Goal: Use online tool/utility: Utilize a website feature to perform a specific function

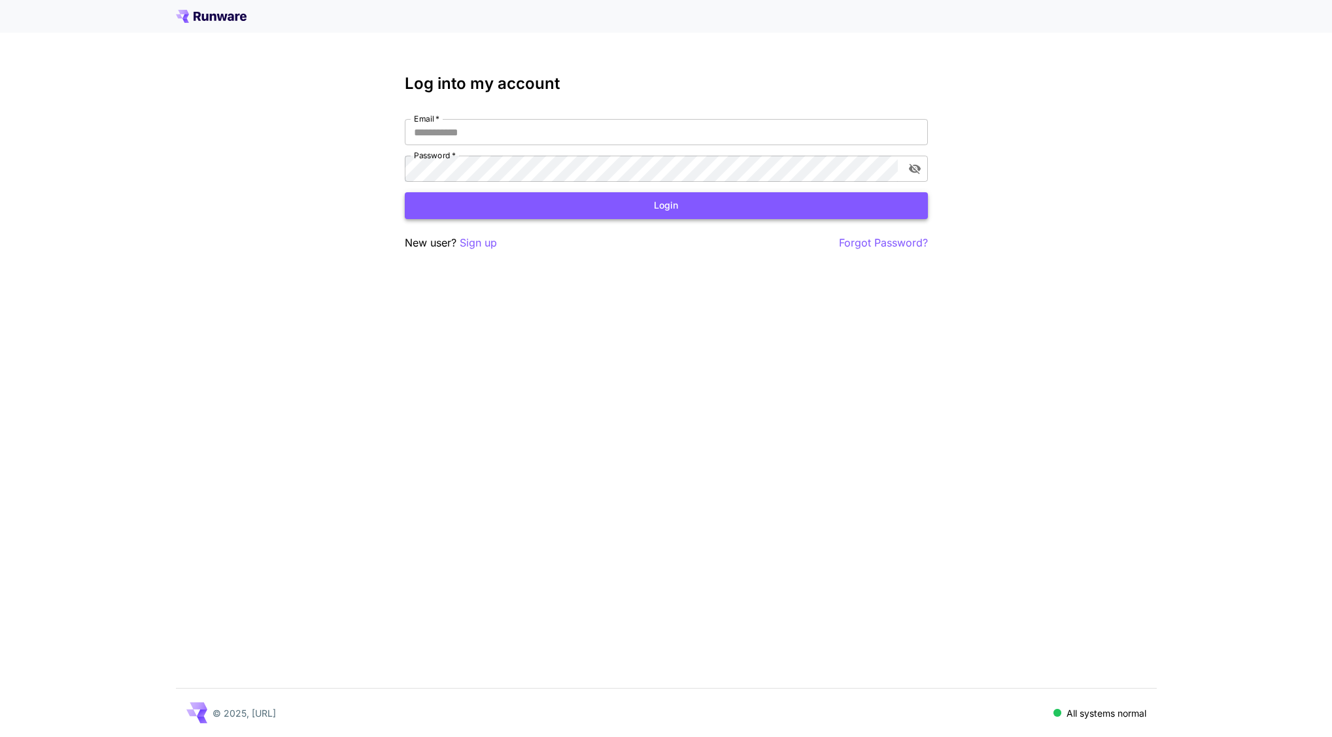
type input "**********"
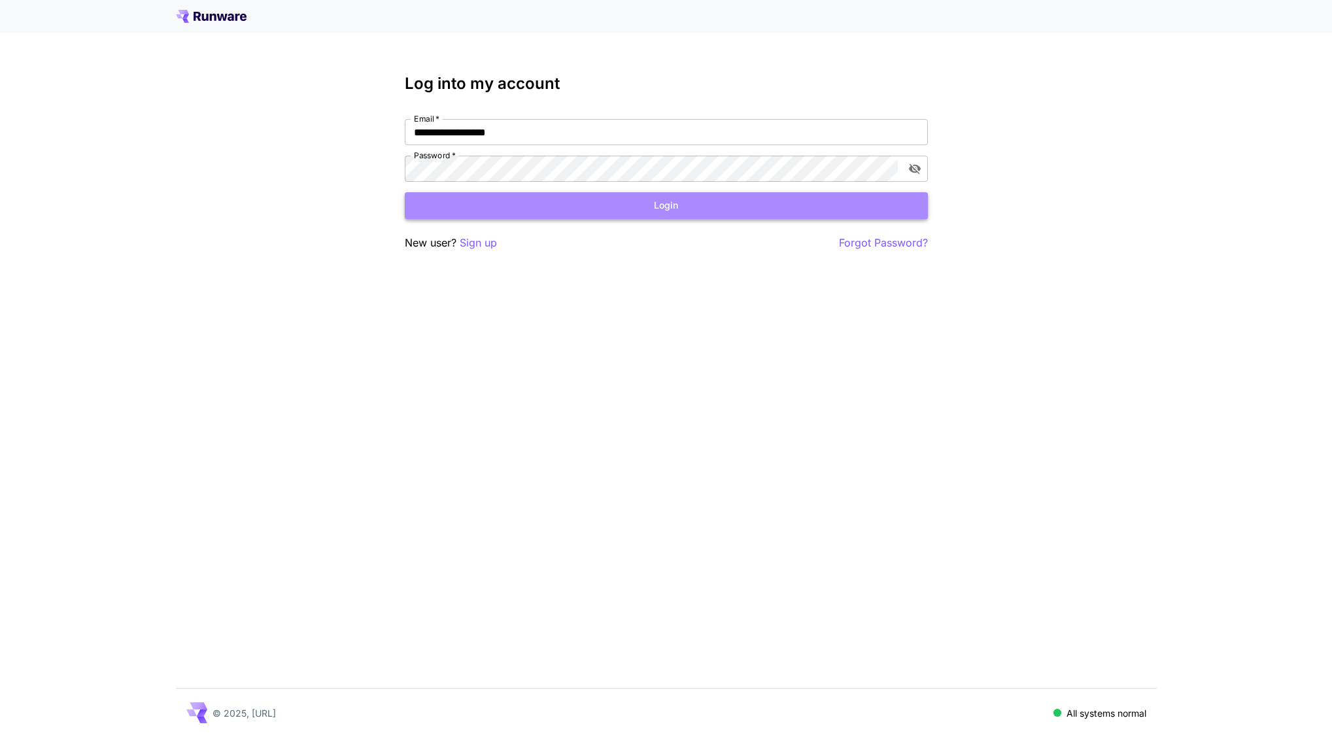
click at [538, 205] on button "Login" at bounding box center [666, 205] width 523 height 27
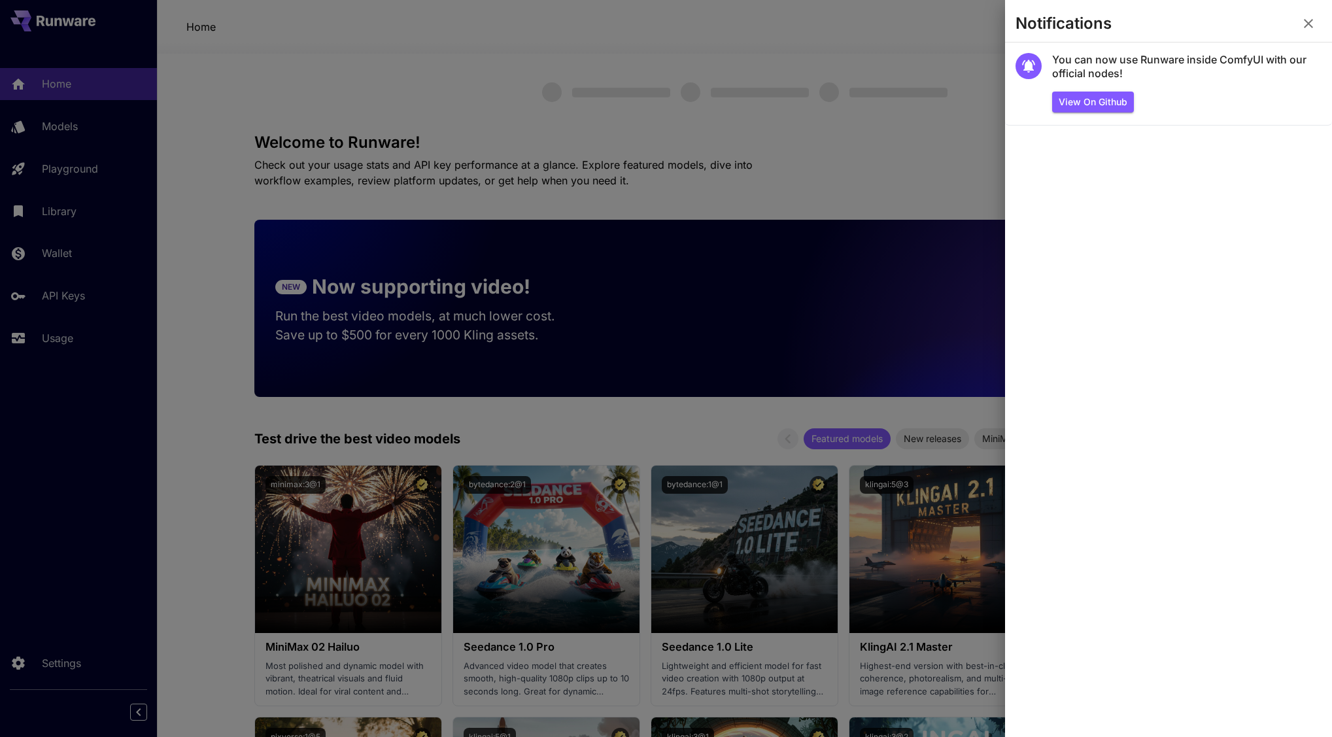
click at [1304, 20] on icon "button" at bounding box center [1309, 24] width 16 height 16
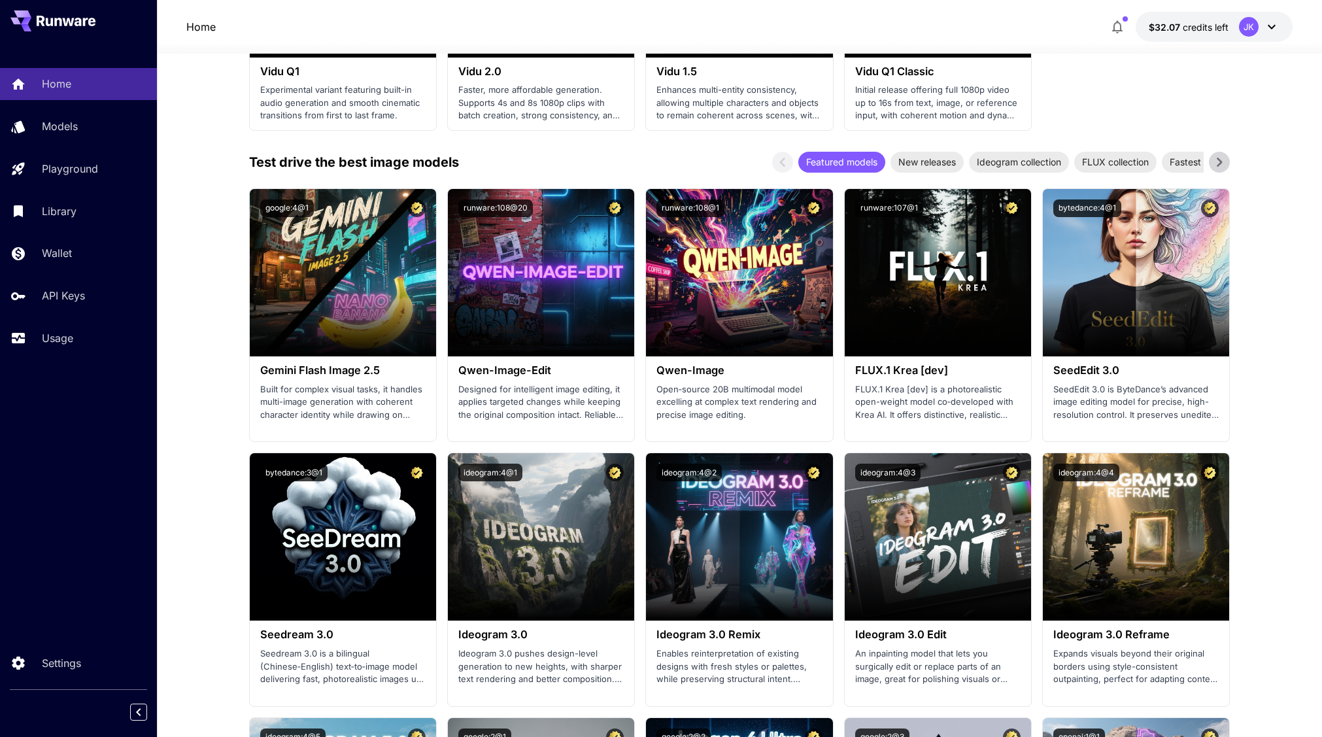
scroll to position [1242, 0]
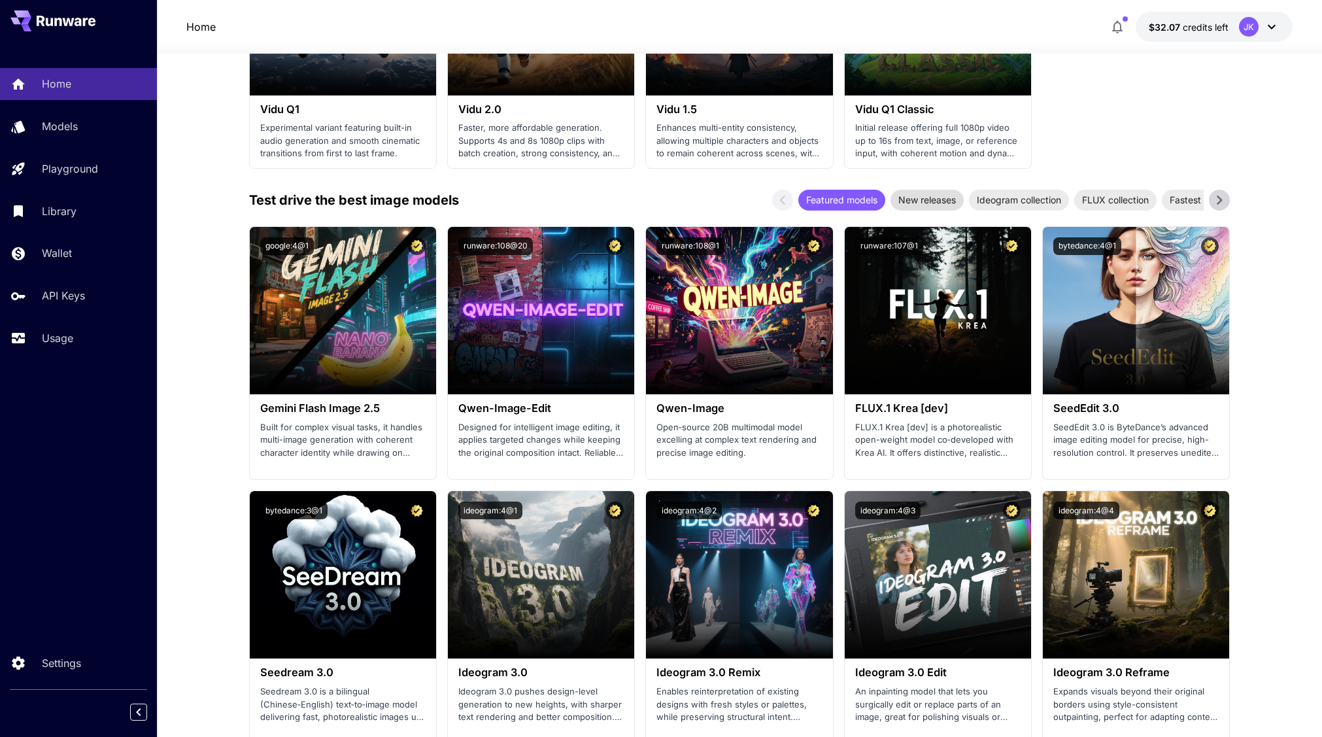
click at [927, 202] on span "New releases" at bounding box center [927, 200] width 73 height 14
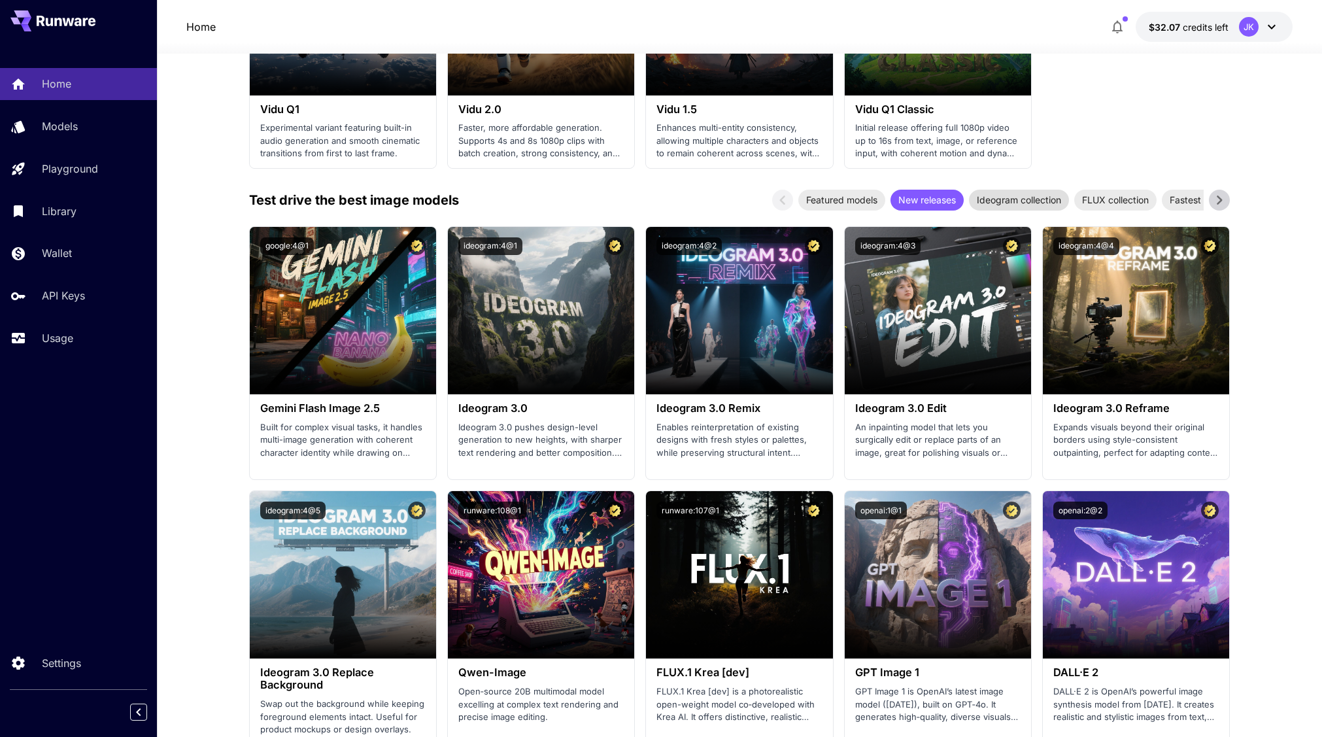
click at [1003, 194] on span "Ideogram collection" at bounding box center [1019, 200] width 100 height 14
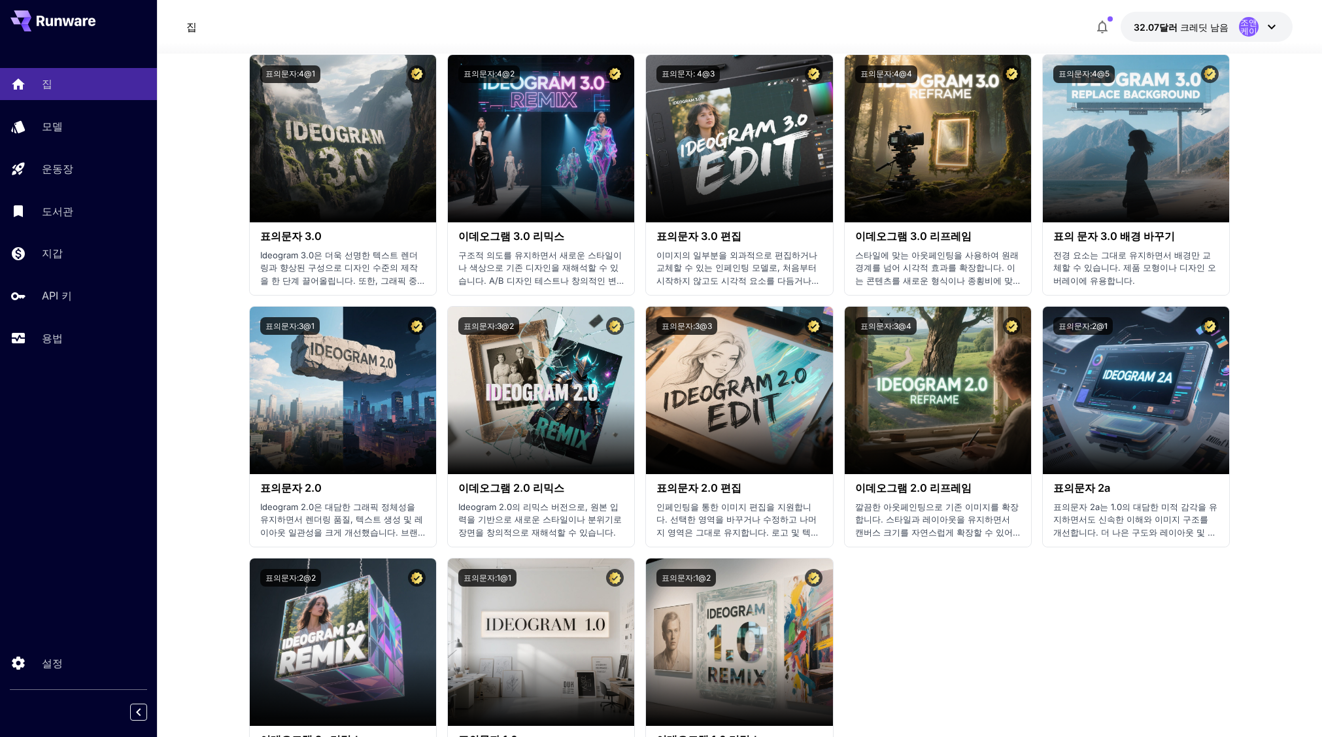
scroll to position [1177, 0]
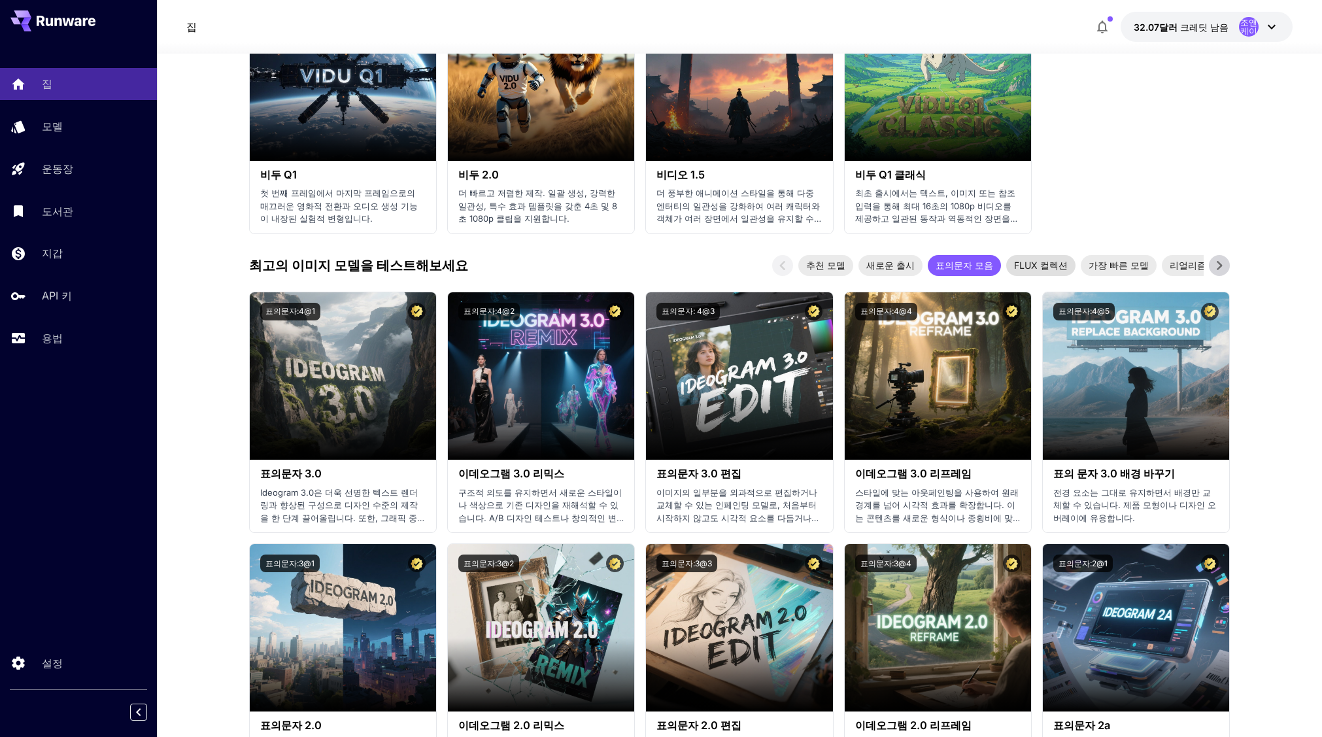
click at [1026, 271] on font "FLUX 컬렉션" at bounding box center [1041, 265] width 54 height 11
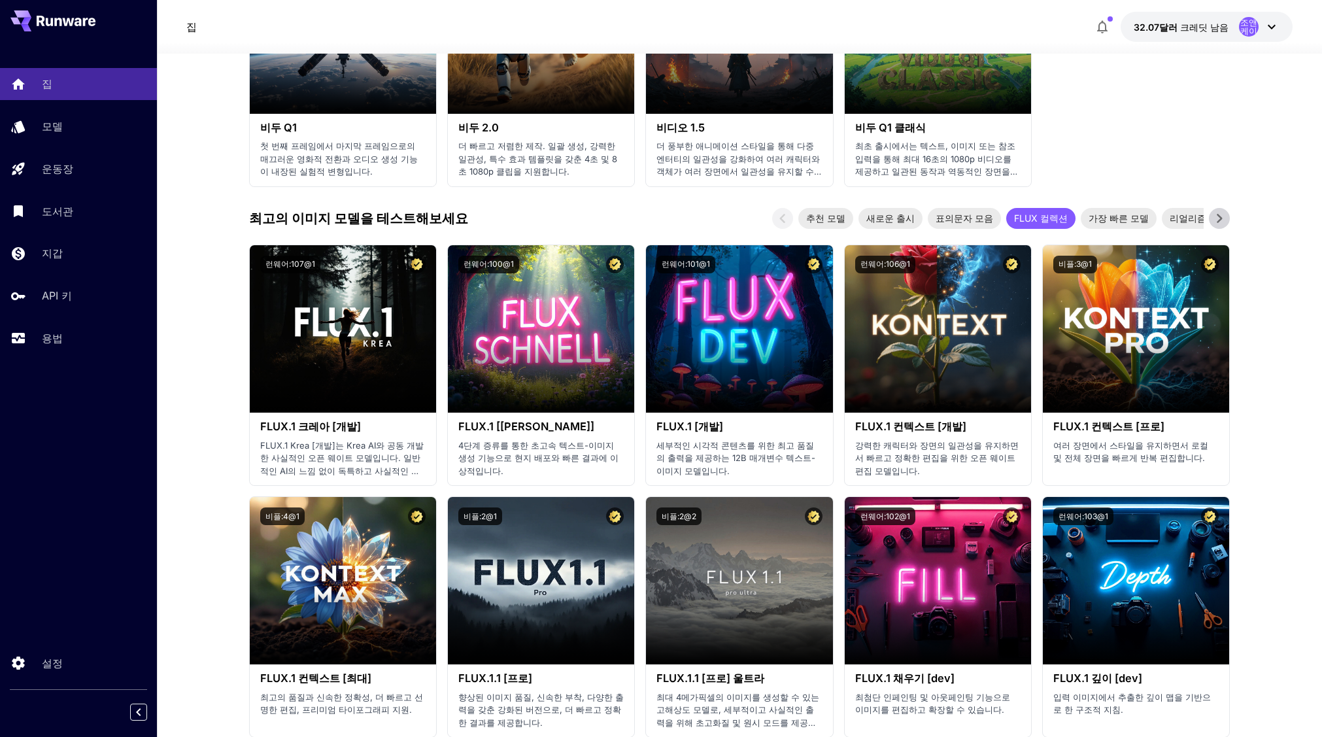
scroll to position [1112, 0]
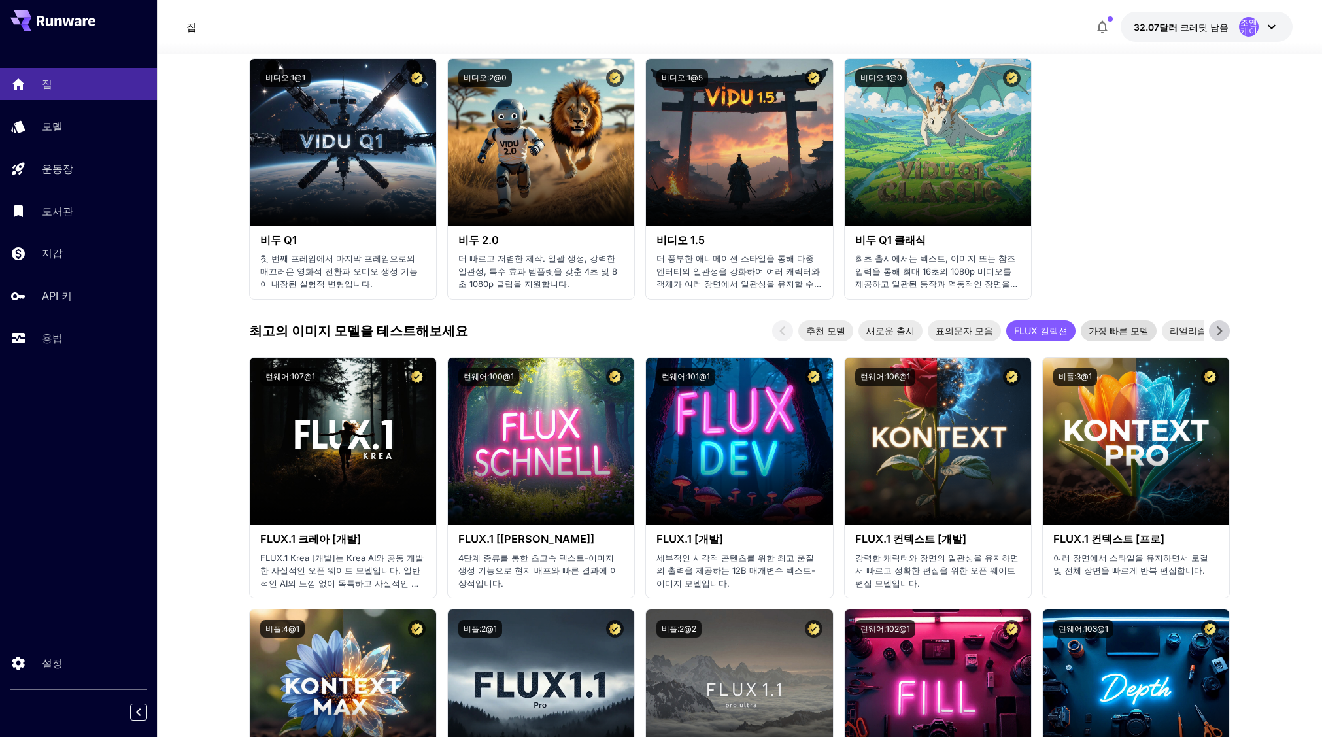
click at [1097, 332] on font "가장 빠른 모델" at bounding box center [1119, 330] width 60 height 11
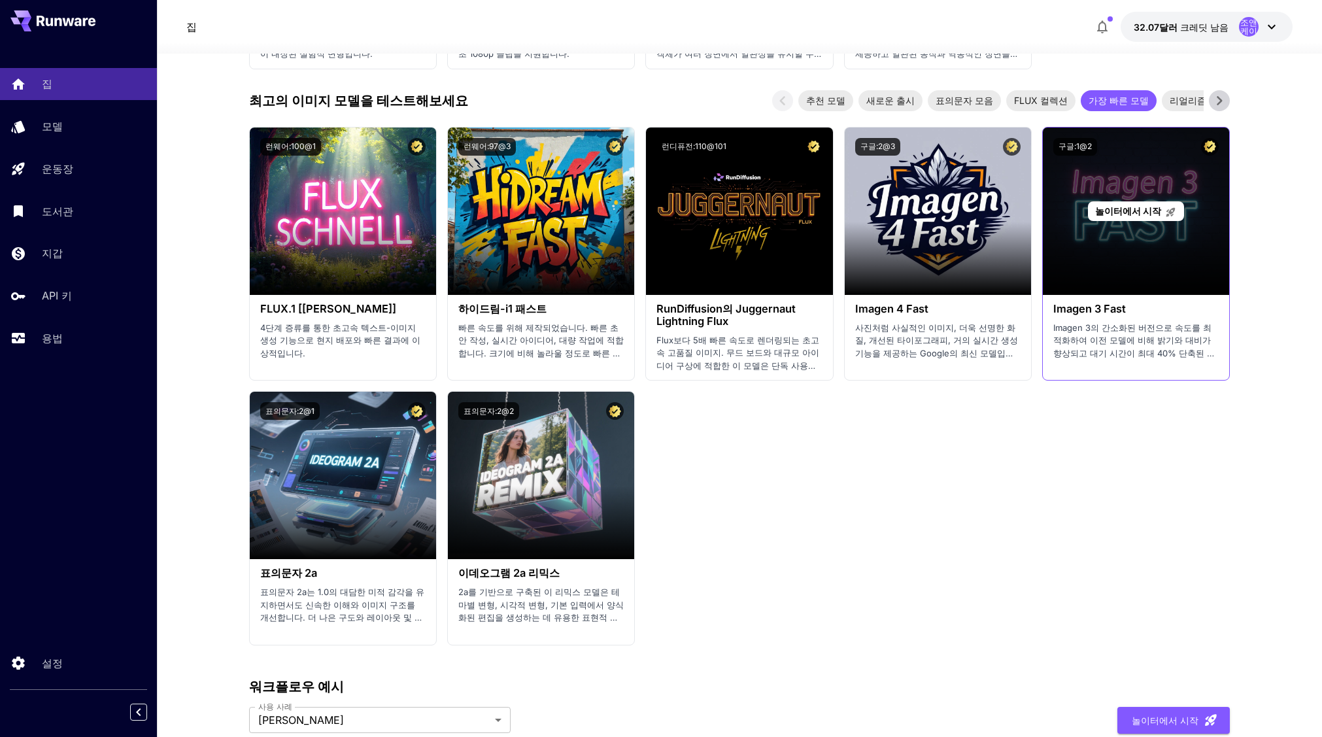
scroll to position [1308, 0]
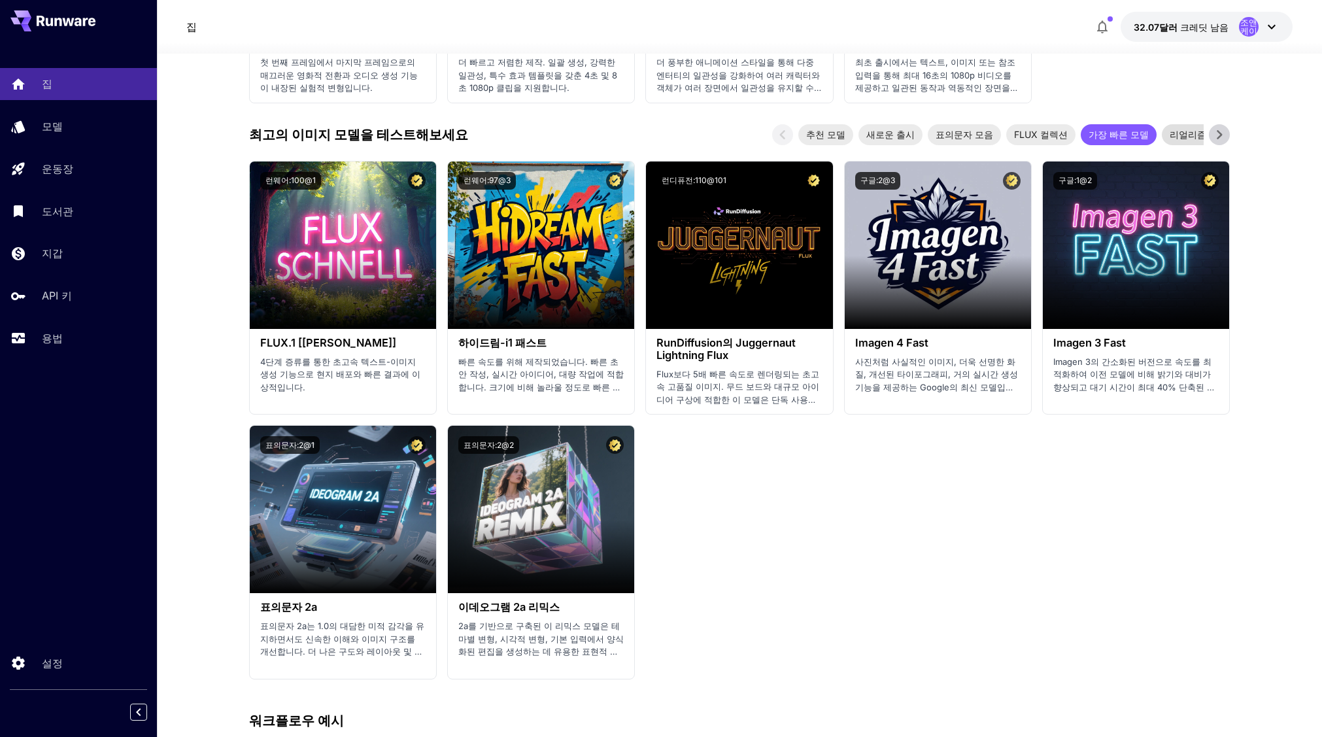
click at [1171, 137] on font "리얼리즘의 거장들" at bounding box center [1208, 134] width 76 height 11
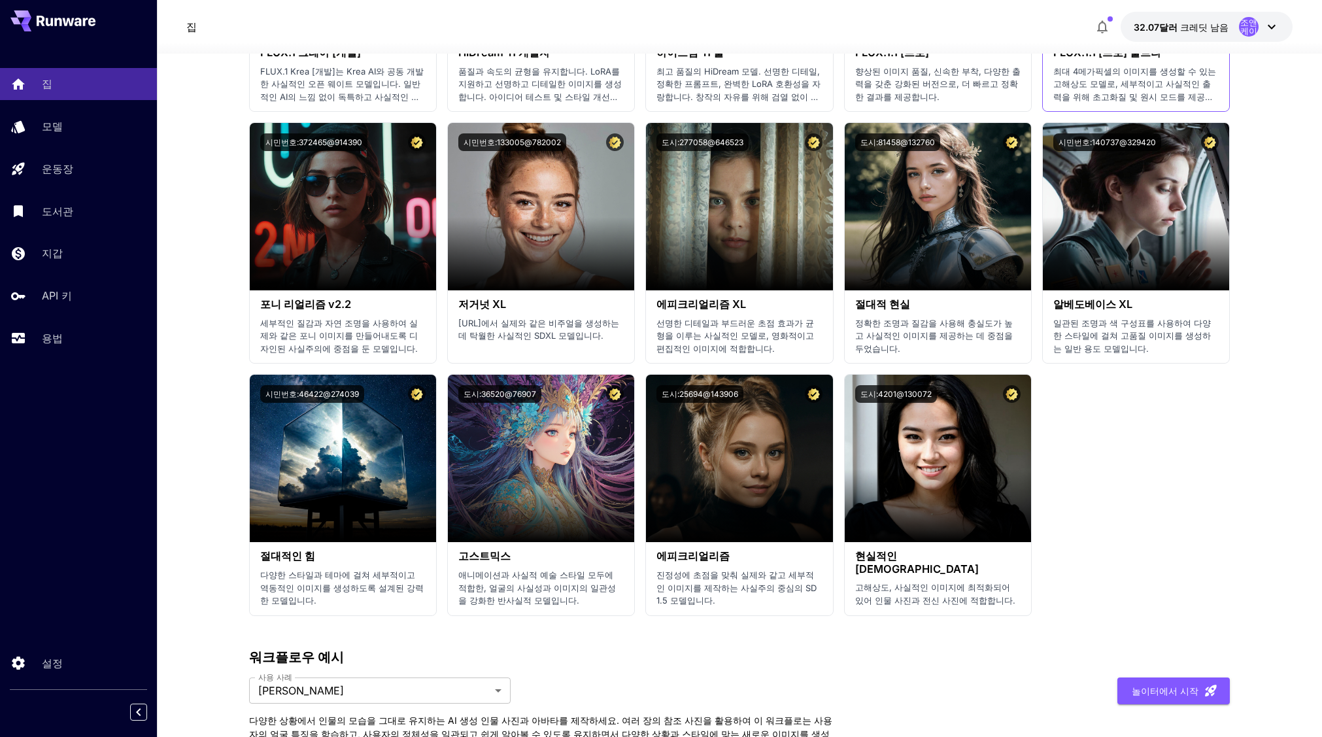
scroll to position [1373, 0]
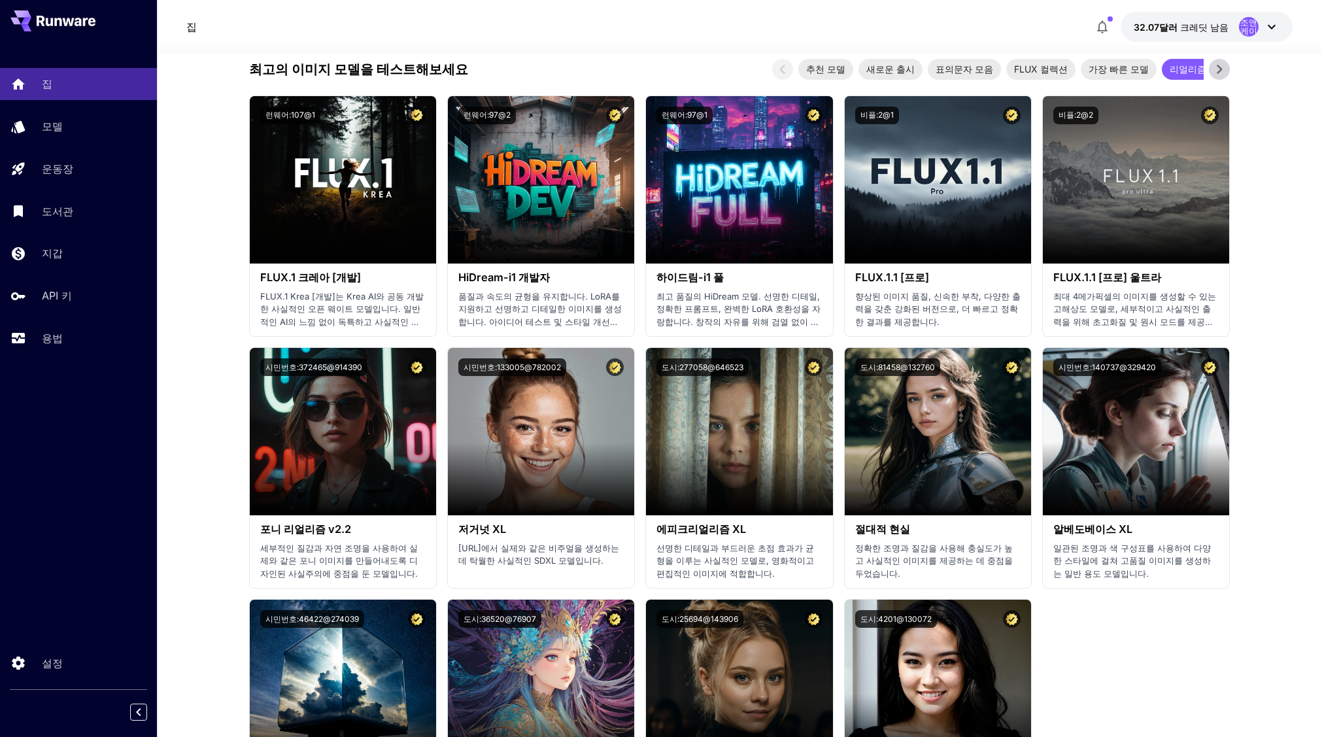
click at [1218, 69] on icon at bounding box center [1220, 70] width 20 height 20
click at [1173, 72] on font "애니메이션 및 양식화된 예술" at bounding box center [1232, 68] width 118 height 11
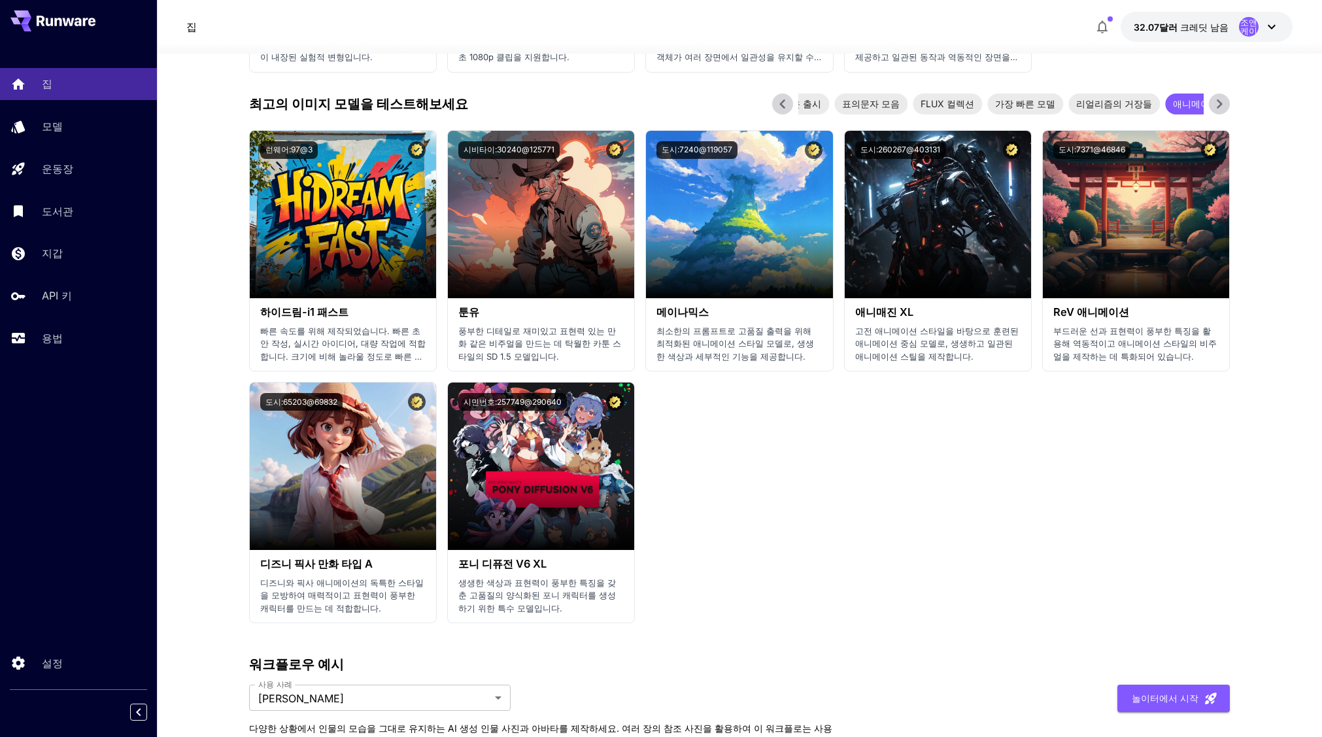
scroll to position [1308, 0]
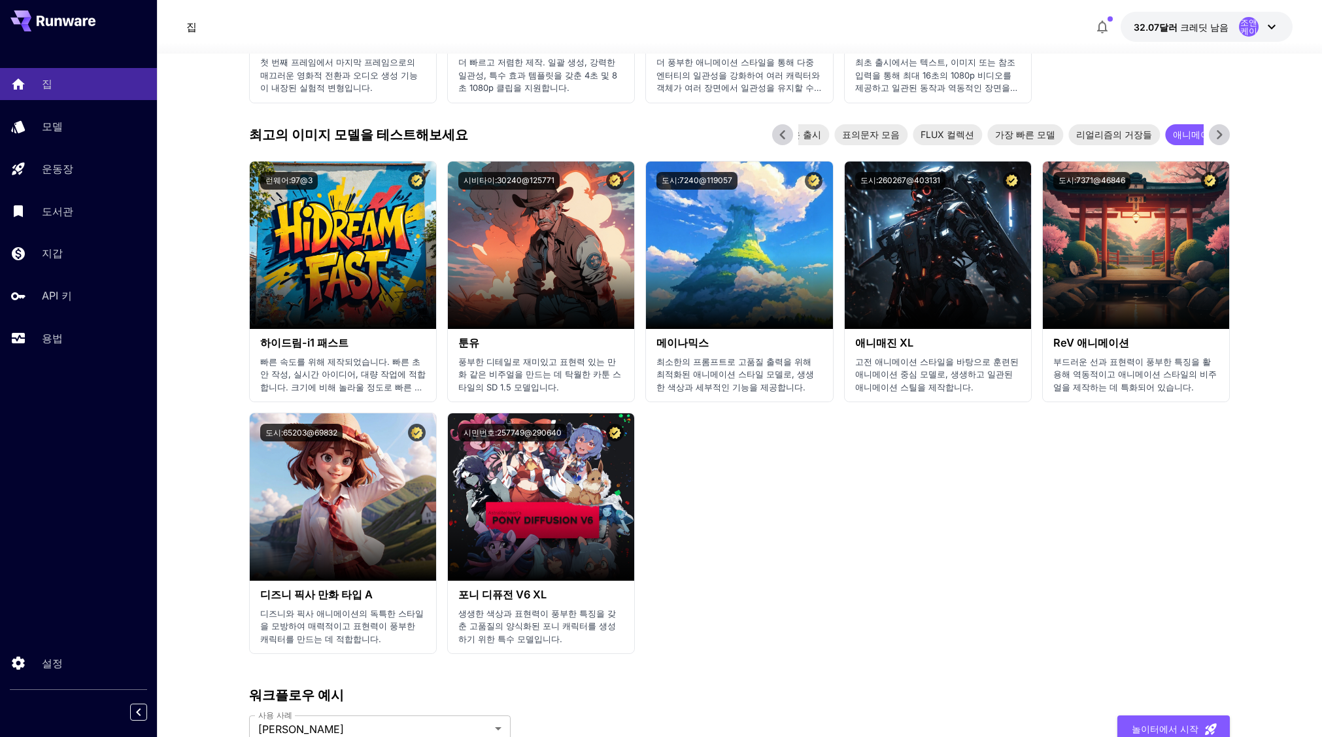
click at [1217, 135] on icon at bounding box center [1220, 135] width 20 height 20
click at [1218, 135] on icon at bounding box center [1220, 135] width 20 height 20
click at [1126, 139] on font "오래된 보석" at bounding box center [1150, 134] width 48 height 11
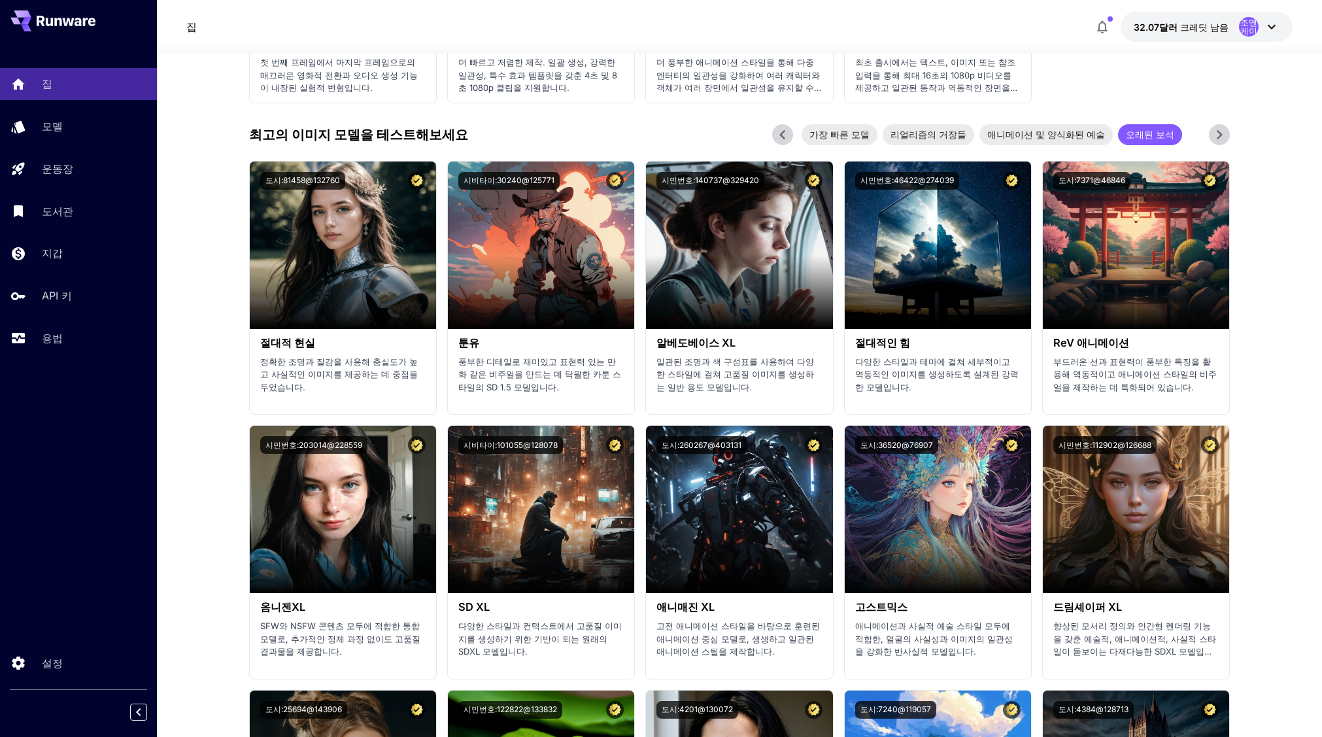
click at [781, 130] on icon at bounding box center [783, 135] width 20 height 20
click at [825, 135] on font "추천 모델" at bounding box center [825, 134] width 39 height 11
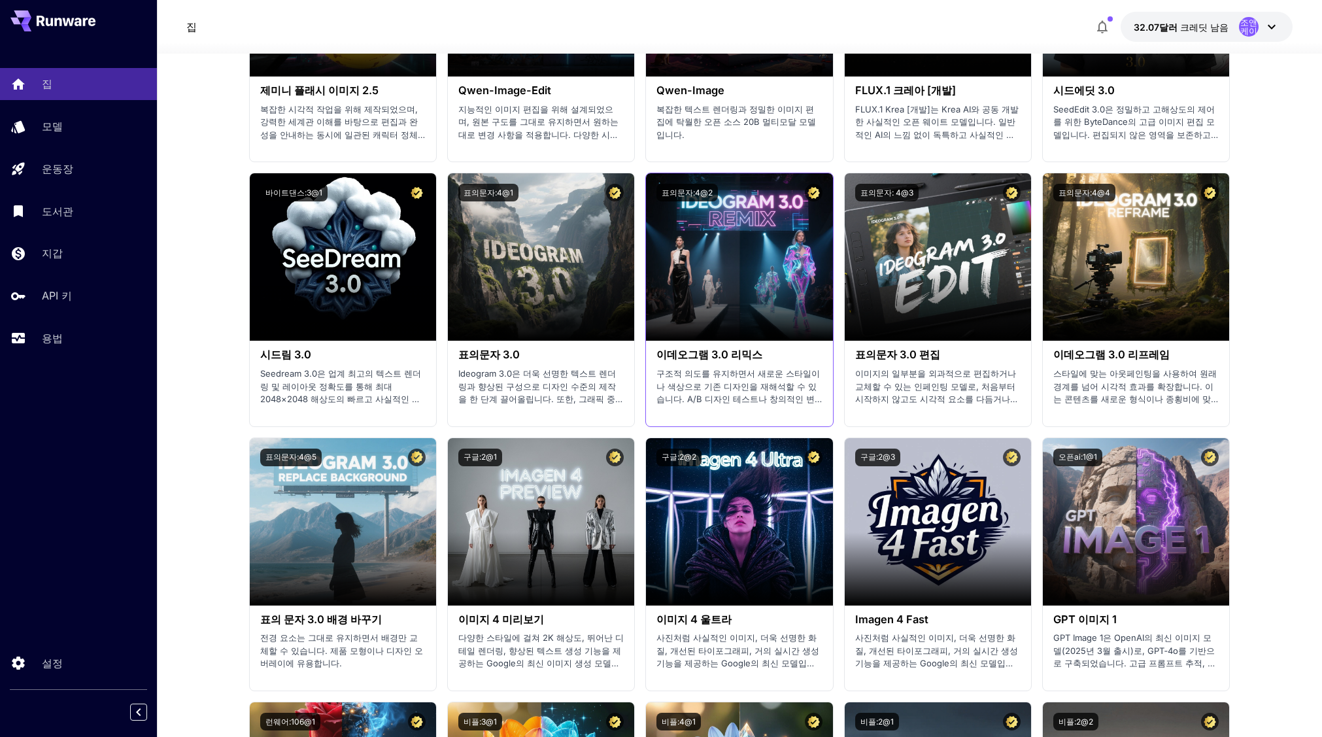
scroll to position [1569, 0]
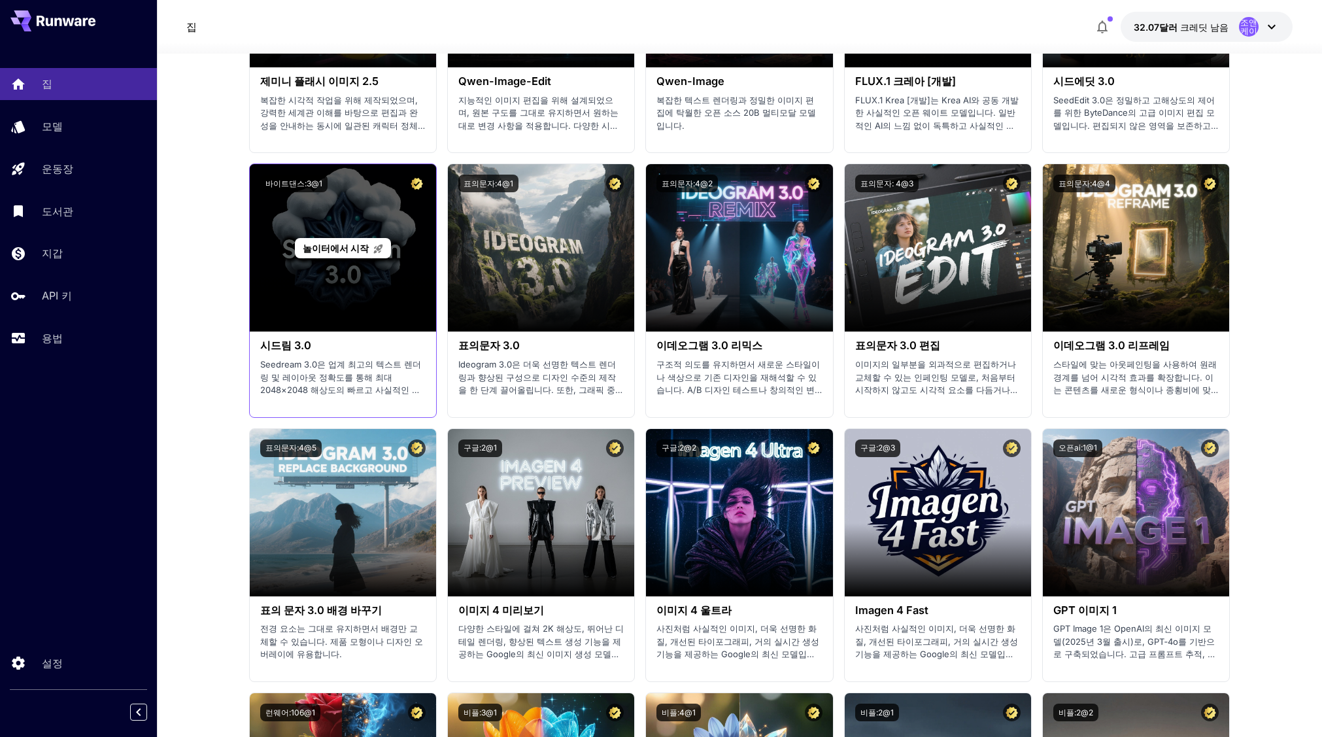
click at [355, 252] on font "놀이터에서 시작" at bounding box center [336, 248] width 66 height 11
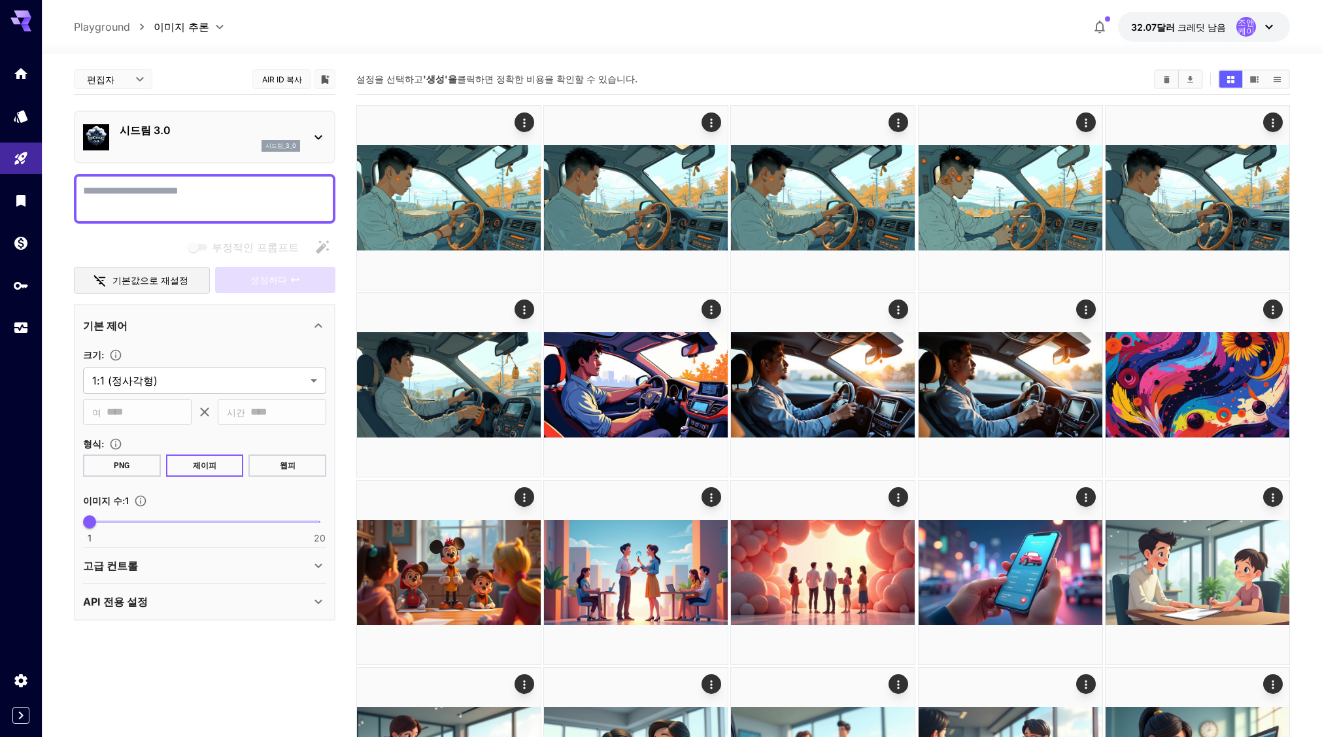
click at [235, 135] on p "시드림 3.0" at bounding box center [210, 130] width 180 height 16
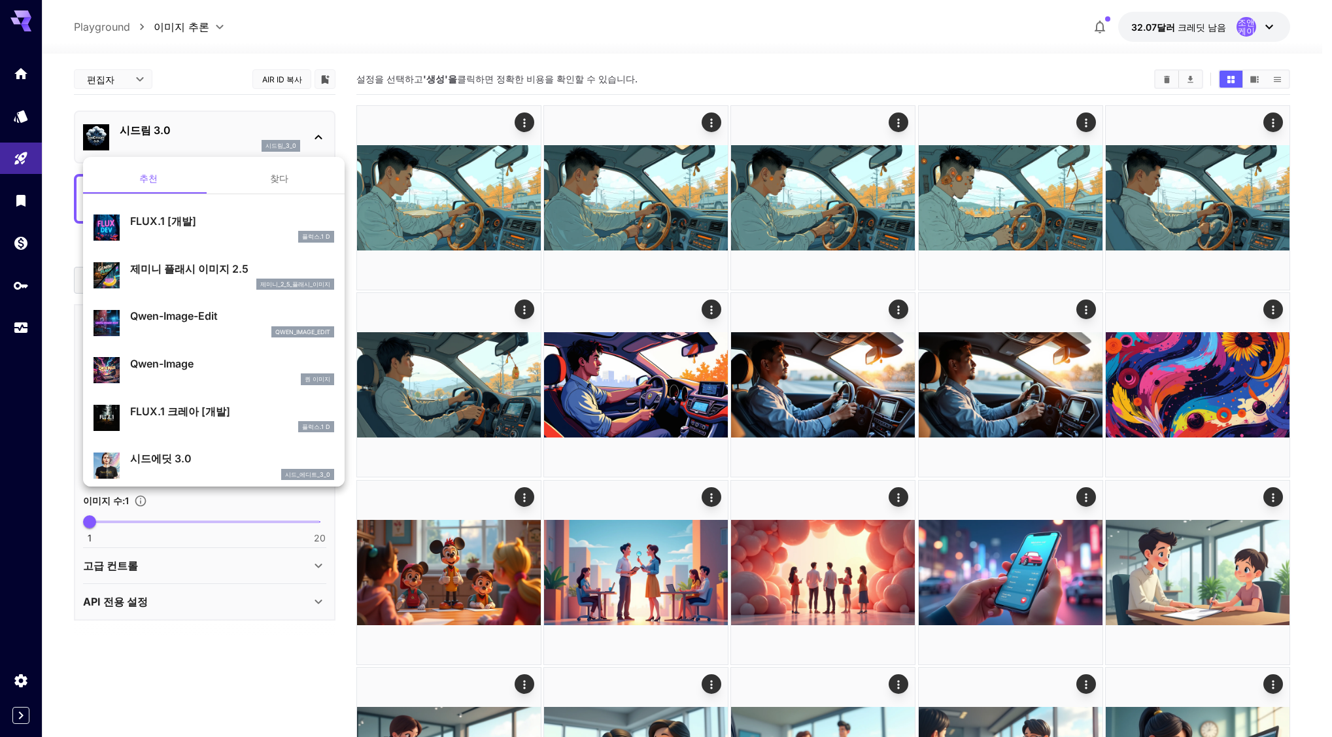
click at [235, 135] on div at bounding box center [666, 368] width 1332 height 737
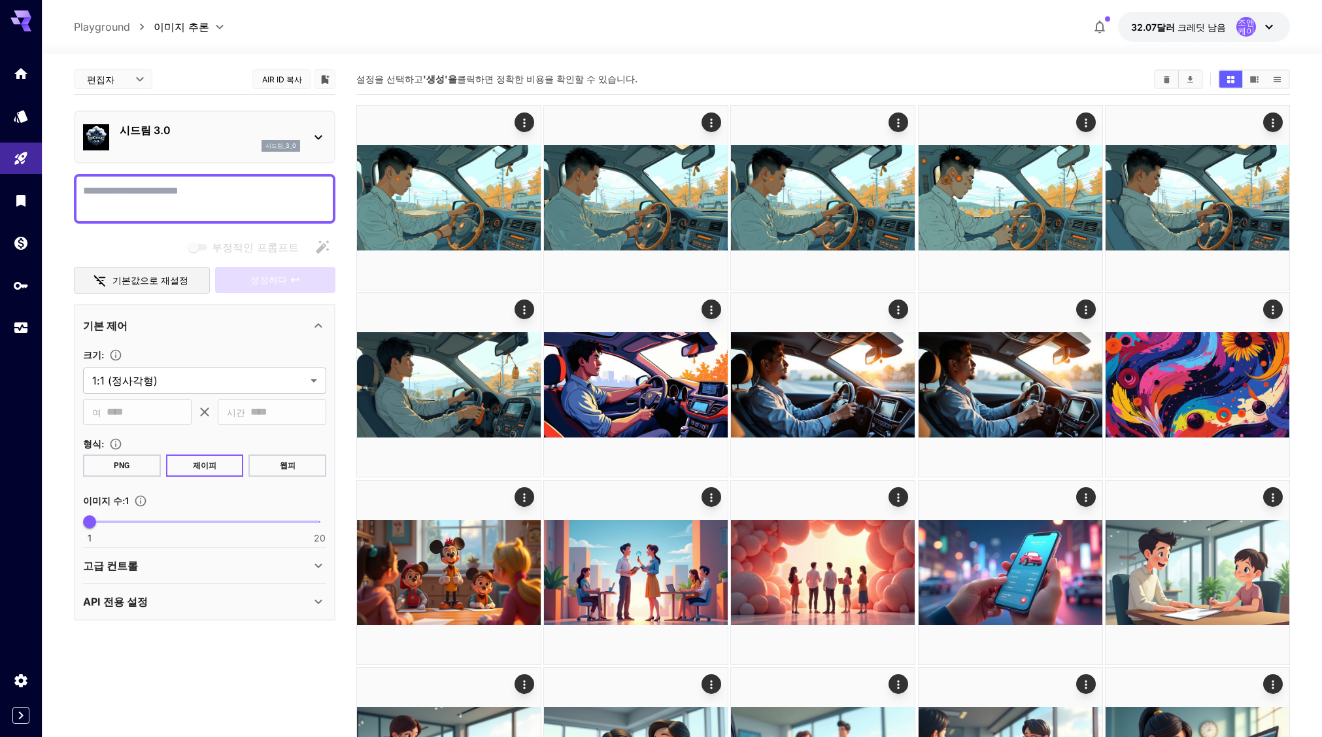
click at [210, 201] on textarea "부정적인 프롬프트" at bounding box center [204, 198] width 243 height 31
click at [293, 461] on font "웹피" at bounding box center [288, 465] width 16 height 9
click at [216, 192] on textarea "부정적인 프롬프트" at bounding box center [204, 198] width 243 height 31
click at [170, 143] on div "시드림_3_0" at bounding box center [210, 146] width 180 height 12
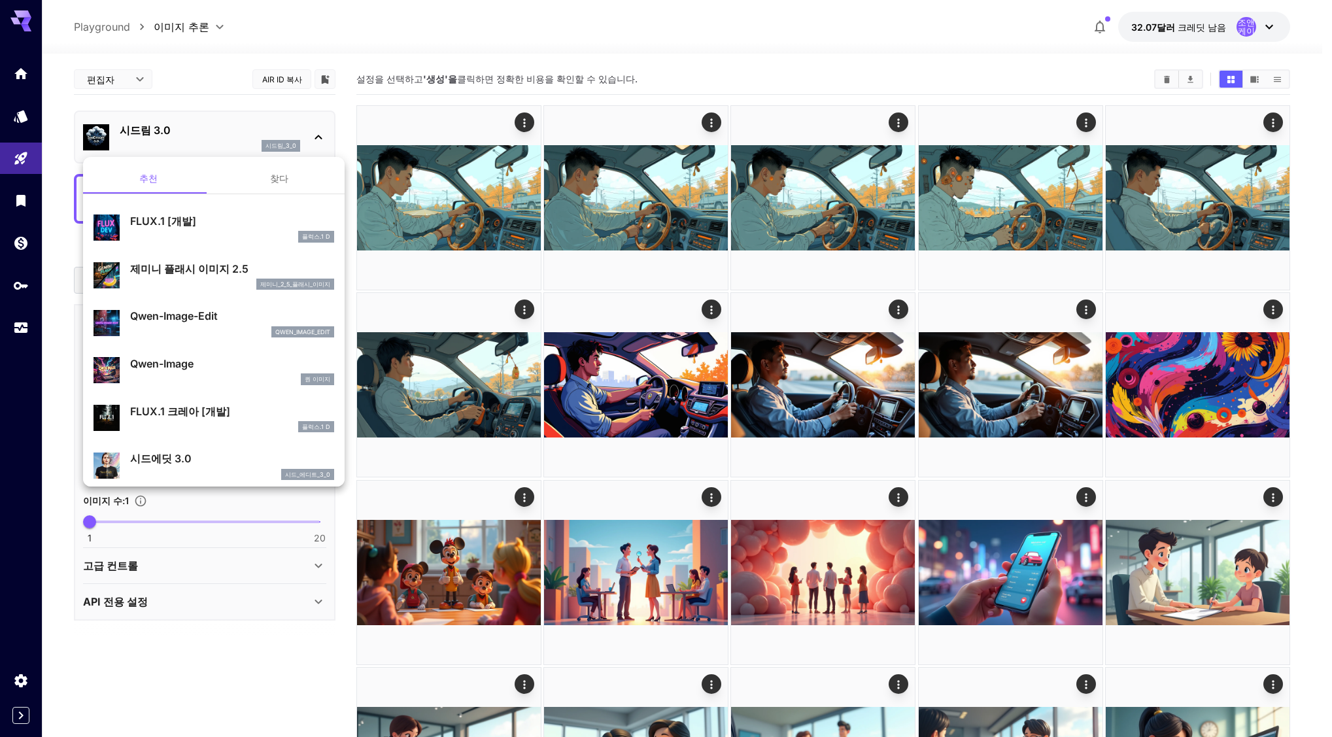
click at [187, 143] on div at bounding box center [666, 368] width 1332 height 737
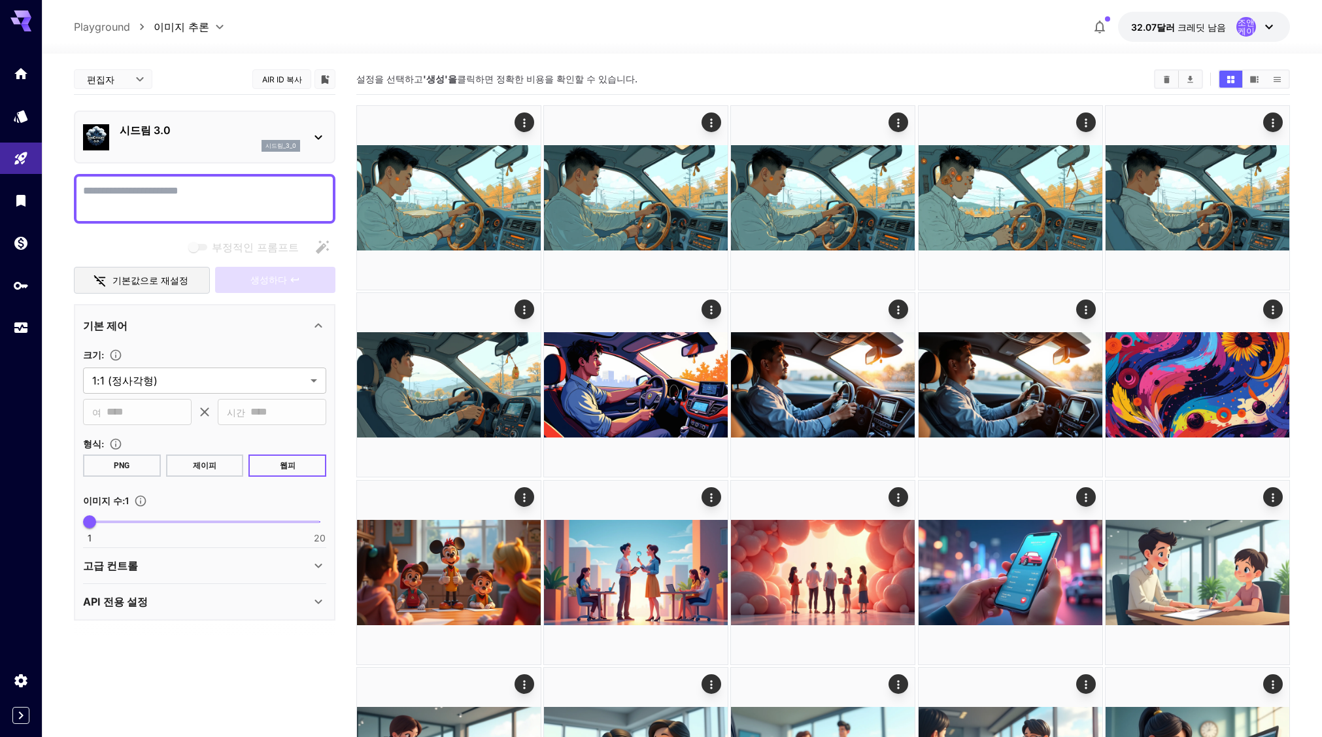
click at [214, 186] on textarea "부정적인 프롬프트" at bounding box center [204, 198] width 243 height 31
paste textarea "**********"
type textarea "**********"
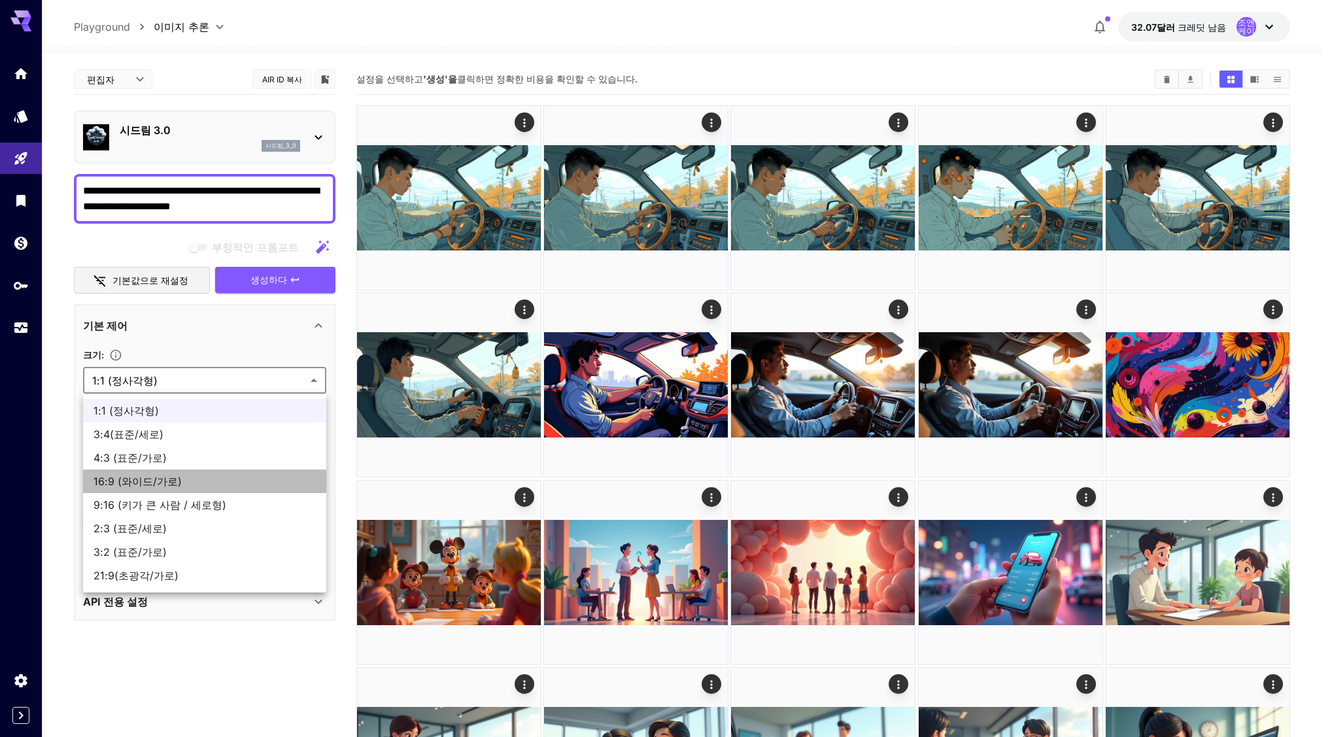
click at [178, 478] on span "16:9 (와이드/가로)" at bounding box center [205, 481] width 222 height 16
type input "**********"
type input "****"
type input "***"
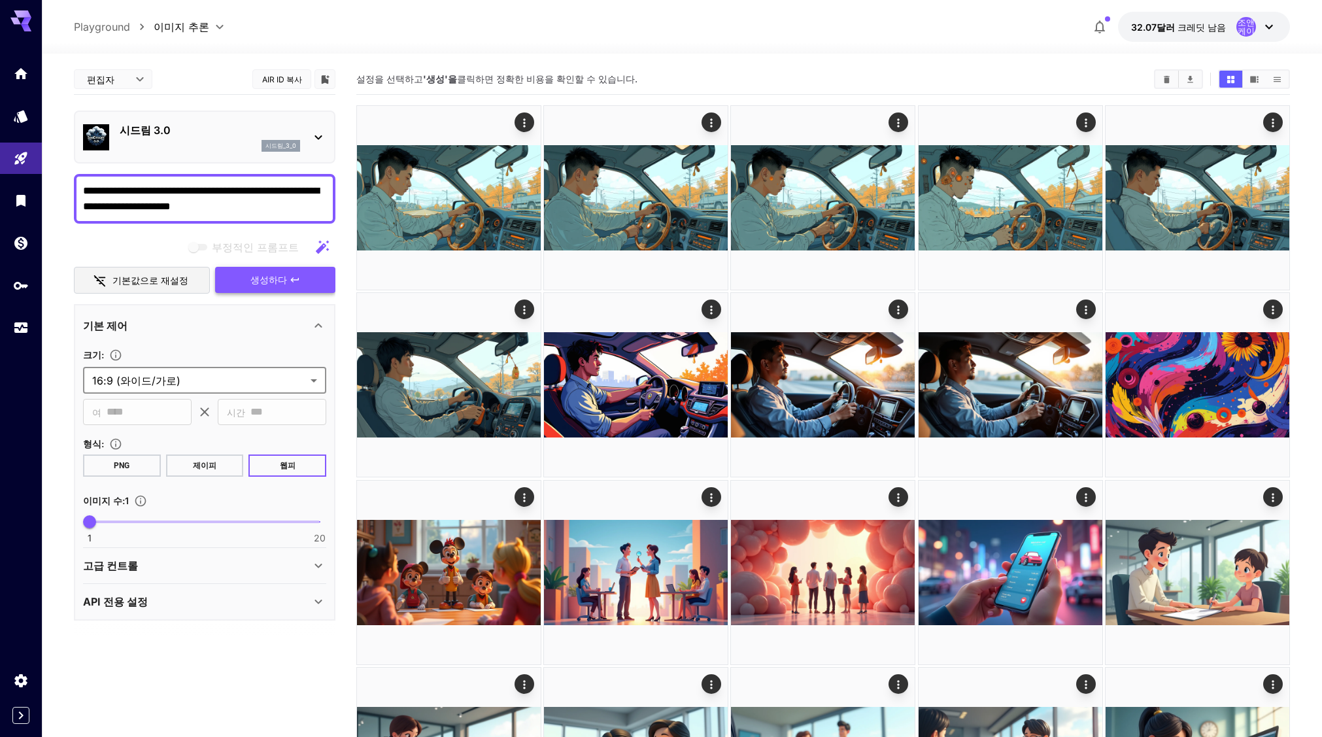
click at [300, 282] on button "생성하다" at bounding box center [275, 280] width 120 height 27
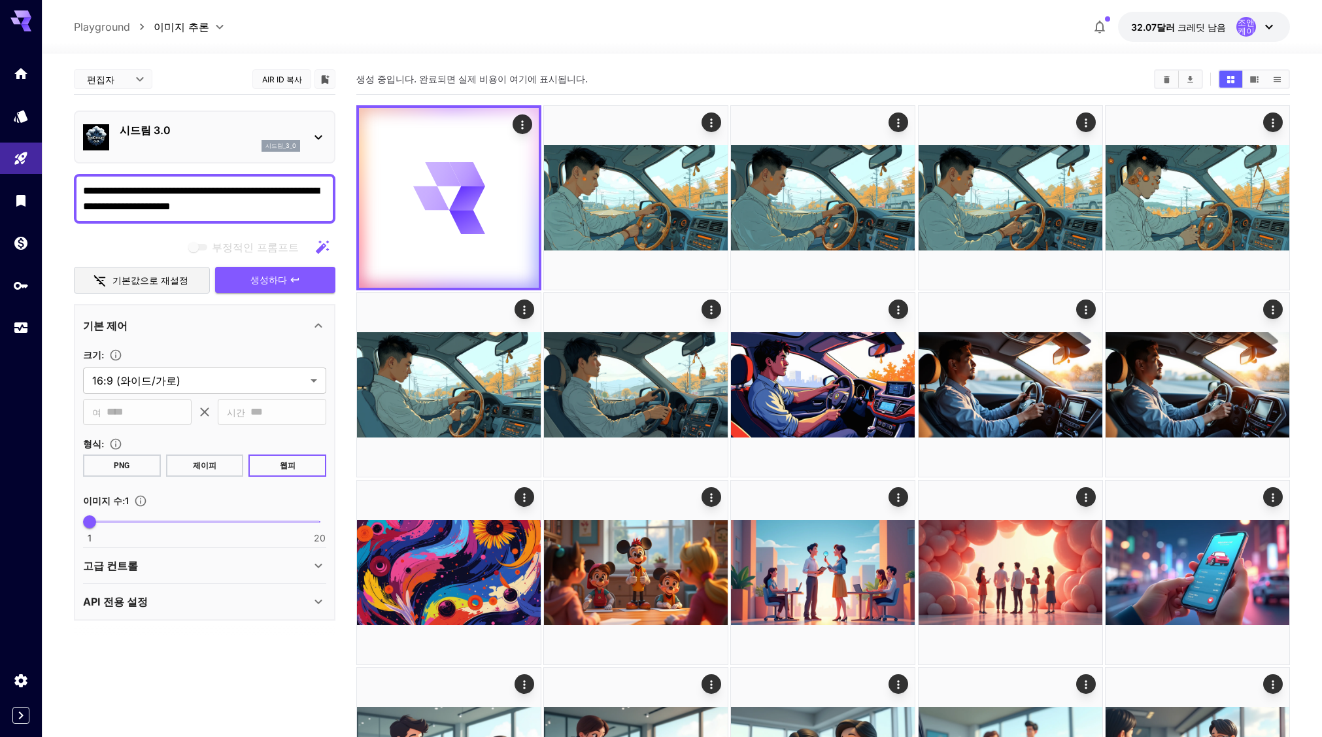
click at [143, 600] on font "API 전용 설정" at bounding box center [115, 601] width 65 height 13
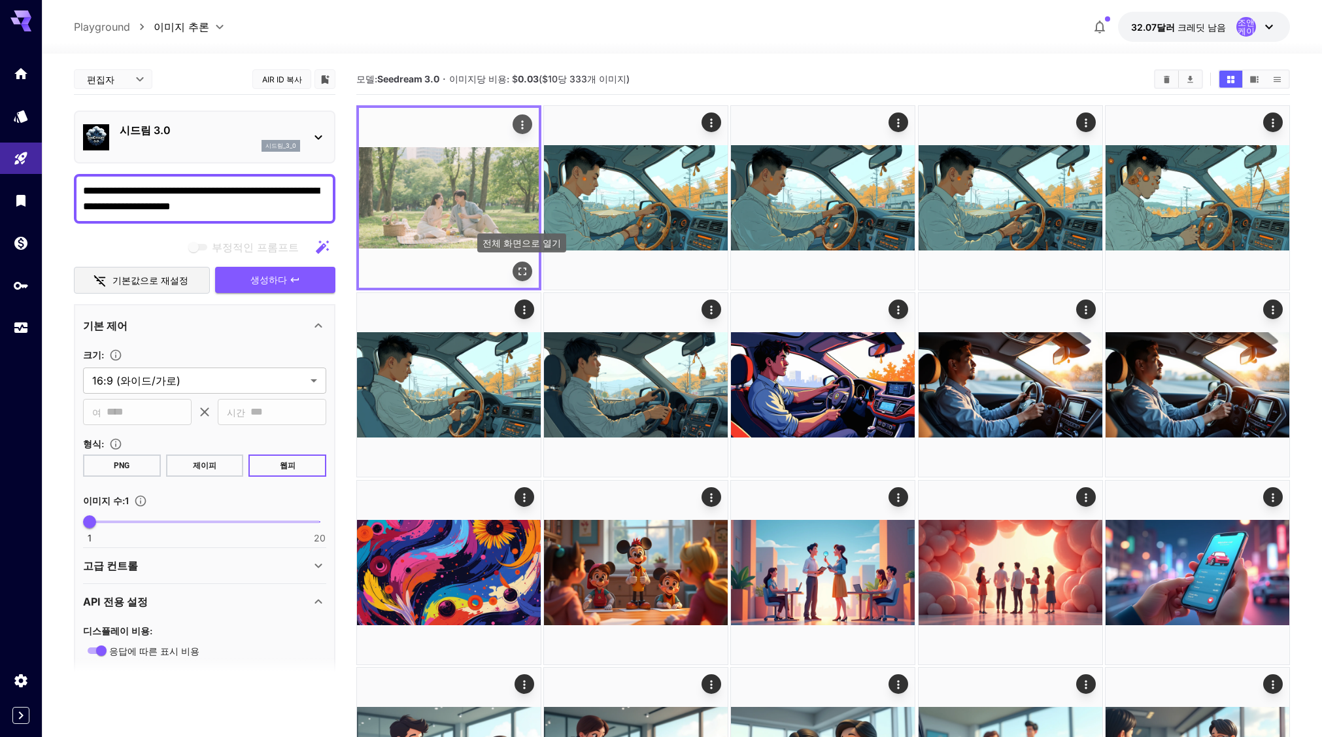
click at [521, 271] on icon "전체 화면으로 열기" at bounding box center [522, 271] width 13 height 13
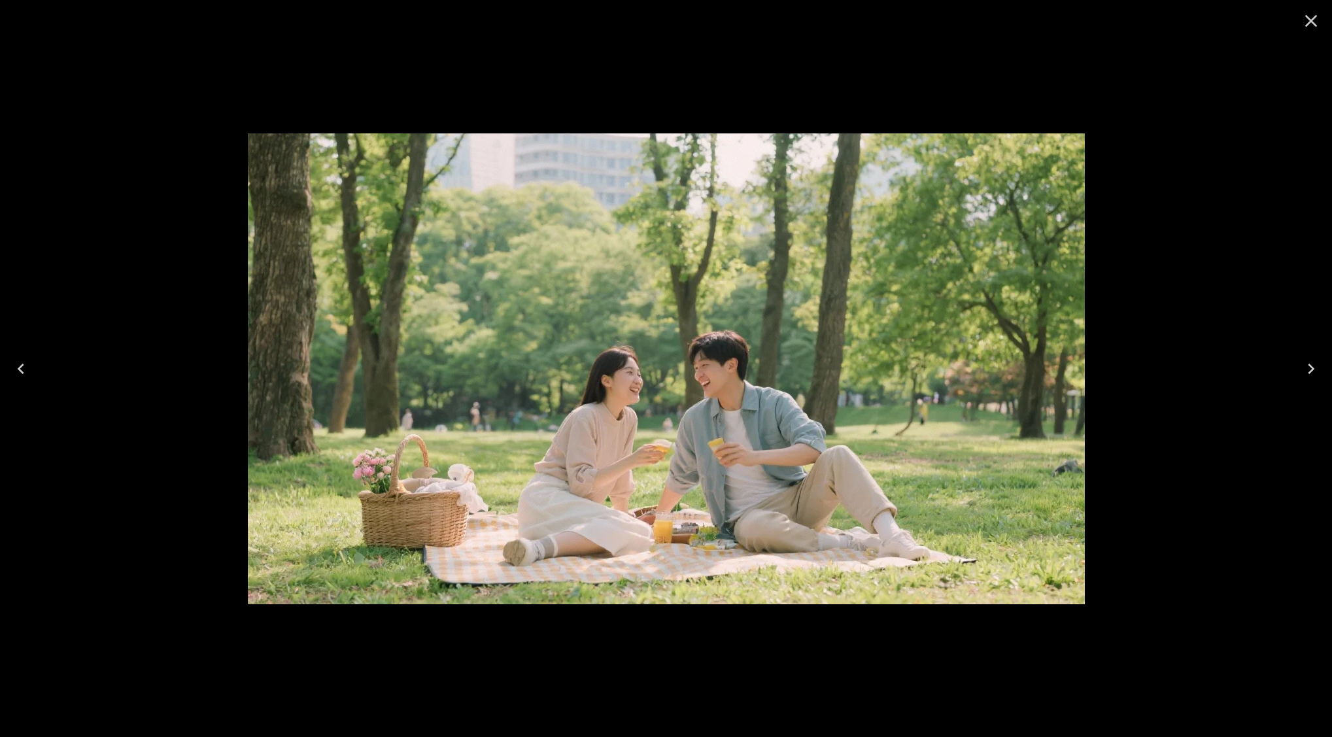
drag, startPoint x: 1305, startPoint y: 20, endPoint x: 1261, endPoint y: 43, distance: 49.4
click at [1305, 20] on icon "Close" at bounding box center [1311, 20] width 21 height 21
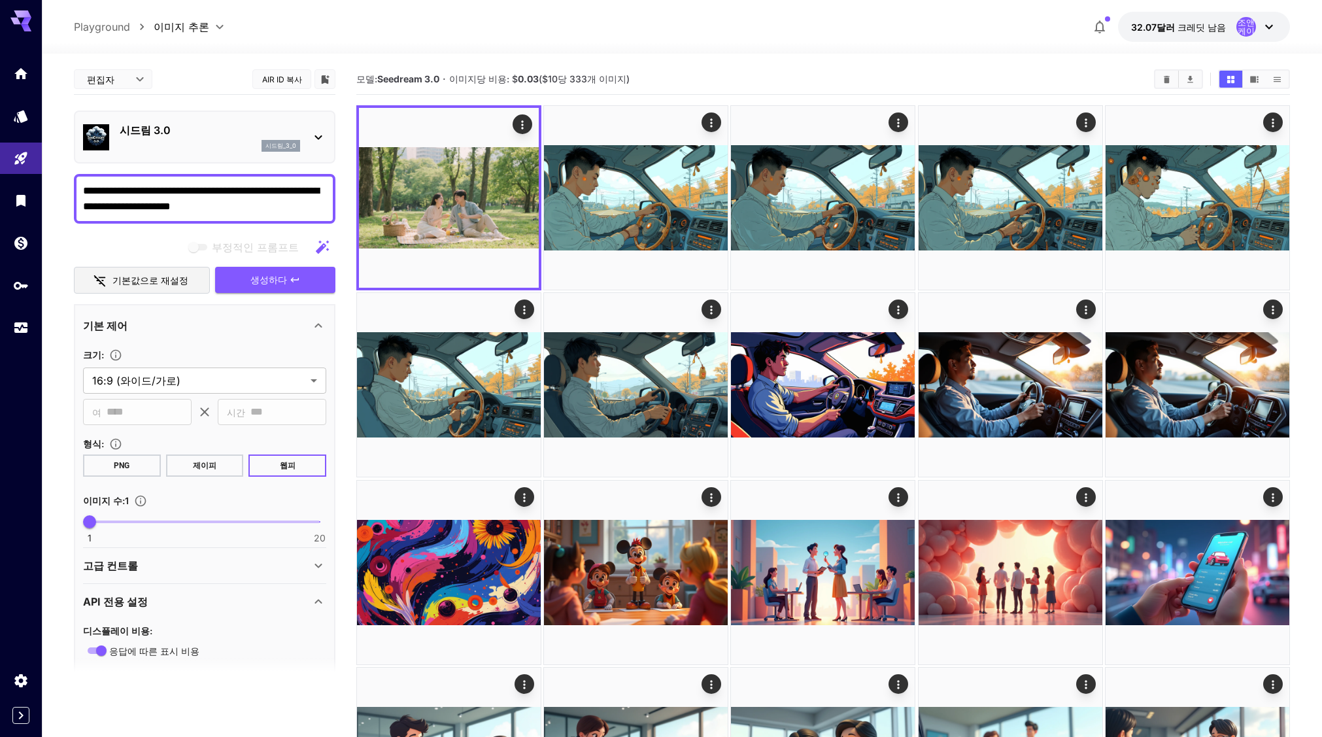
drag, startPoint x: 237, startPoint y: 202, endPoint x: 90, endPoint y: 177, distance: 148.6
click at [192, 142] on div "시드림_3_0" at bounding box center [210, 146] width 180 height 12
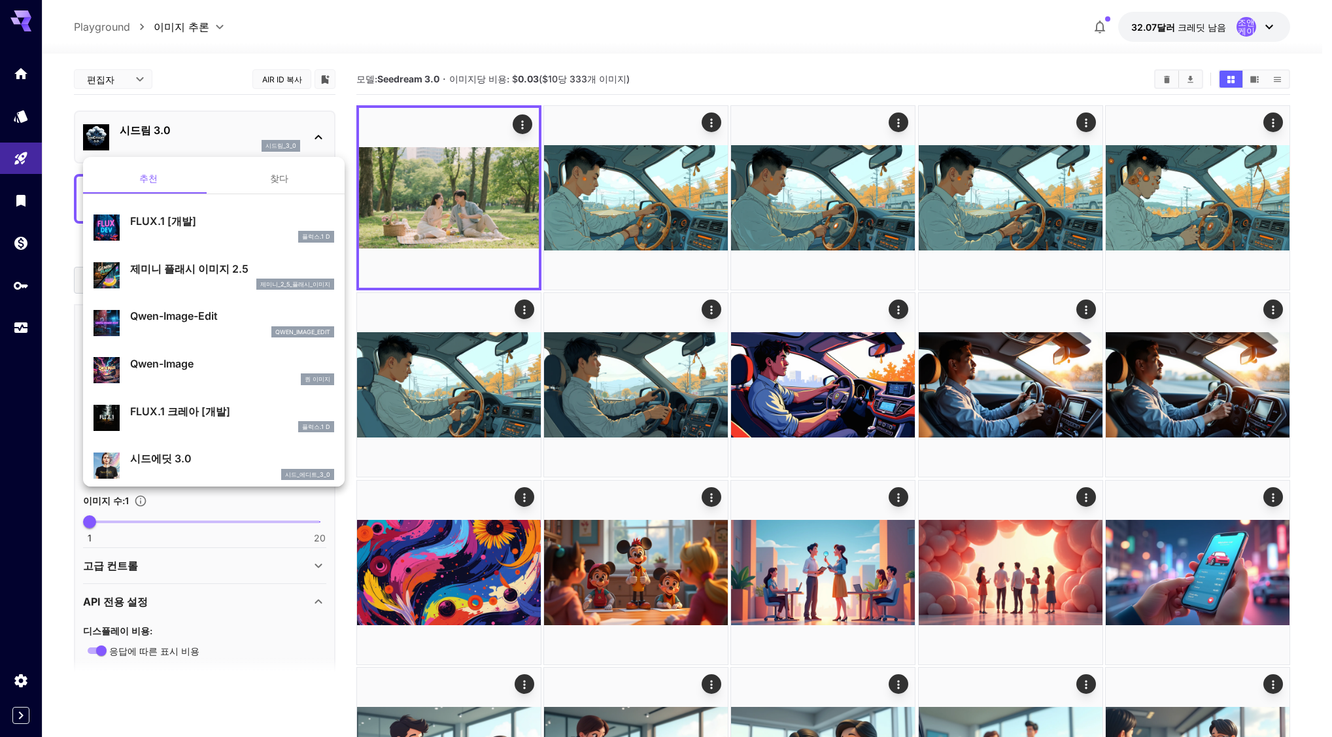
click at [205, 283] on div "제미니_2_5_플래시_이미지" at bounding box center [232, 285] width 204 height 12
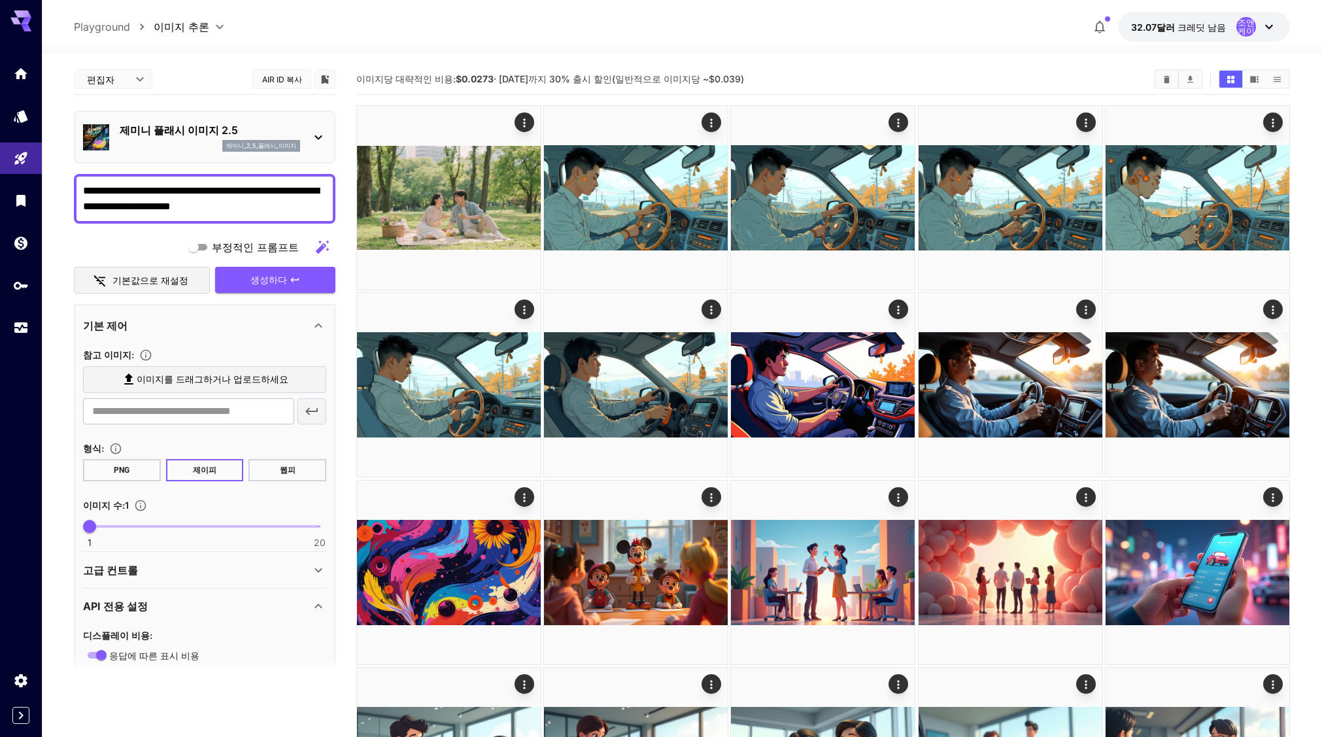
click at [166, 150] on div "제미니_2_5_플래시_이미지" at bounding box center [210, 146] width 180 height 12
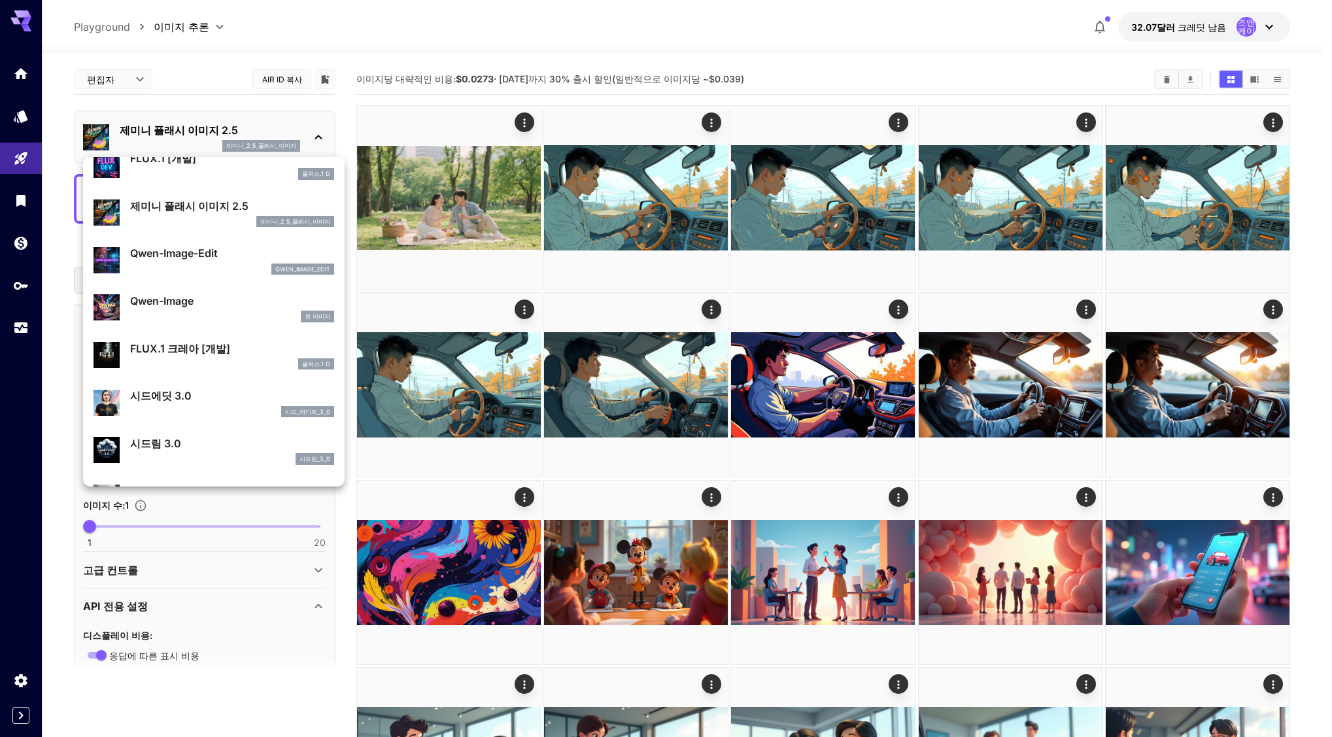
scroll to position [65, 0]
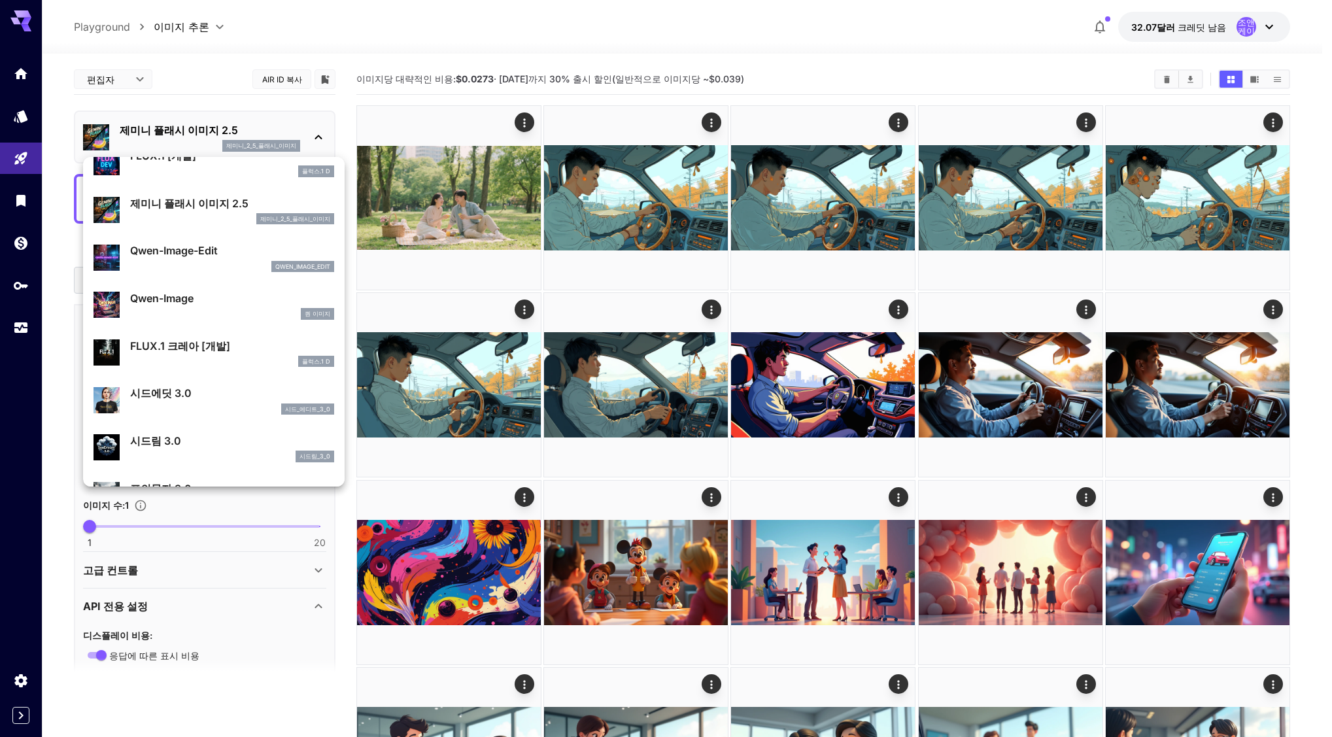
click at [230, 349] on p "FLUX.1 크레아 [개발]" at bounding box center [232, 346] width 204 height 16
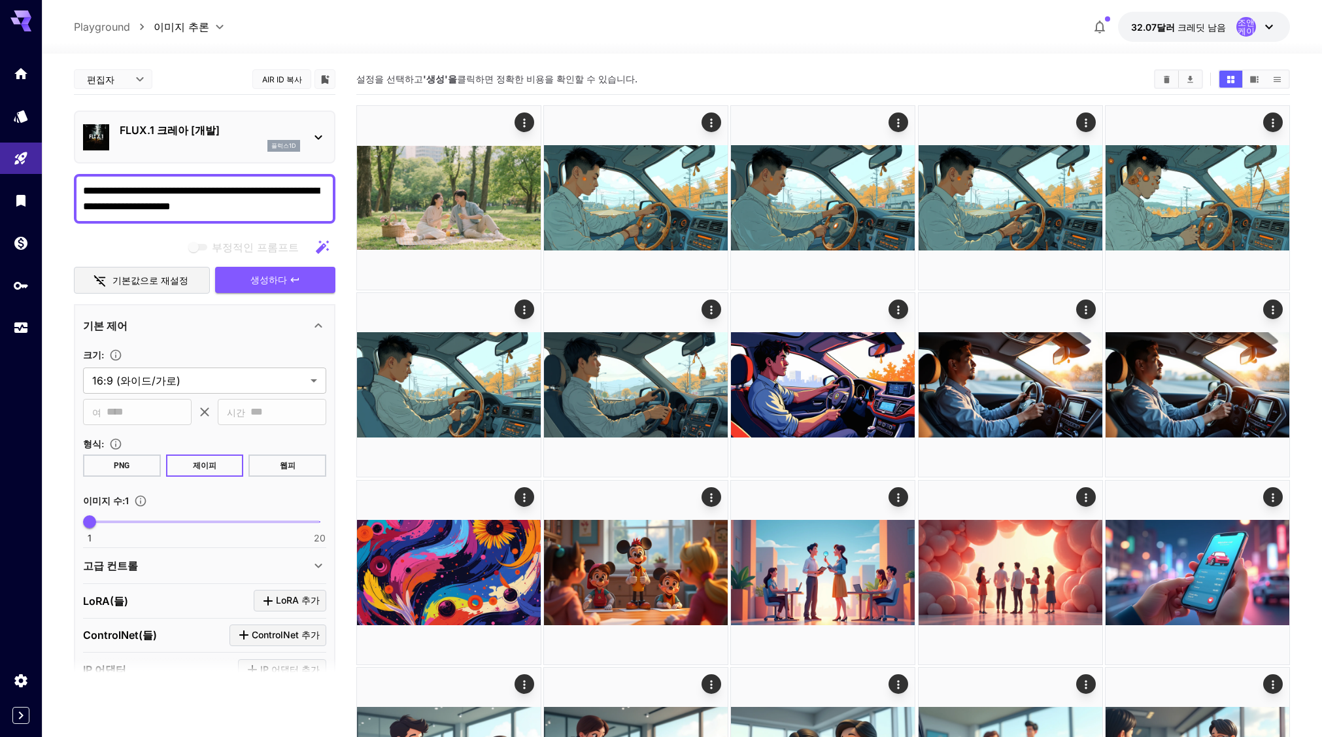
click at [284, 460] on font "웹피" at bounding box center [288, 466] width 16 height 12
click at [284, 471] on button "웹피" at bounding box center [287, 465] width 78 height 22
click at [290, 282] on icon "button" at bounding box center [295, 280] width 10 height 10
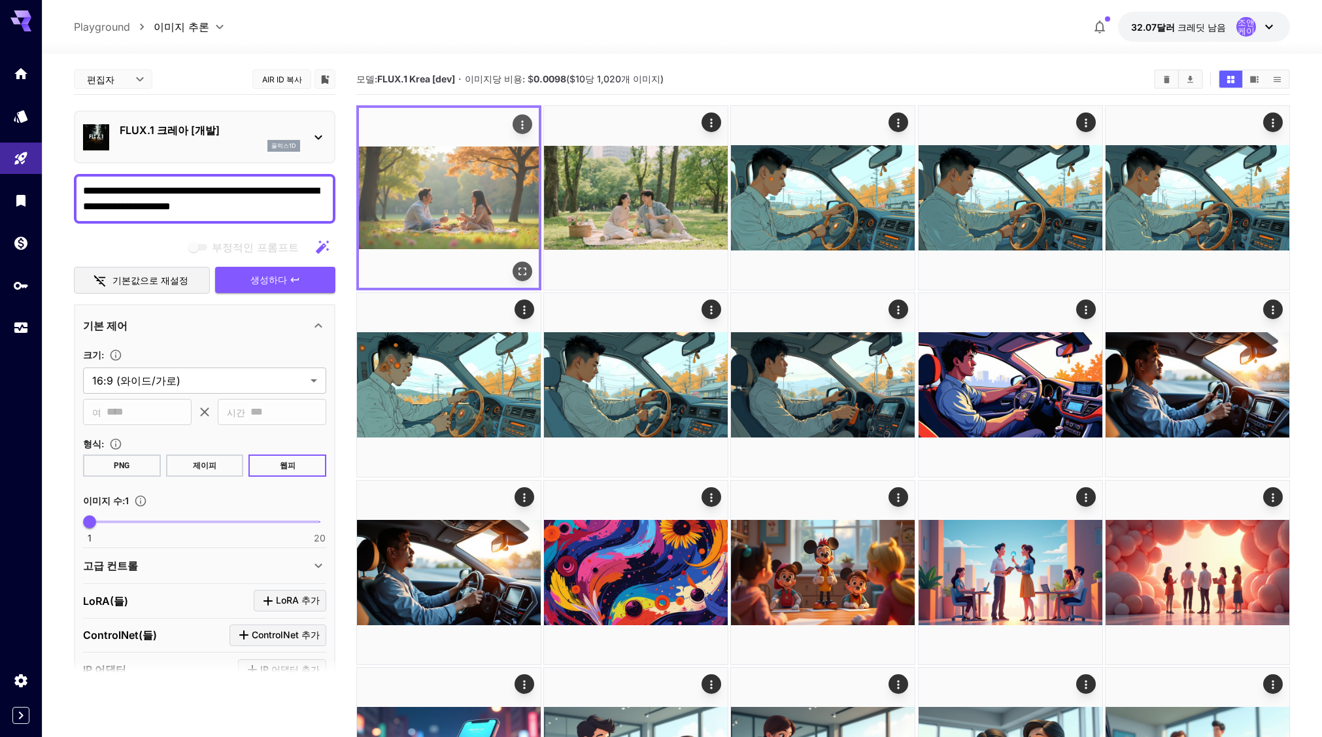
click at [524, 275] on icon "전체 화면으로 열기" at bounding box center [523, 271] width 8 height 8
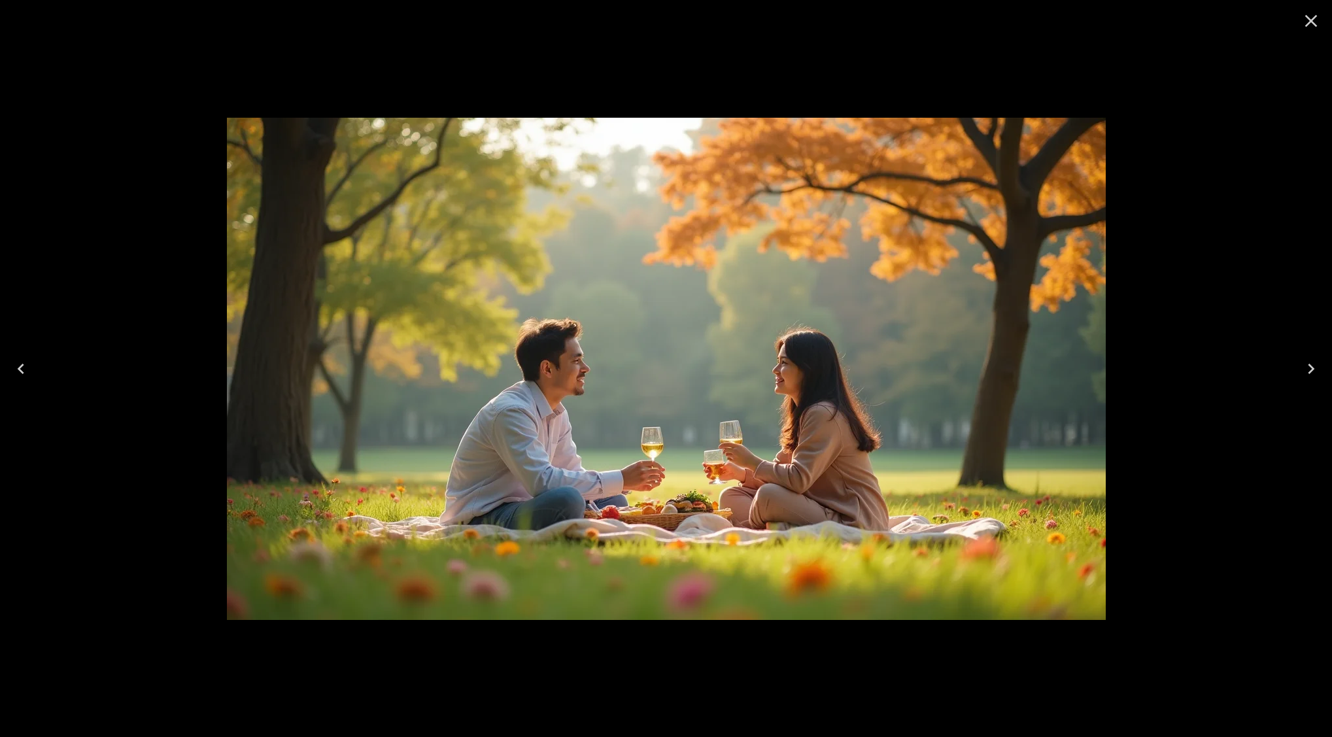
click at [1307, 22] on icon "Close" at bounding box center [1311, 20] width 21 height 21
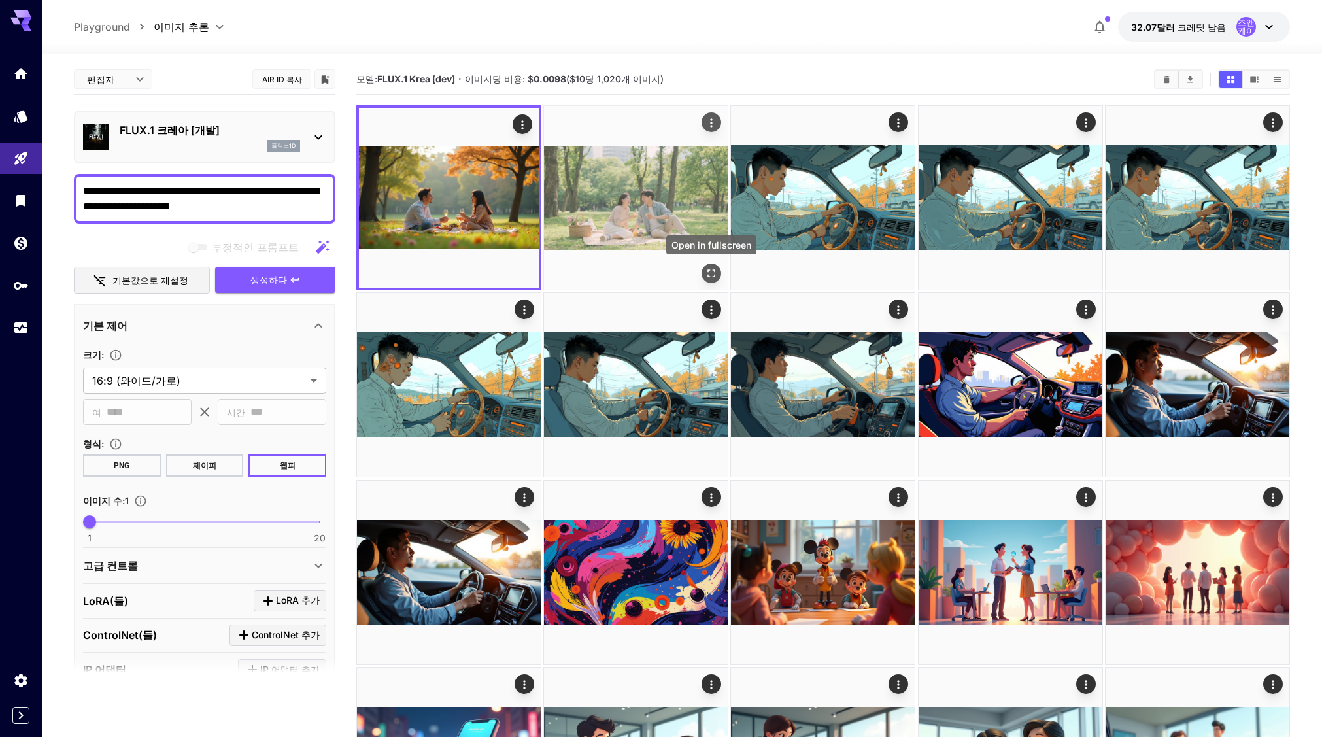
click at [709, 268] on icon "전체 화면으로 열기" at bounding box center [711, 273] width 13 height 13
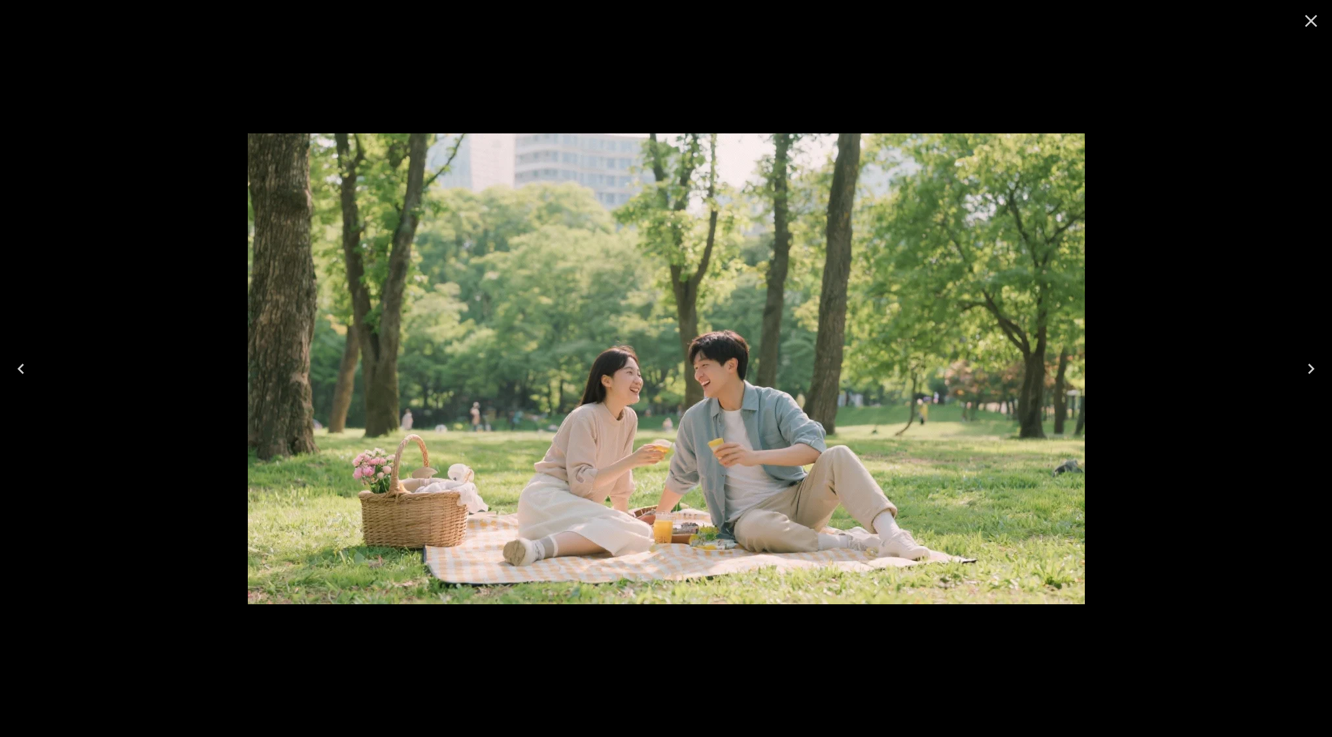
click at [1306, 22] on icon "닫다" at bounding box center [1311, 20] width 21 height 21
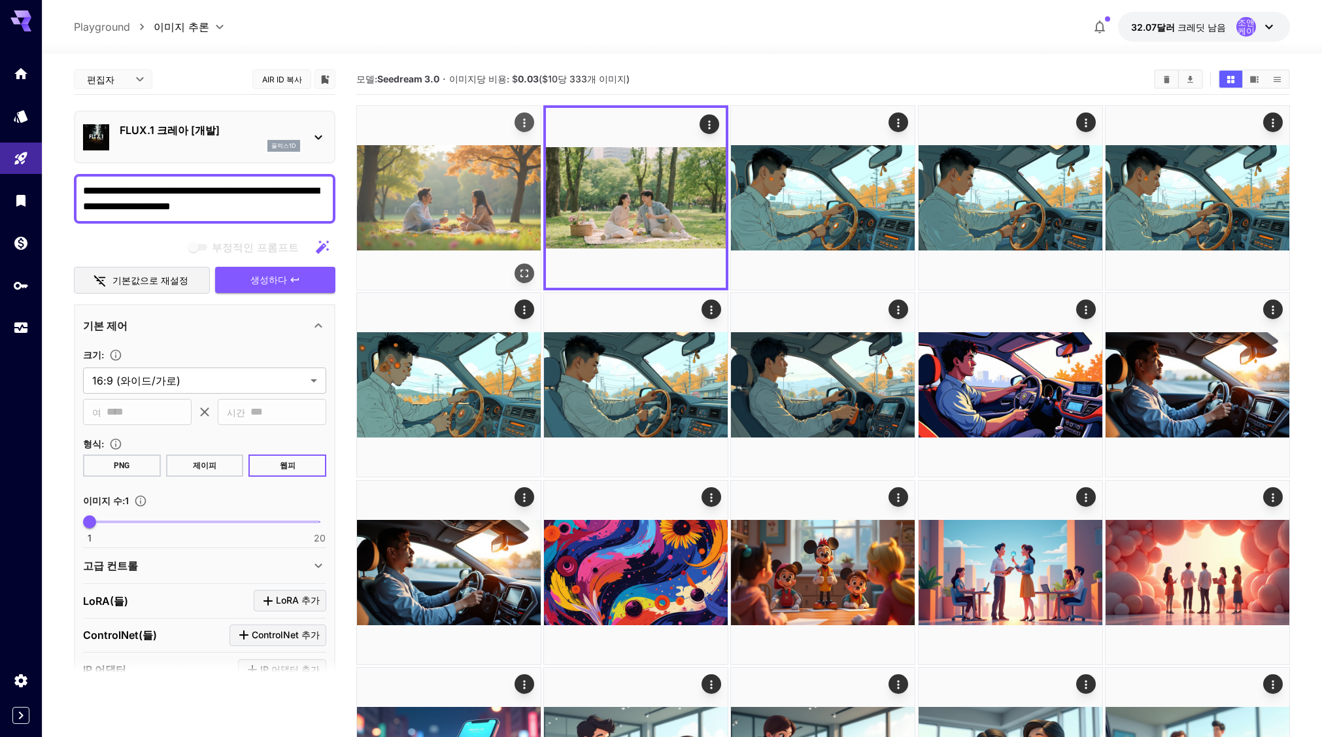
drag, startPoint x: 526, startPoint y: 271, endPoint x: 566, endPoint y: 283, distance: 41.0
click at [526, 271] on icon "전체 화면으로 열기" at bounding box center [524, 273] width 13 height 13
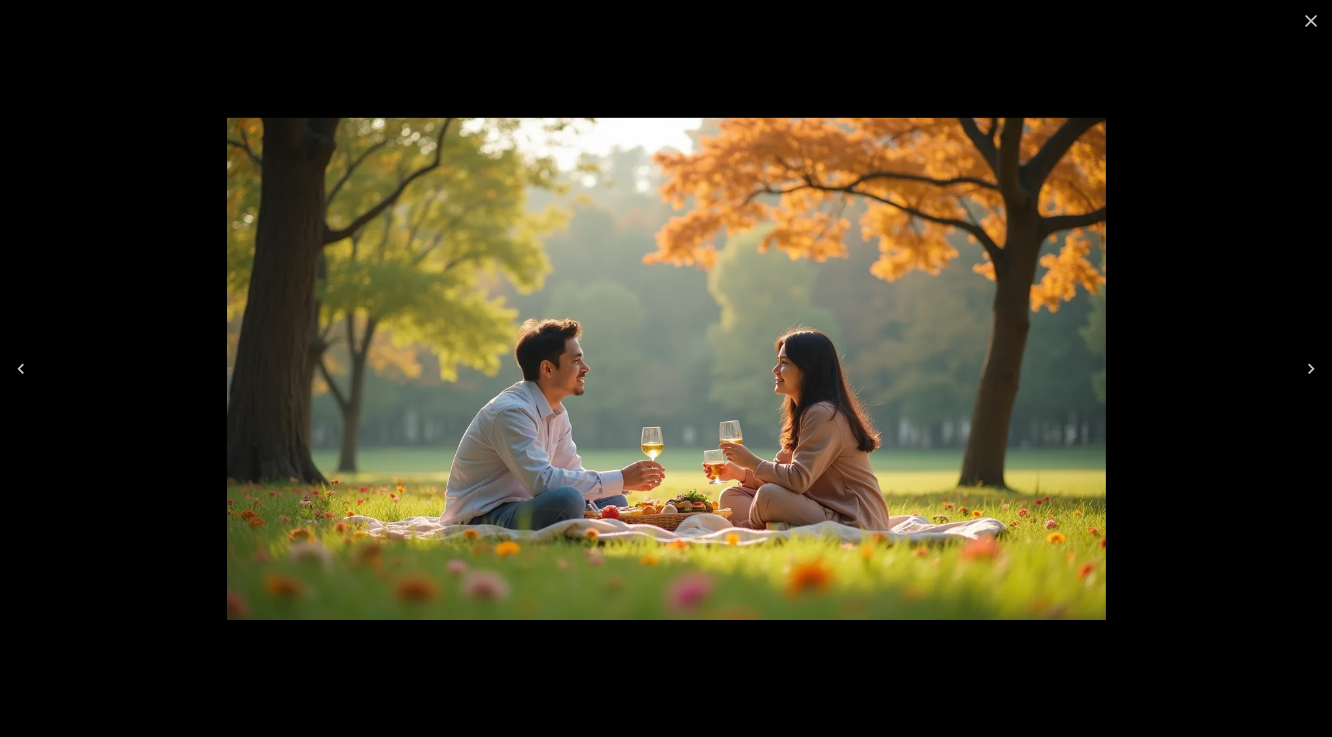
click at [1308, 18] on icon "닫다" at bounding box center [1311, 21] width 12 height 12
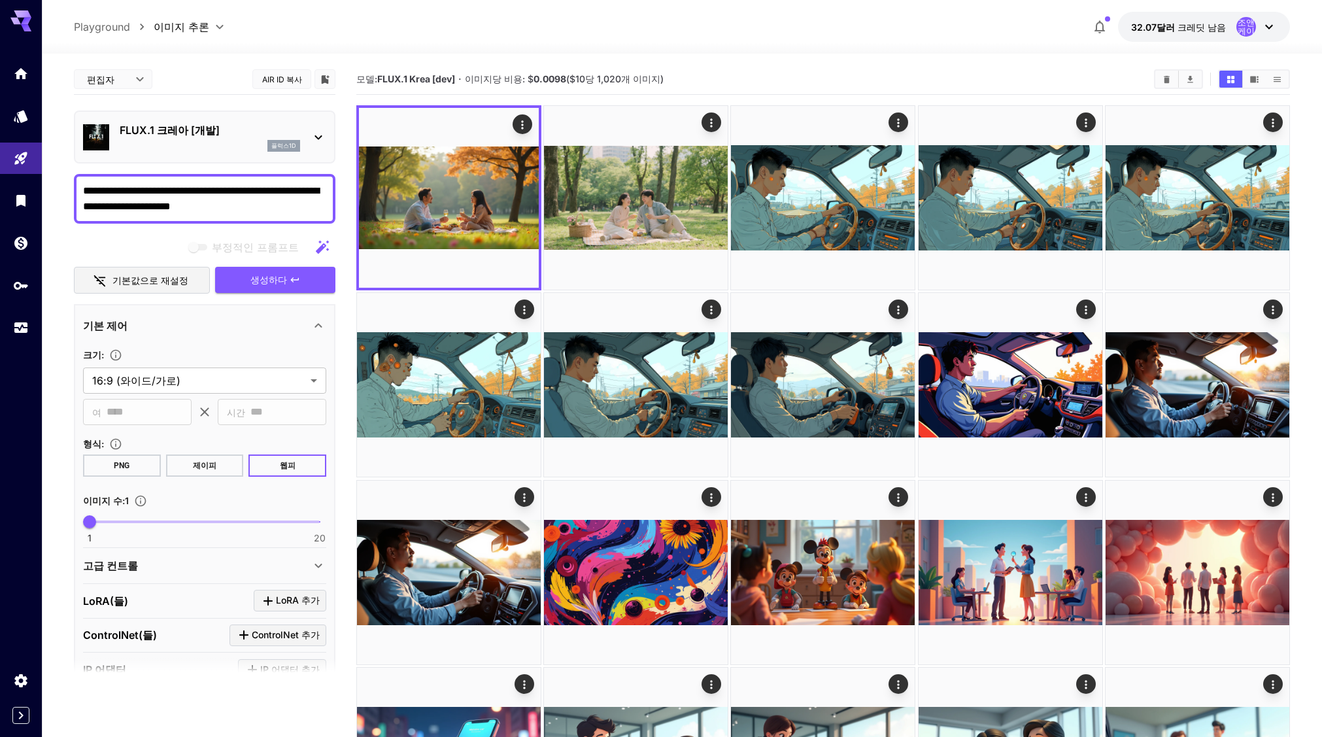
click at [191, 141] on div "플럭스1d" at bounding box center [210, 146] width 180 height 12
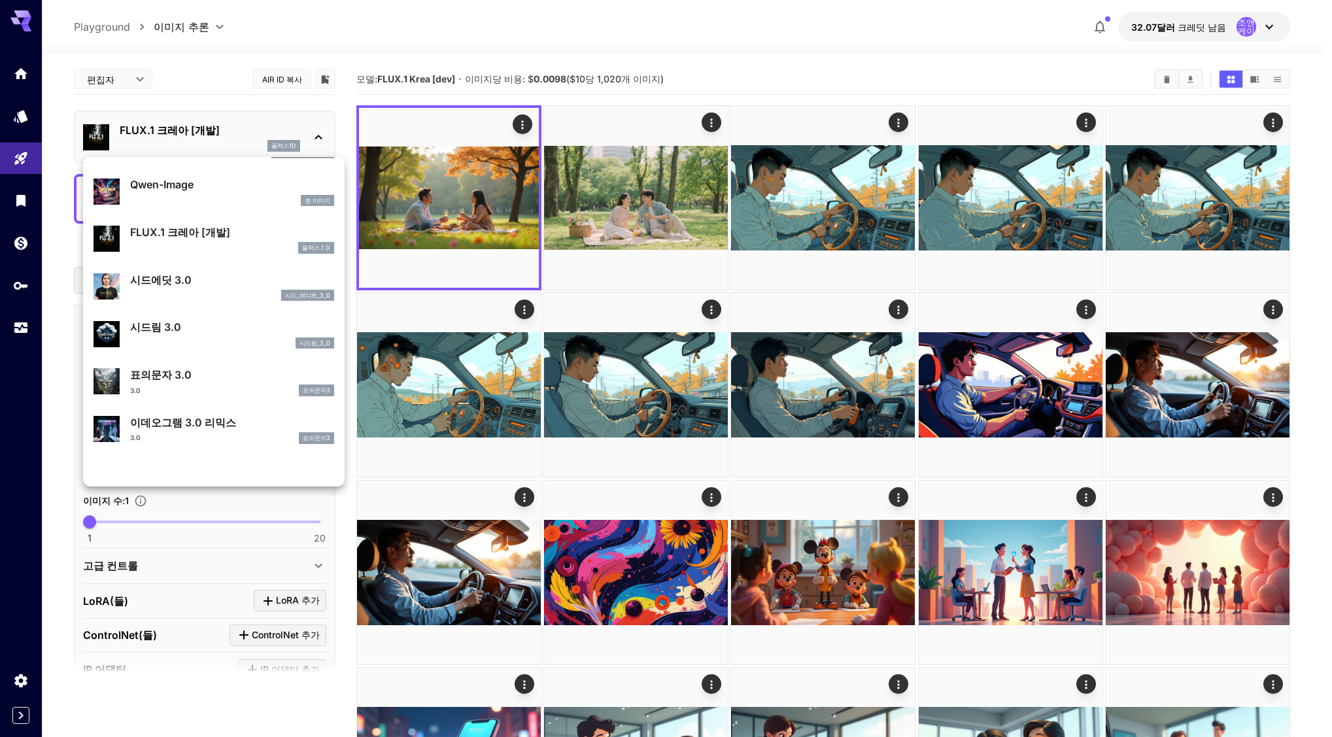
scroll to position [196, 0]
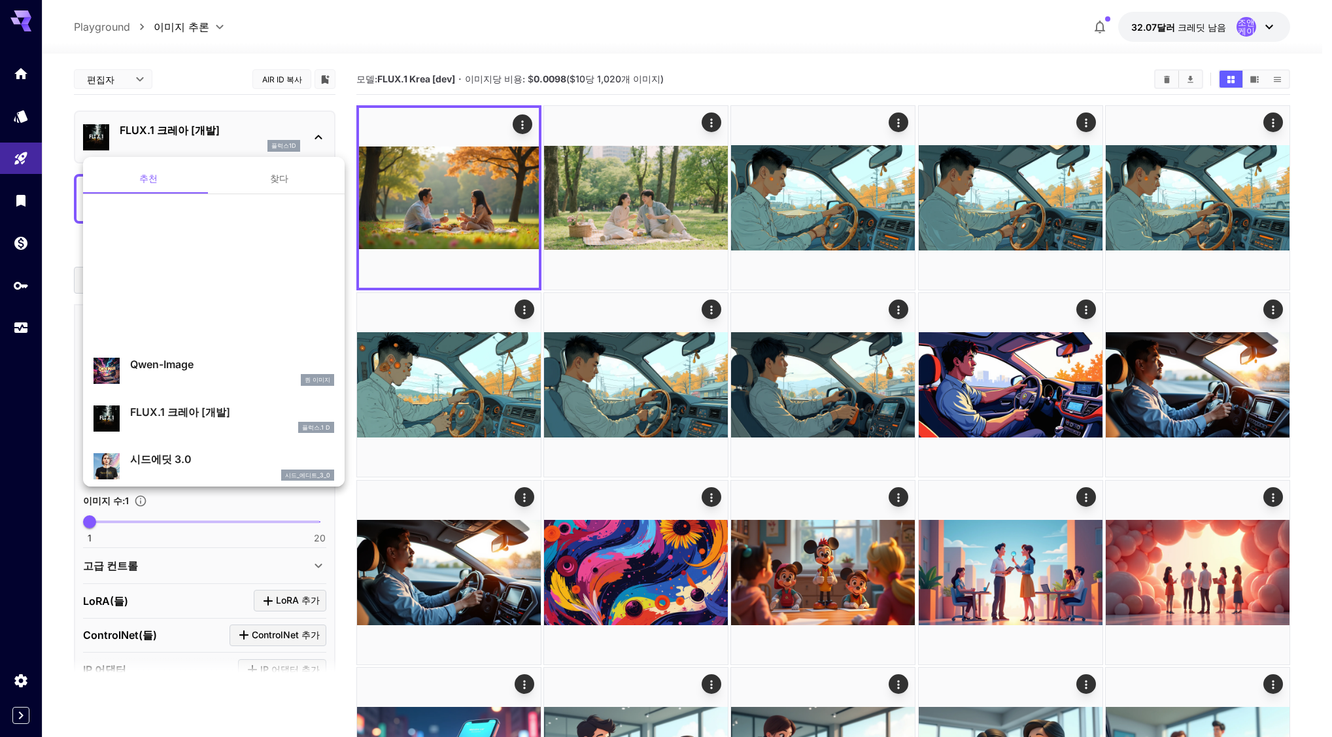
scroll to position [196, 0]
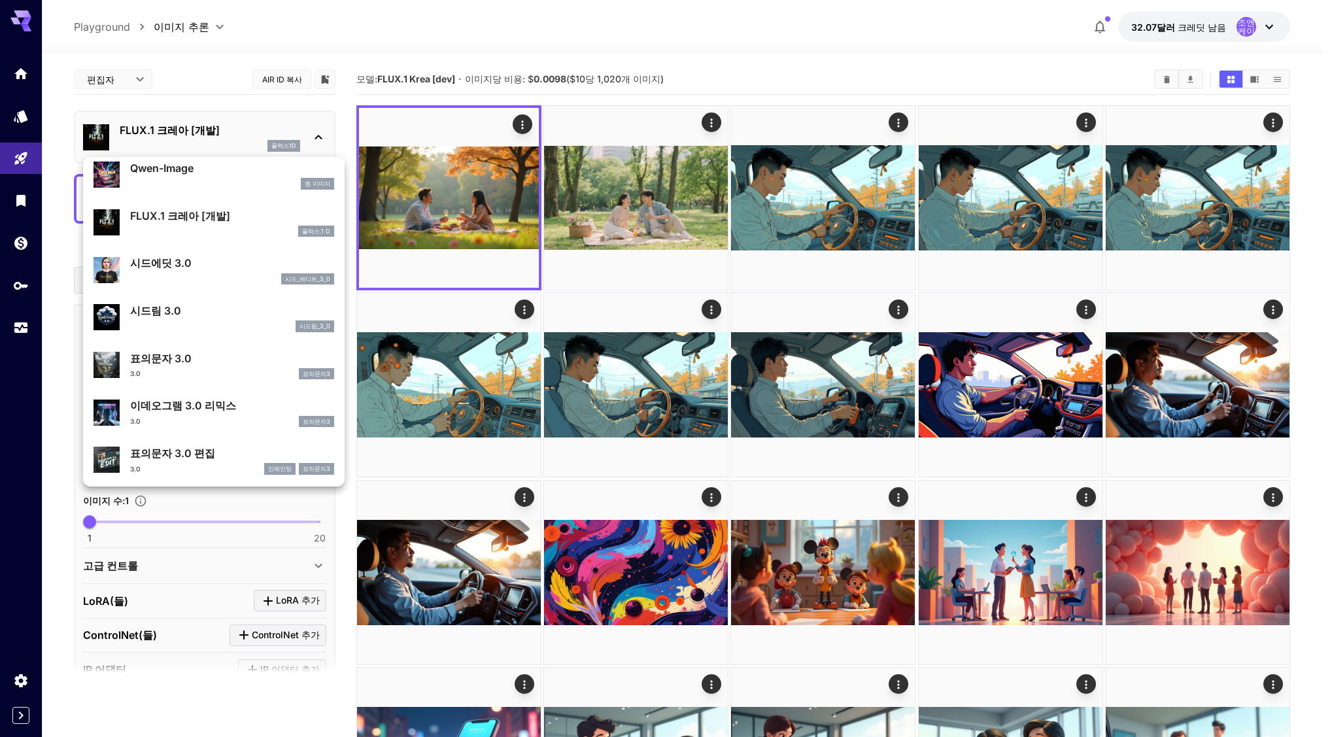
click at [235, 372] on div "3.0 표의문자3" at bounding box center [232, 374] width 204 height 12
type input "**********"
type input "****"
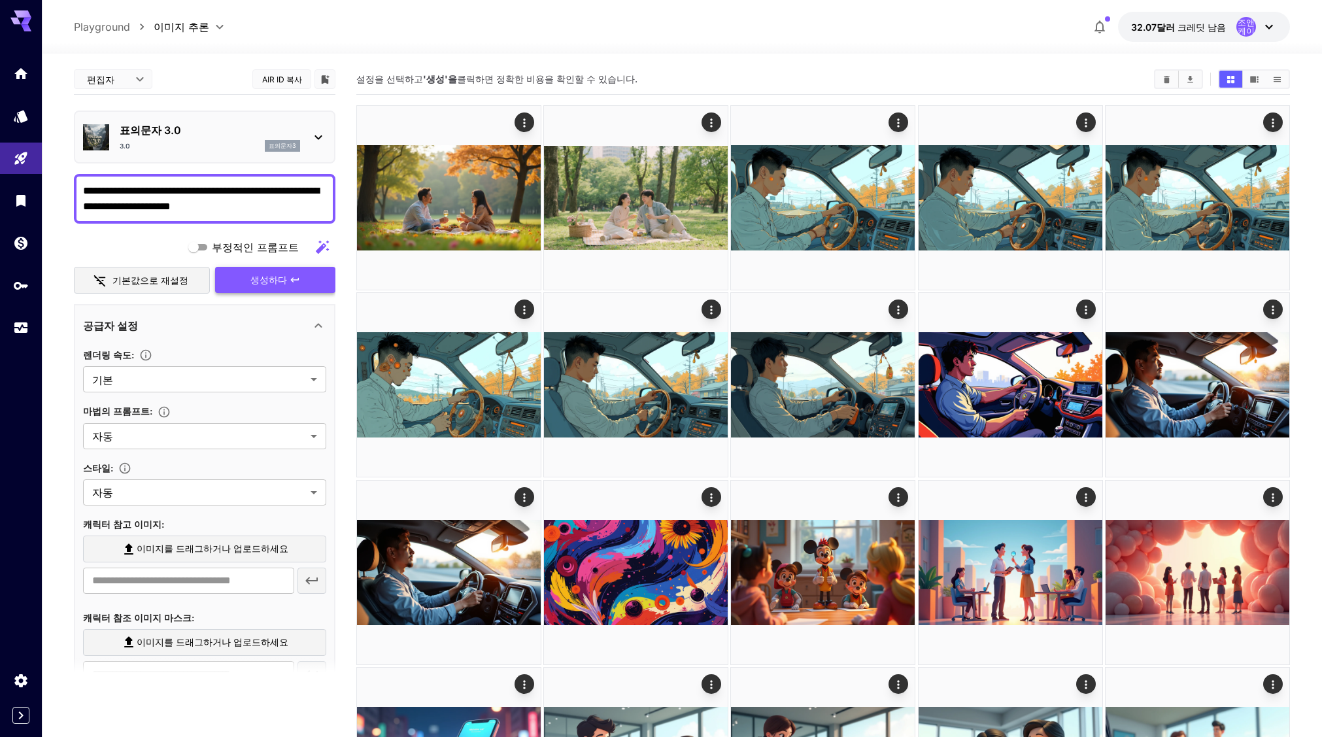
drag, startPoint x: 288, startPoint y: 277, endPoint x: 338, endPoint y: 270, distance: 50.1
click at [290, 276] on icon "button" at bounding box center [295, 280] width 10 height 10
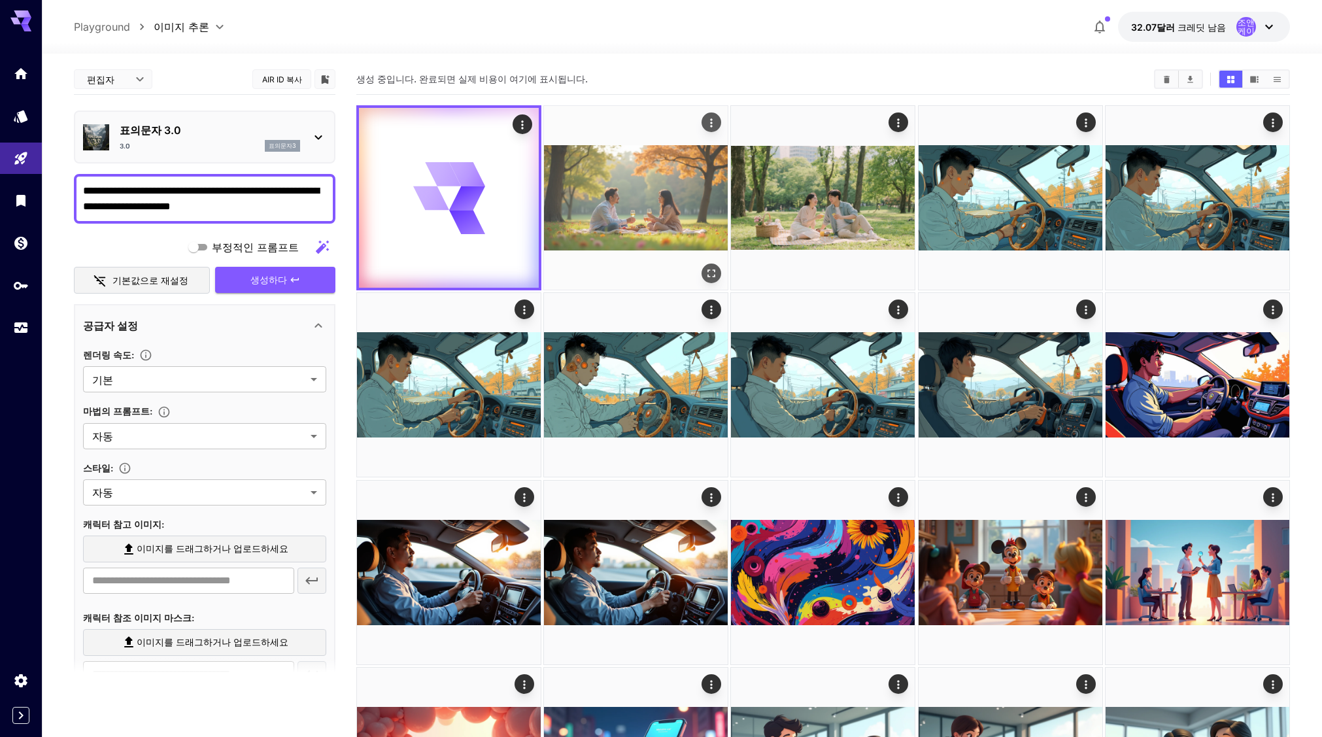
click at [660, 206] on img at bounding box center [636, 198] width 184 height 184
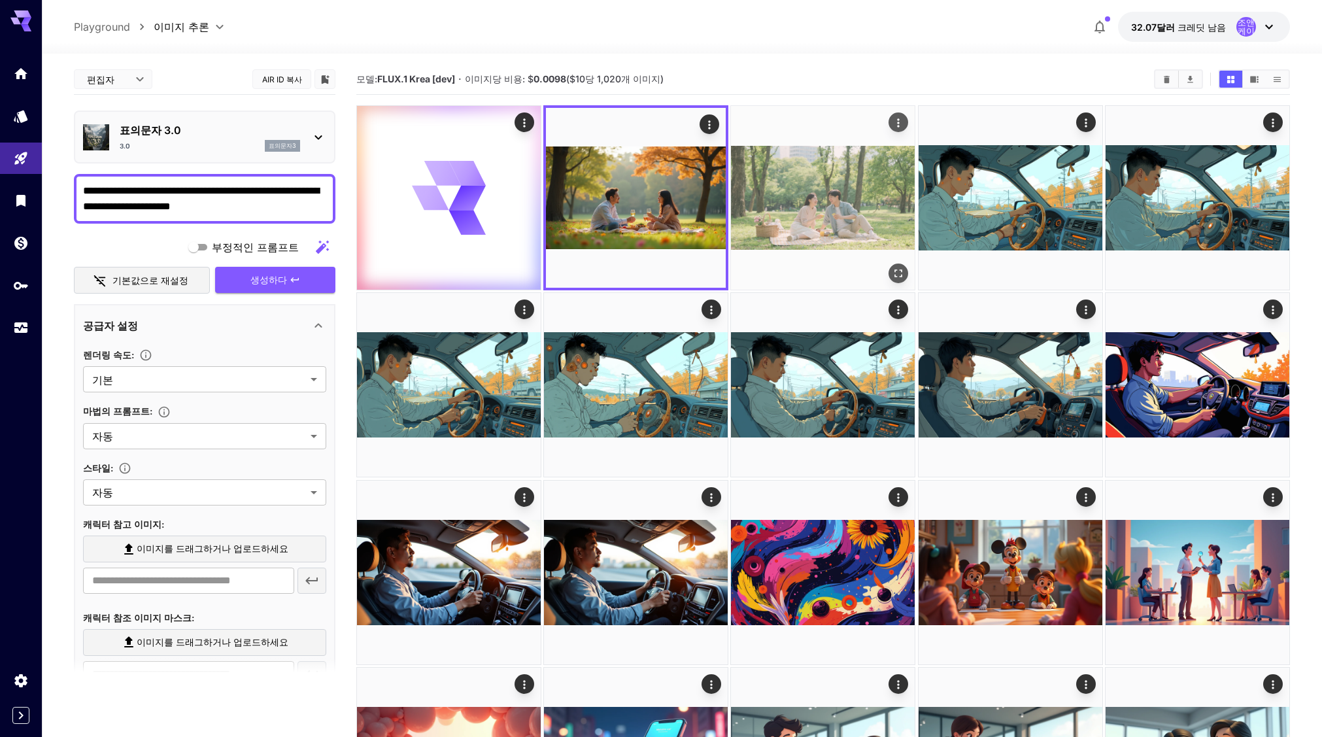
click at [803, 194] on img at bounding box center [823, 198] width 184 height 184
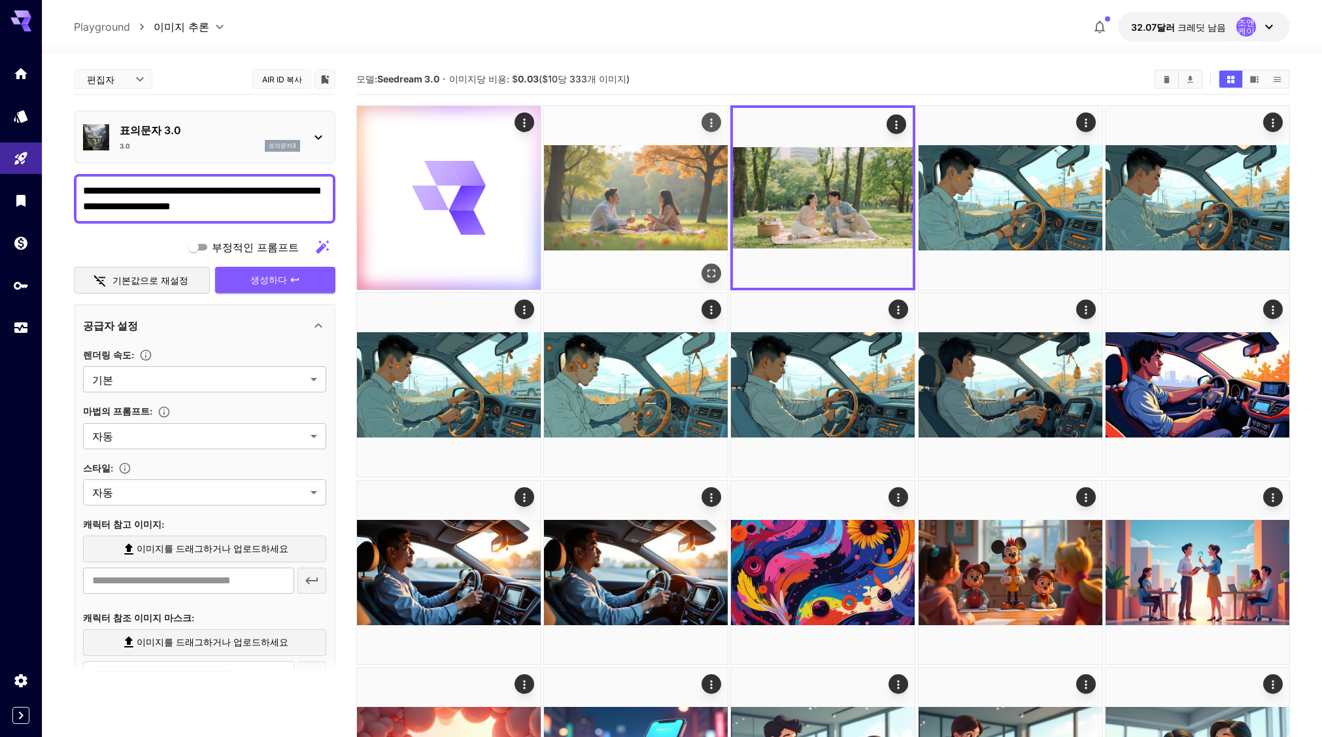
click at [635, 211] on img at bounding box center [636, 198] width 184 height 184
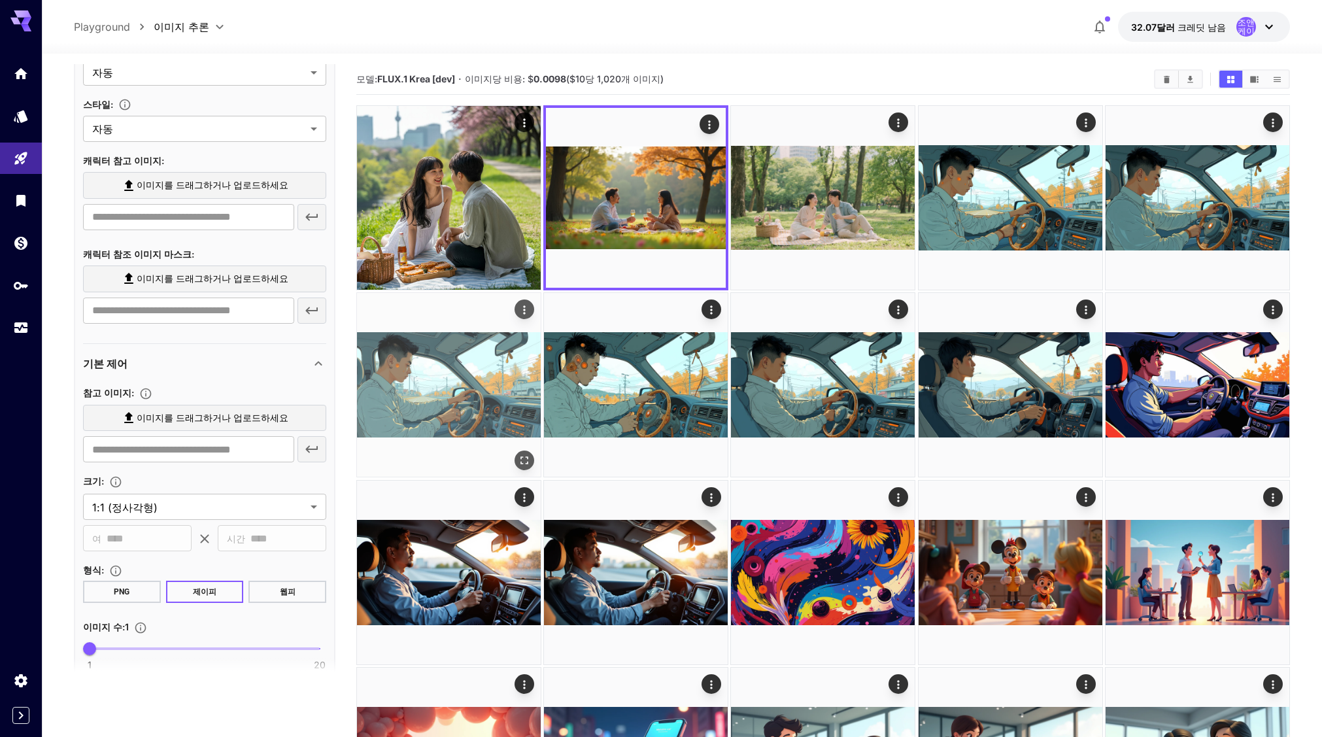
scroll to position [301, 0]
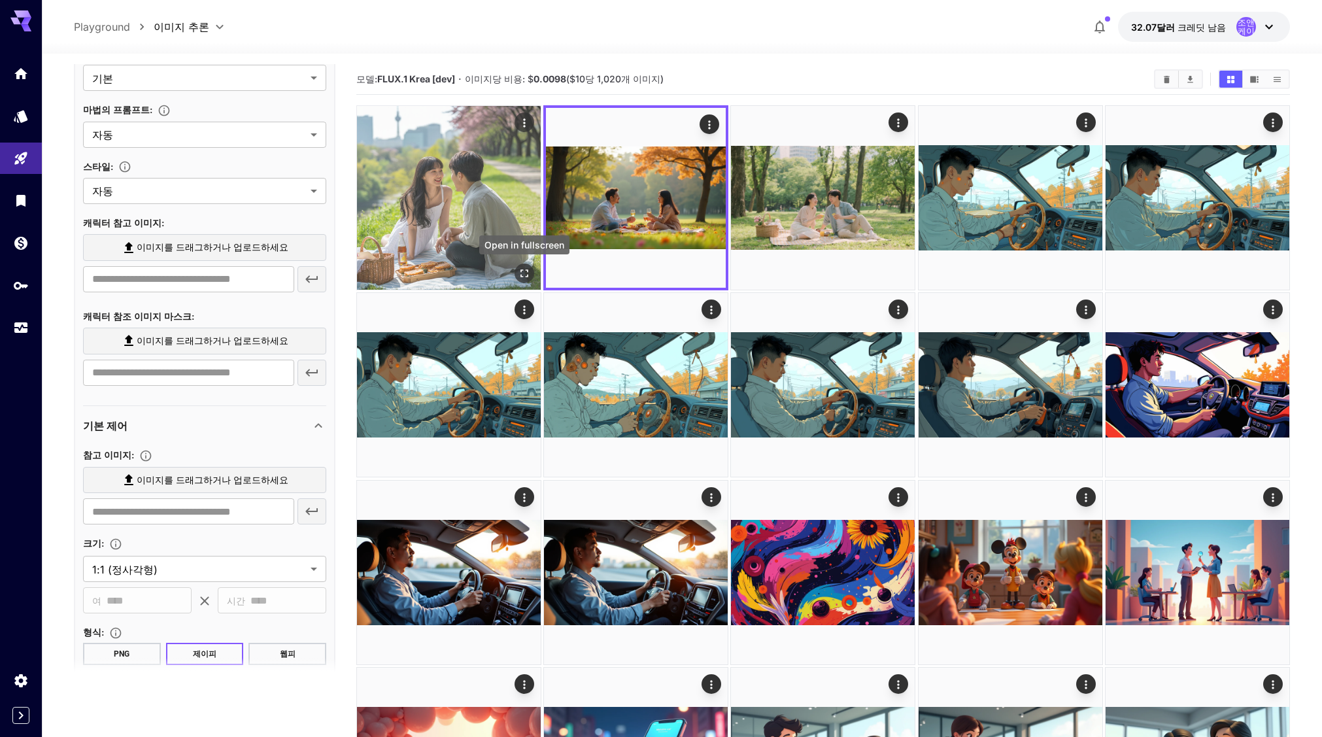
click at [524, 277] on icon "Open in fullscreen" at bounding box center [524, 273] width 13 height 13
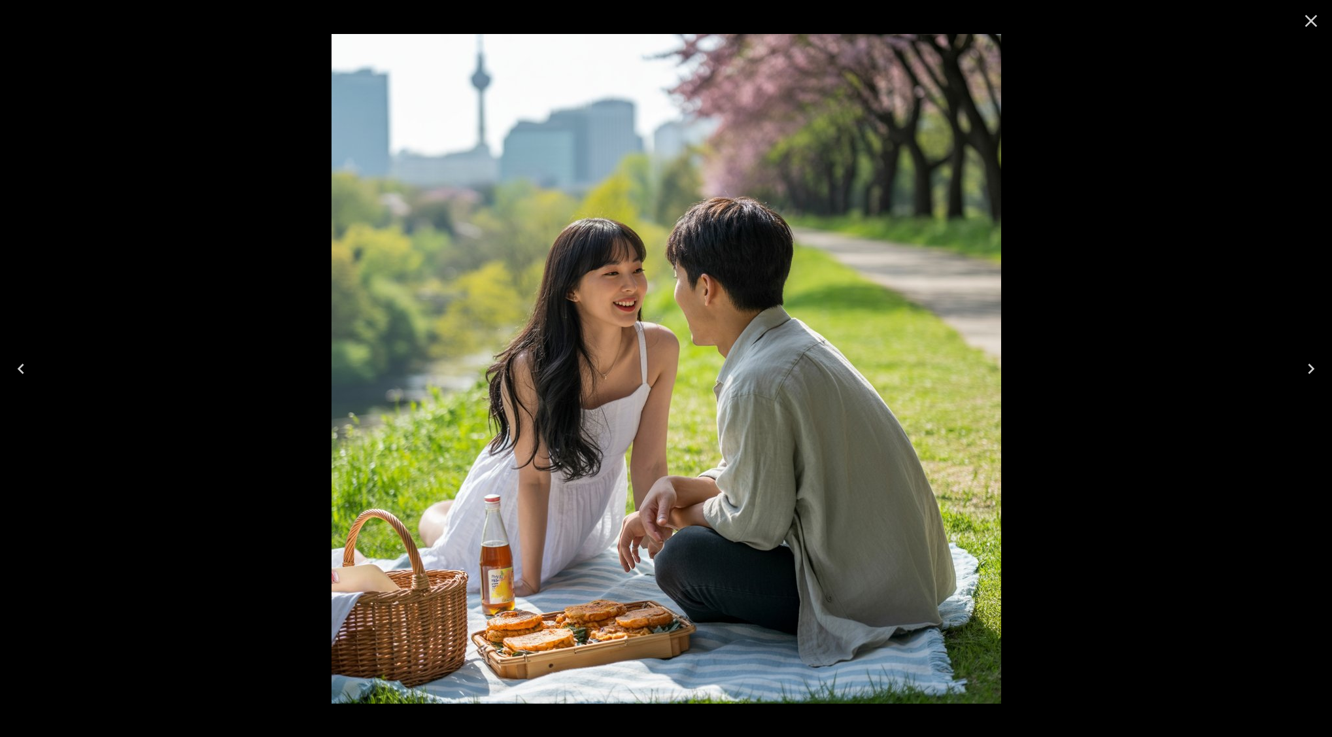
drag, startPoint x: 1308, startPoint y: 22, endPoint x: 1065, endPoint y: 41, distance: 243.3
click at [1307, 22] on icon "Close" at bounding box center [1311, 20] width 21 height 21
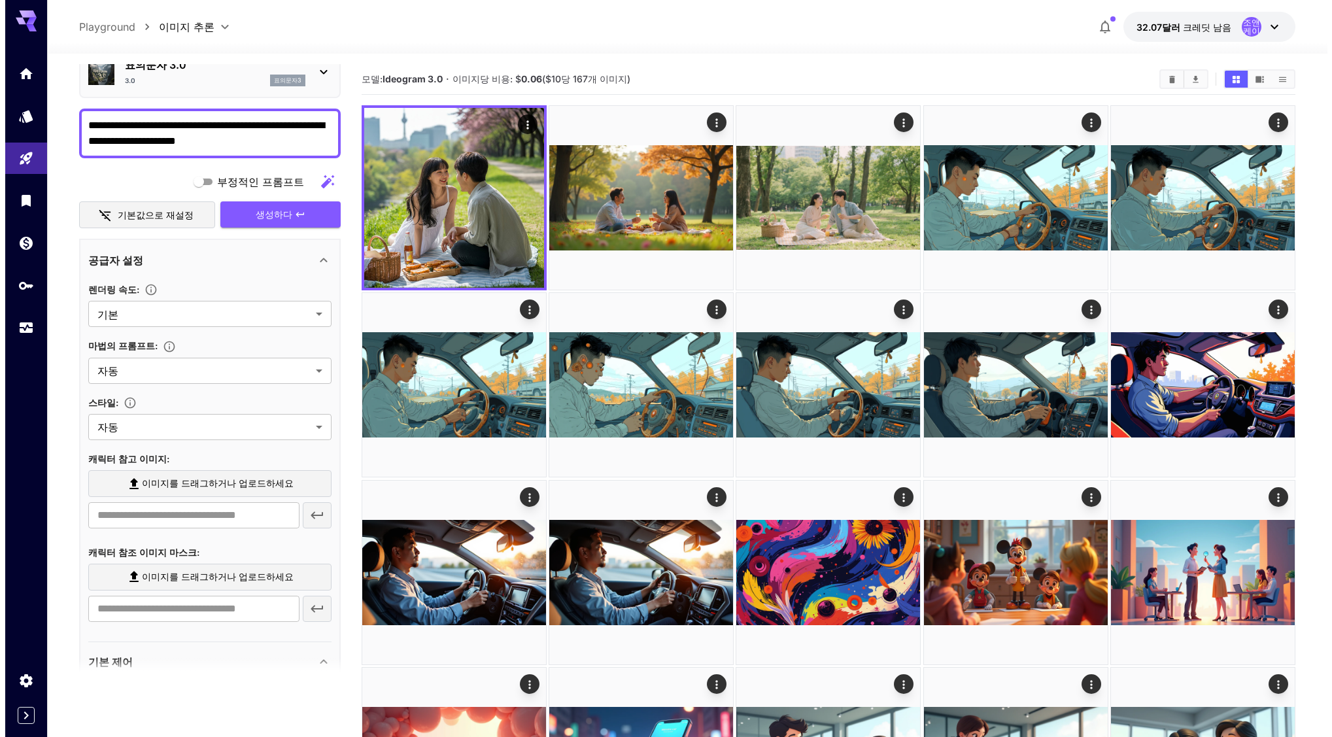
scroll to position [40, 0]
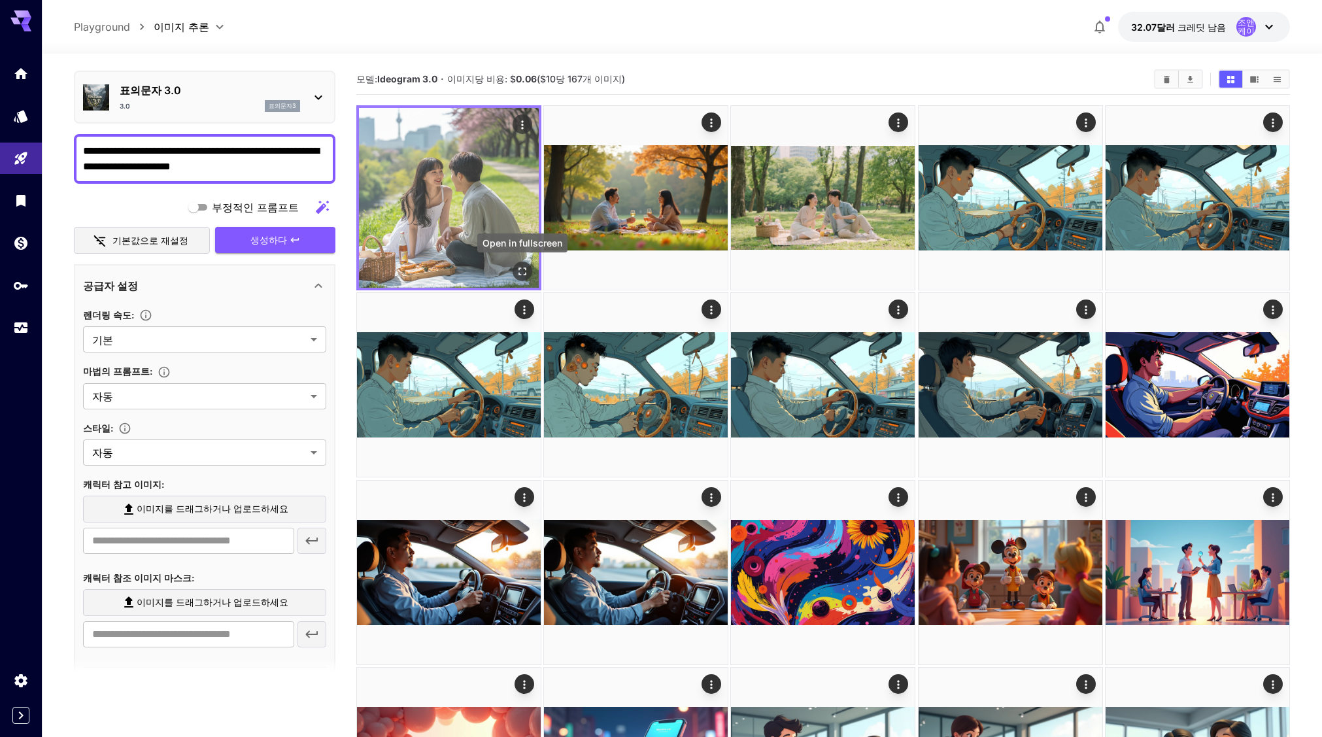
click at [522, 275] on icon "전체 화면으로 열기" at bounding box center [522, 271] width 13 height 13
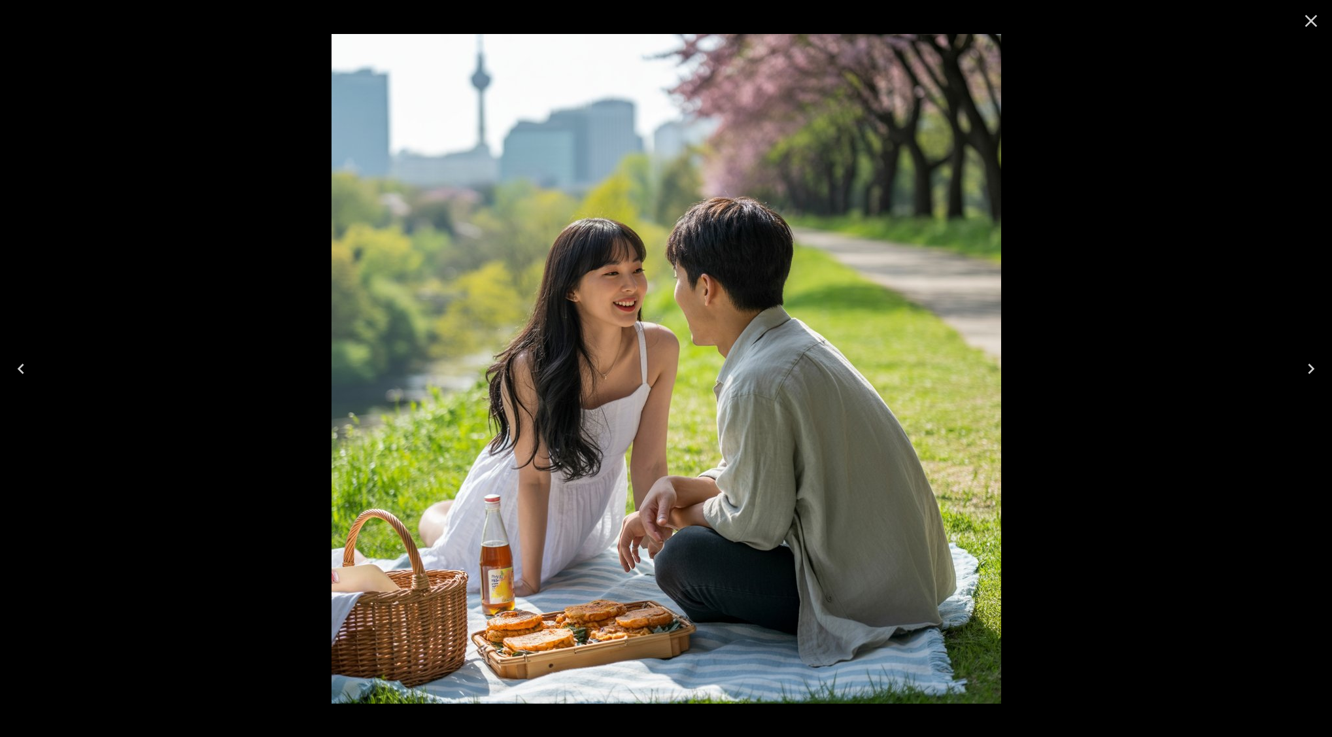
click at [1304, 23] on icon "Close" at bounding box center [1311, 20] width 21 height 21
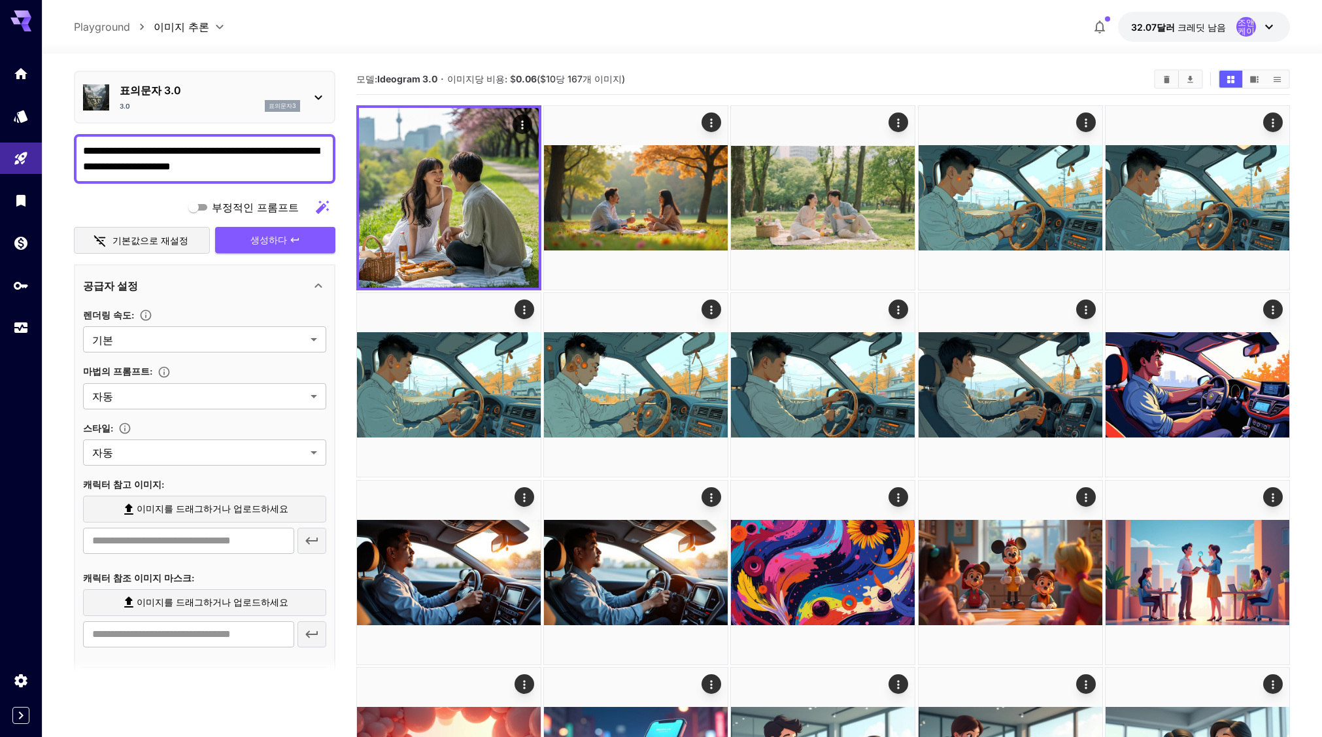
click at [225, 103] on div "3.0 표의문자3" at bounding box center [210, 106] width 180 height 12
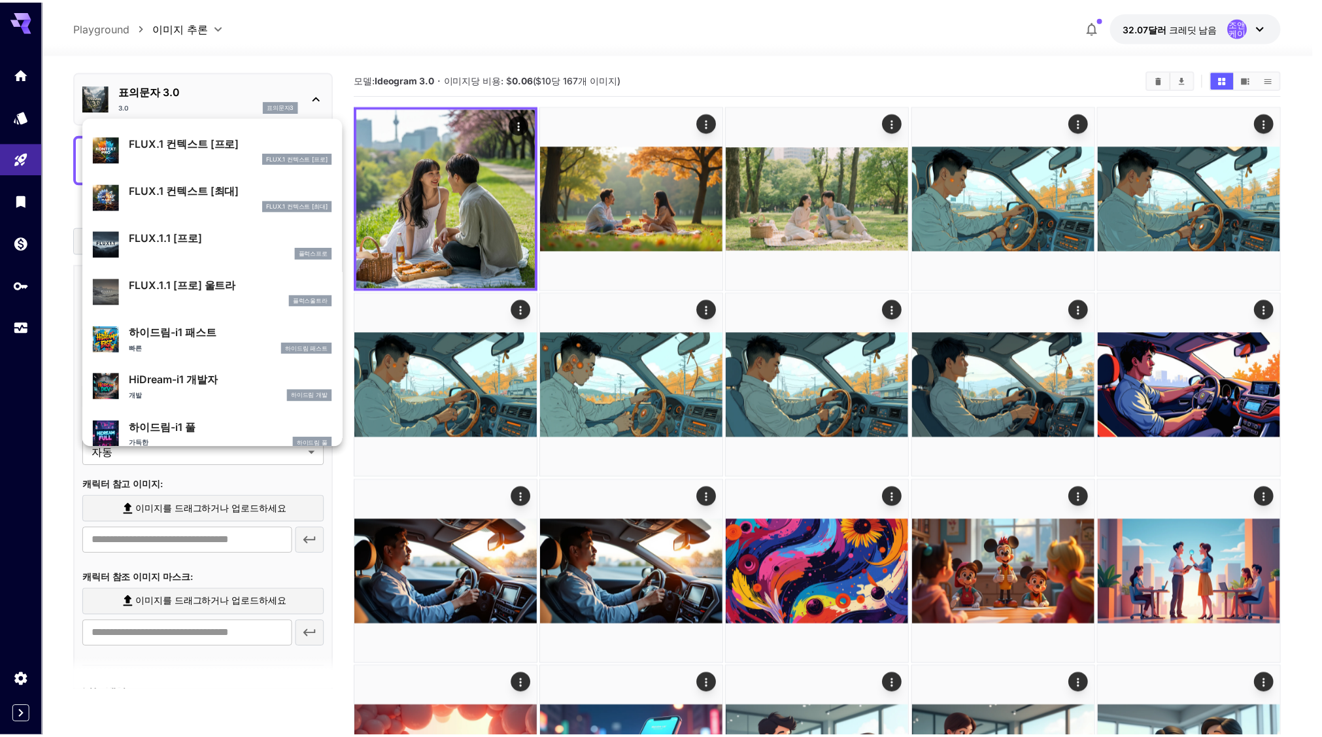
scroll to position [915, 0]
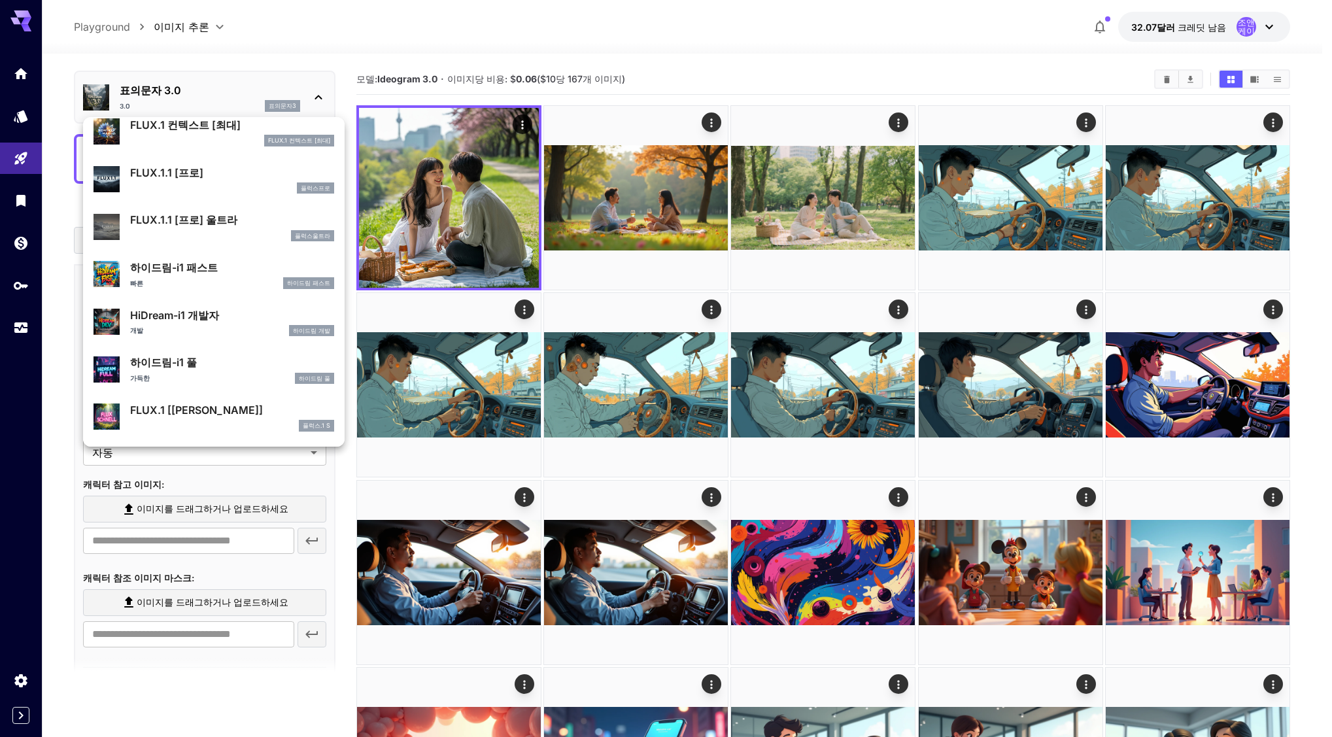
click at [198, 326] on div "개발 하이드림 개발" at bounding box center [232, 331] width 204 height 12
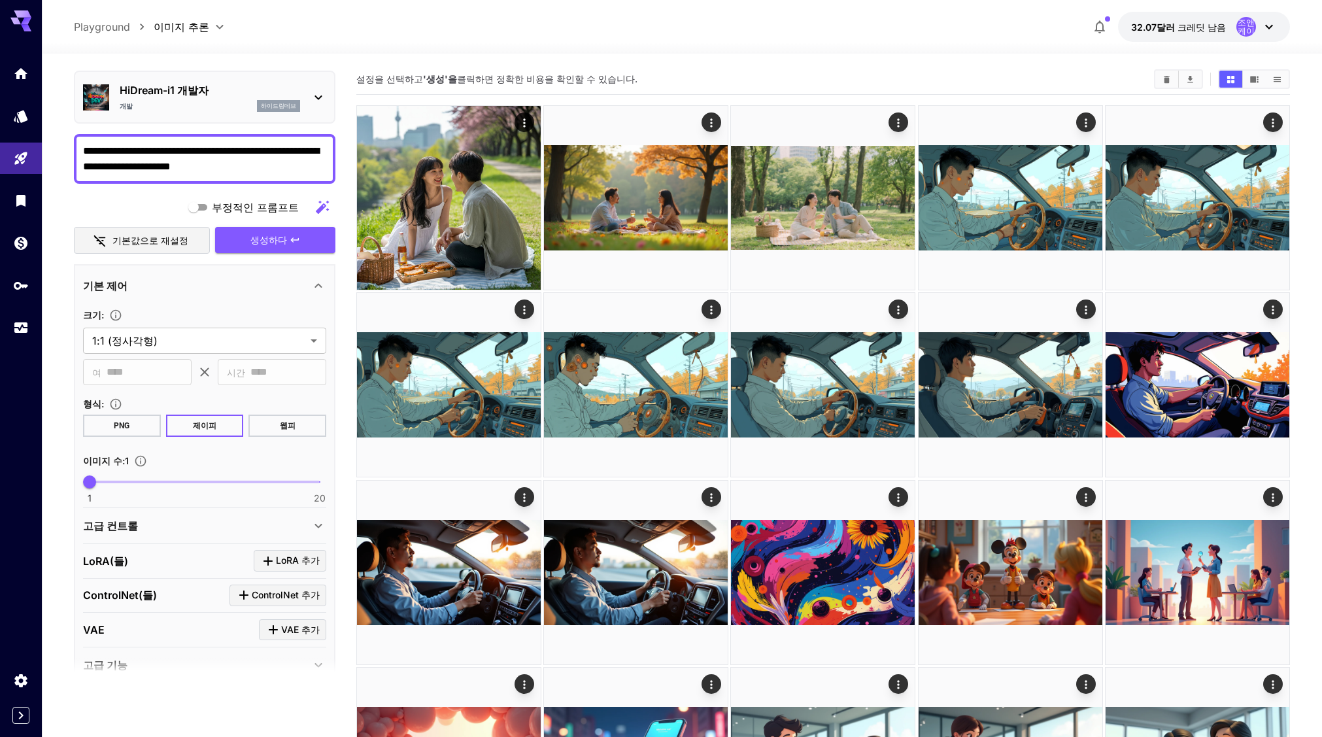
click at [294, 426] on font "웹피" at bounding box center [288, 425] width 16 height 9
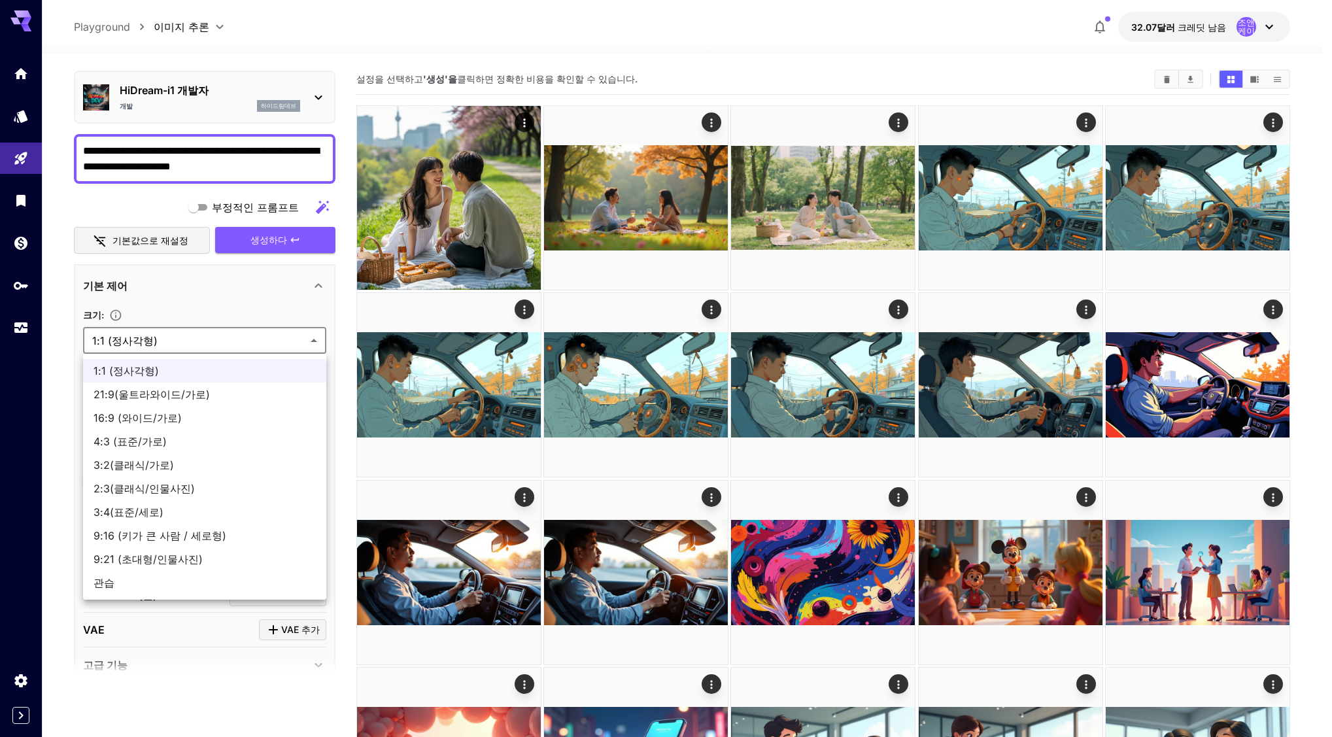
click at [180, 421] on span "16:9 (와이드/가로)" at bounding box center [205, 418] width 222 height 16
type input "**********"
type input "****"
type input "***"
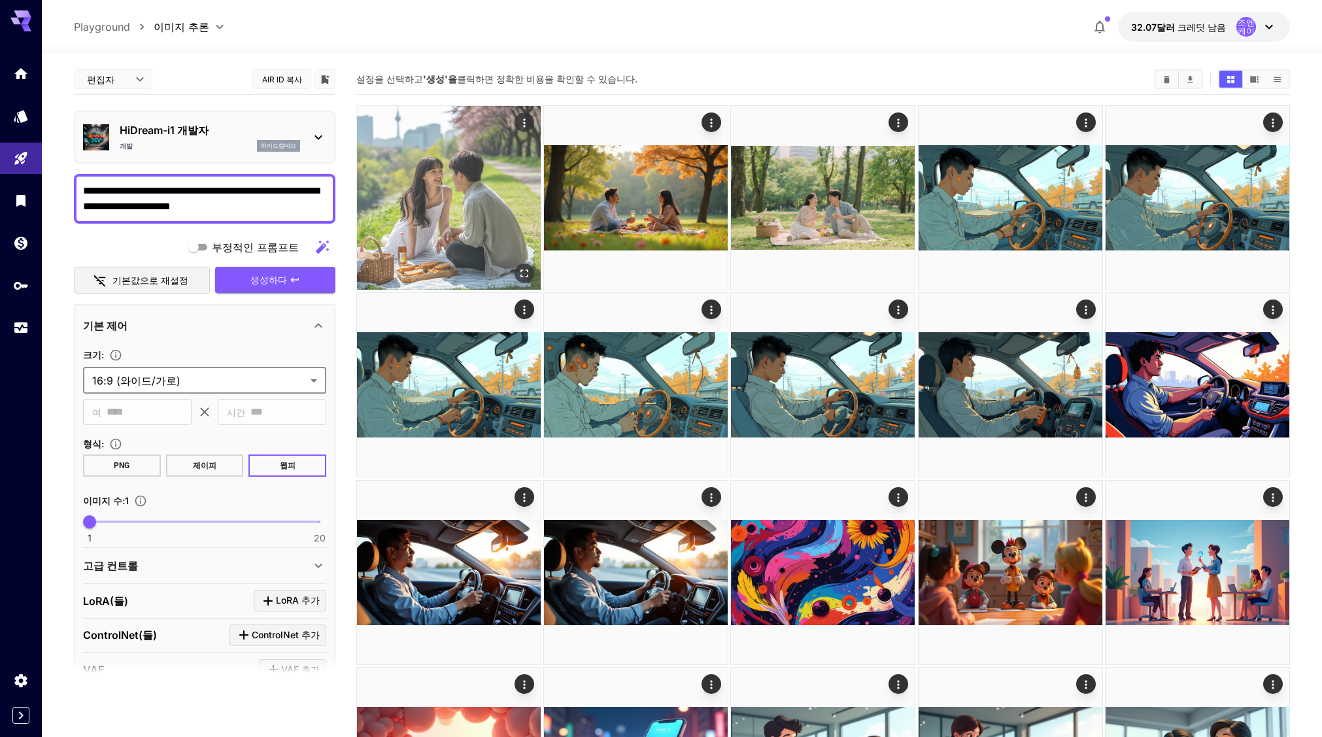
click at [457, 183] on img at bounding box center [449, 198] width 184 height 184
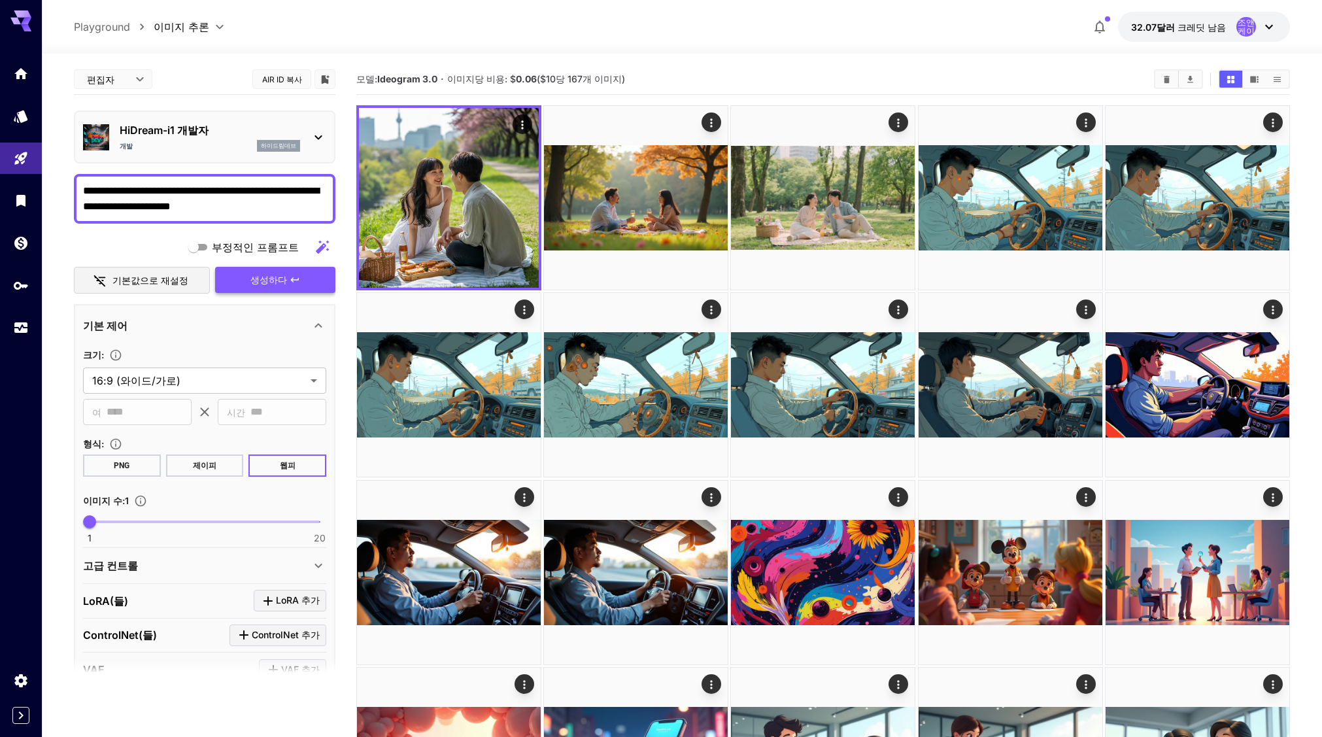
drag, startPoint x: 307, startPoint y: 280, endPoint x: 333, endPoint y: 286, distance: 26.8
click at [307, 279] on button "생성하다" at bounding box center [275, 280] width 120 height 27
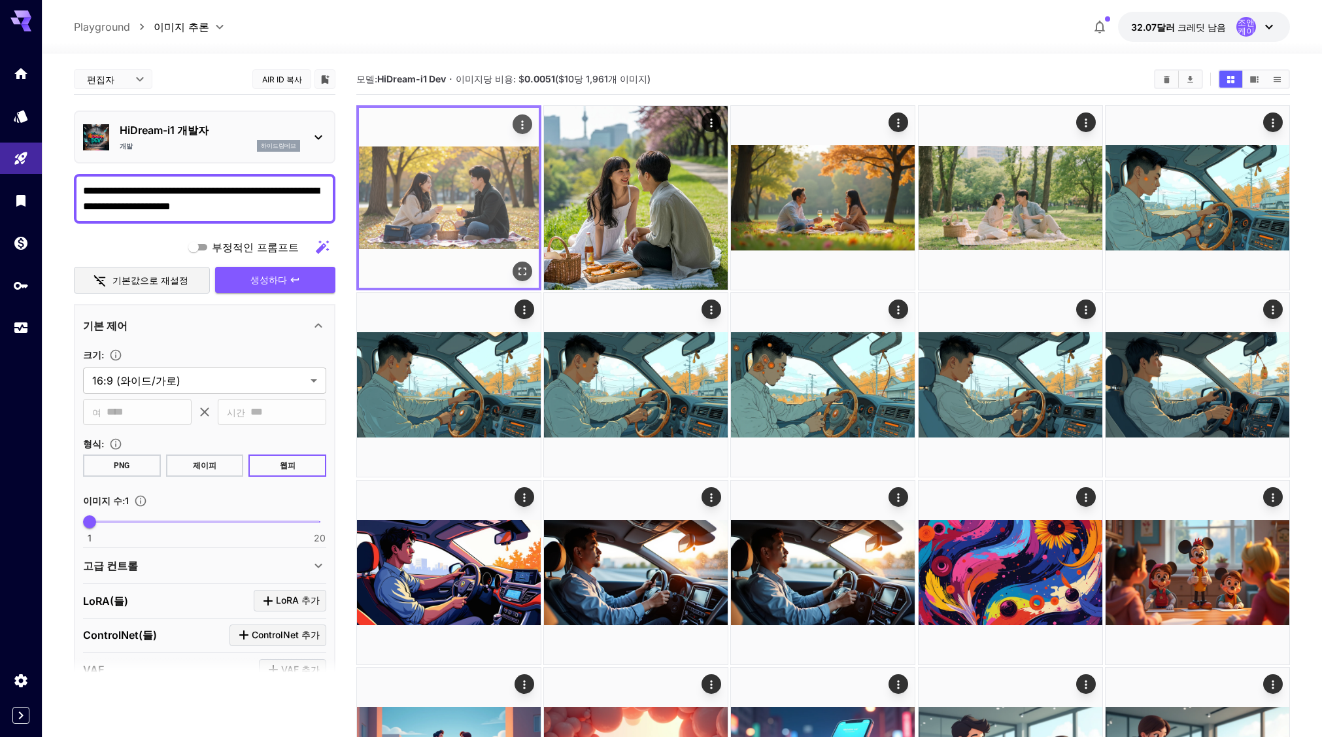
click at [524, 267] on icon "전체 화면으로 열기" at bounding box center [522, 271] width 13 height 13
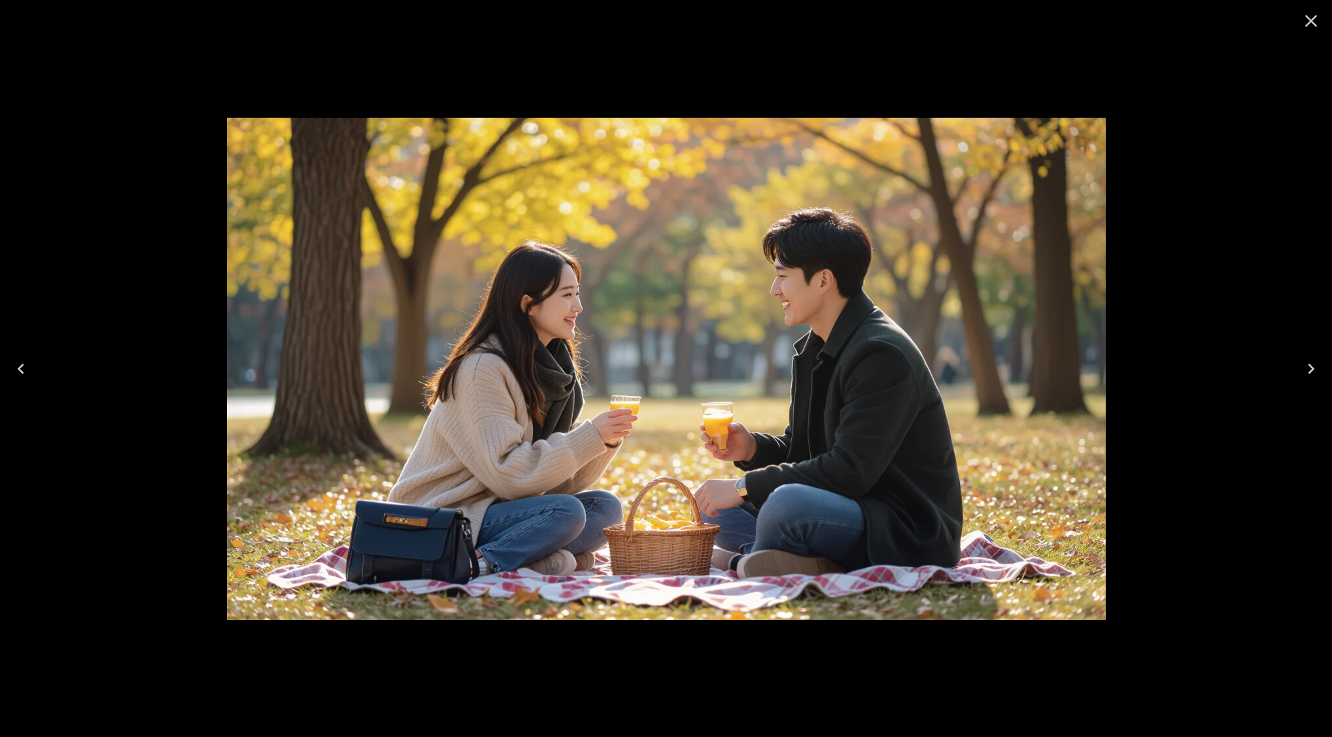
click at [1308, 23] on icon "Close" at bounding box center [1311, 20] width 21 height 21
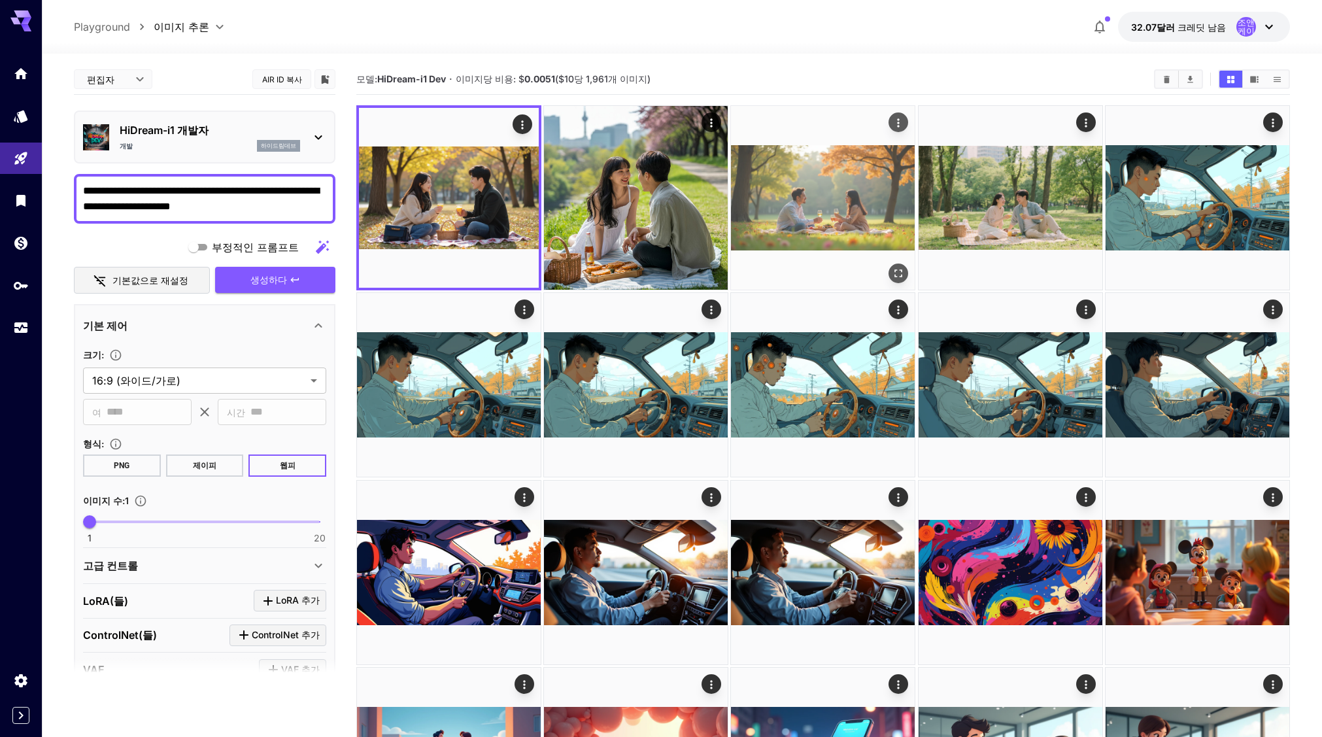
click at [842, 200] on img at bounding box center [823, 198] width 184 height 184
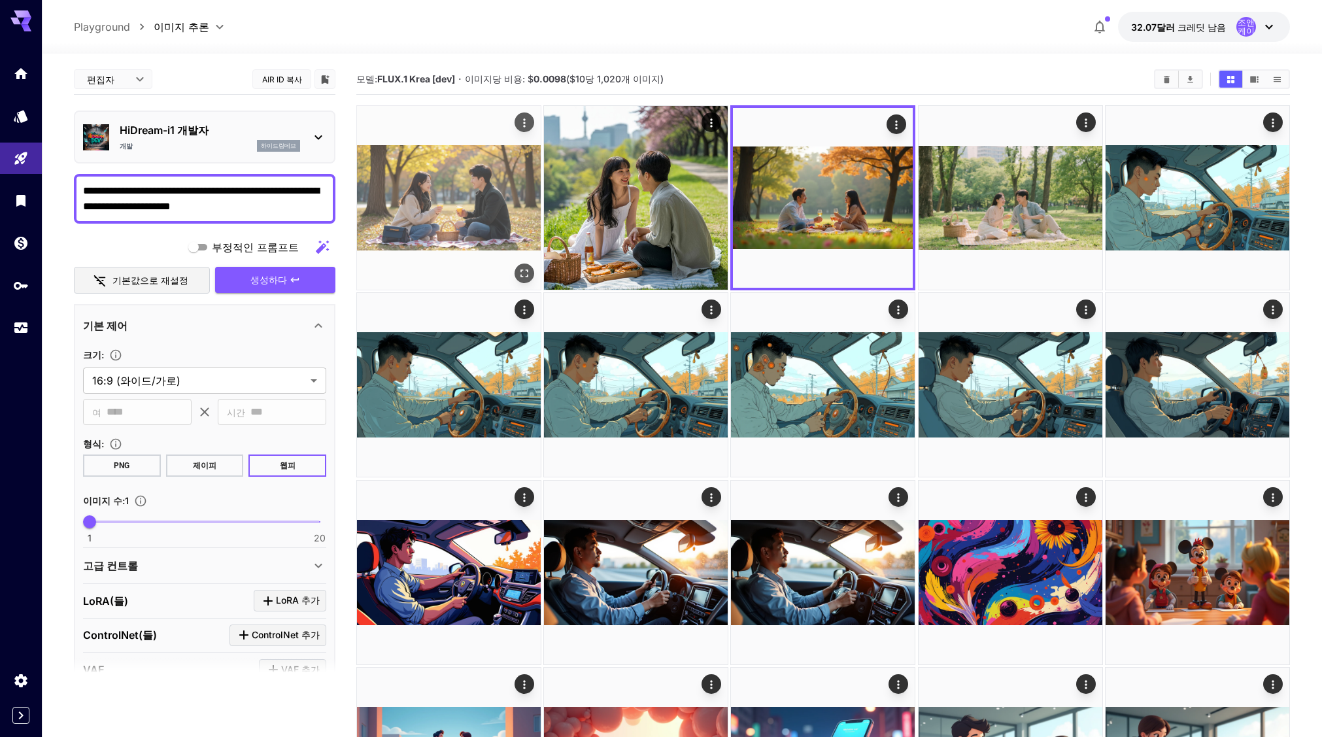
click at [458, 219] on img at bounding box center [449, 198] width 184 height 184
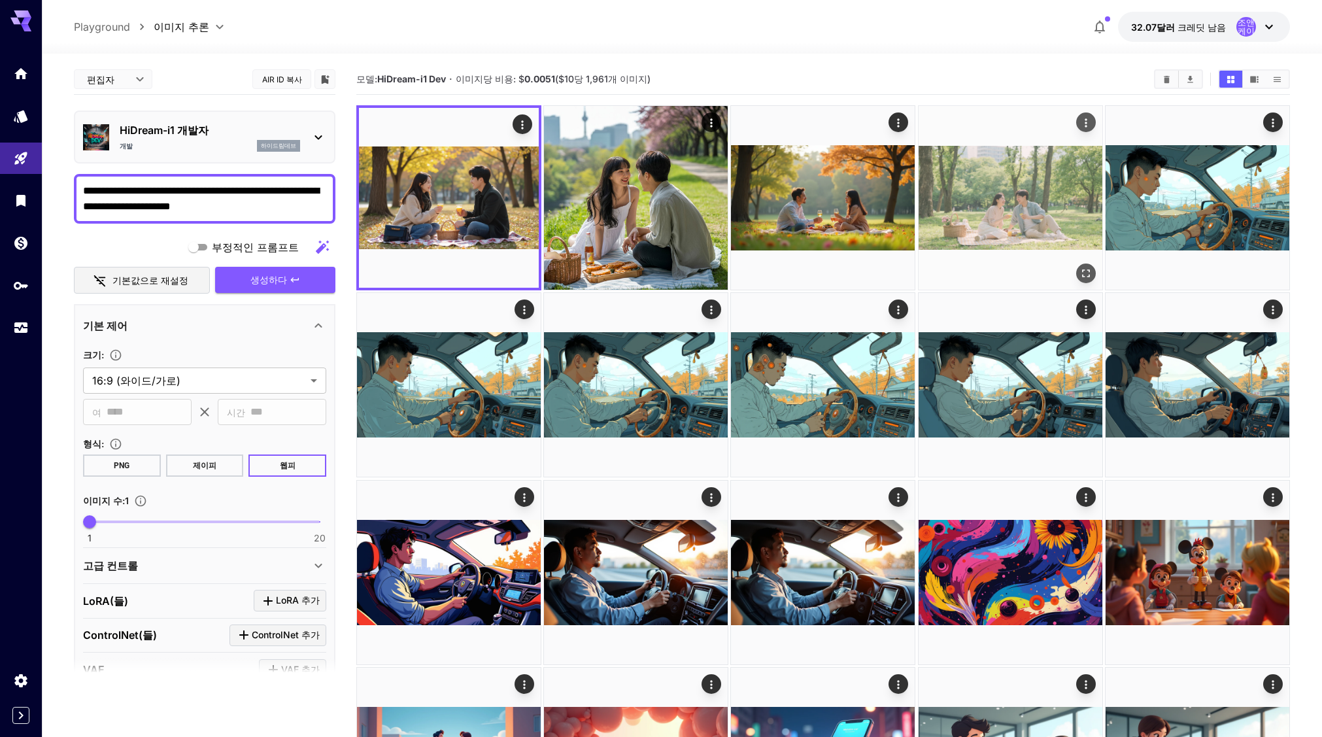
click at [1013, 225] on img at bounding box center [1011, 198] width 184 height 184
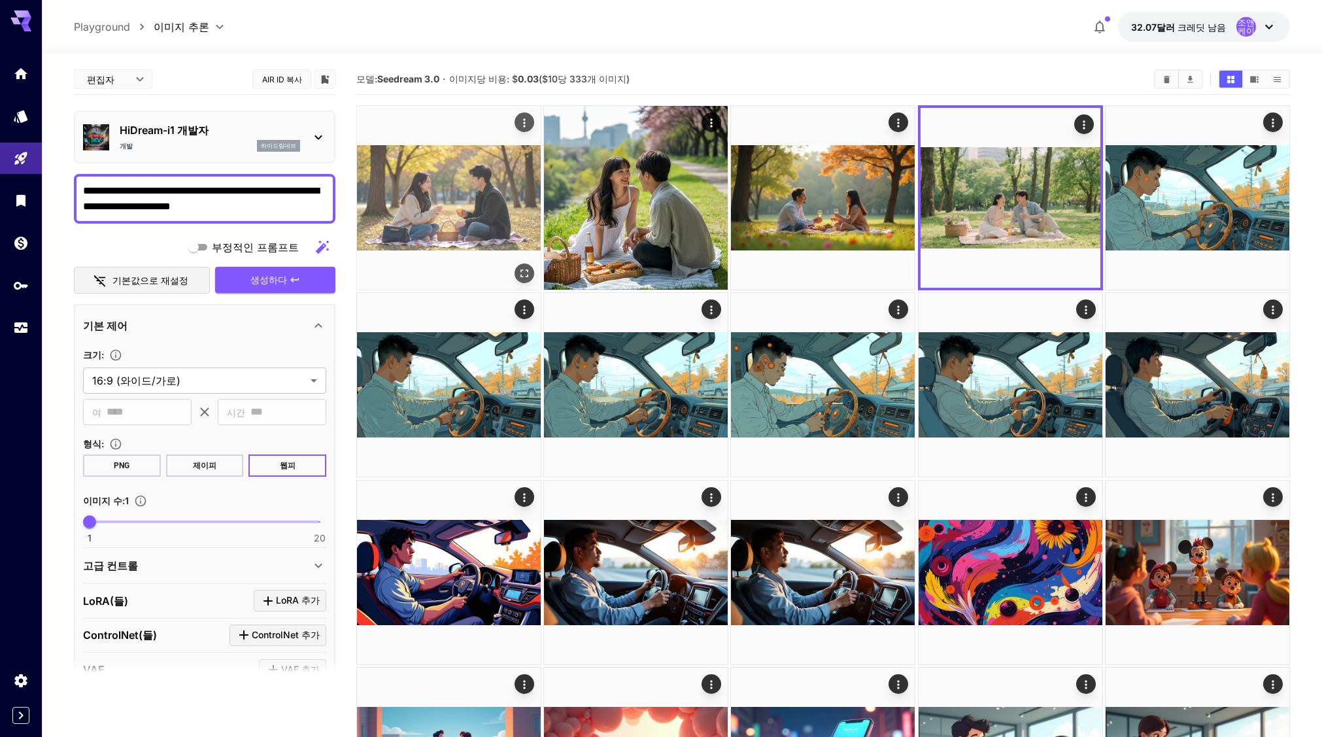
drag, startPoint x: 434, startPoint y: 216, endPoint x: 445, endPoint y: 220, distance: 12.4
click at [434, 216] on img at bounding box center [449, 198] width 184 height 184
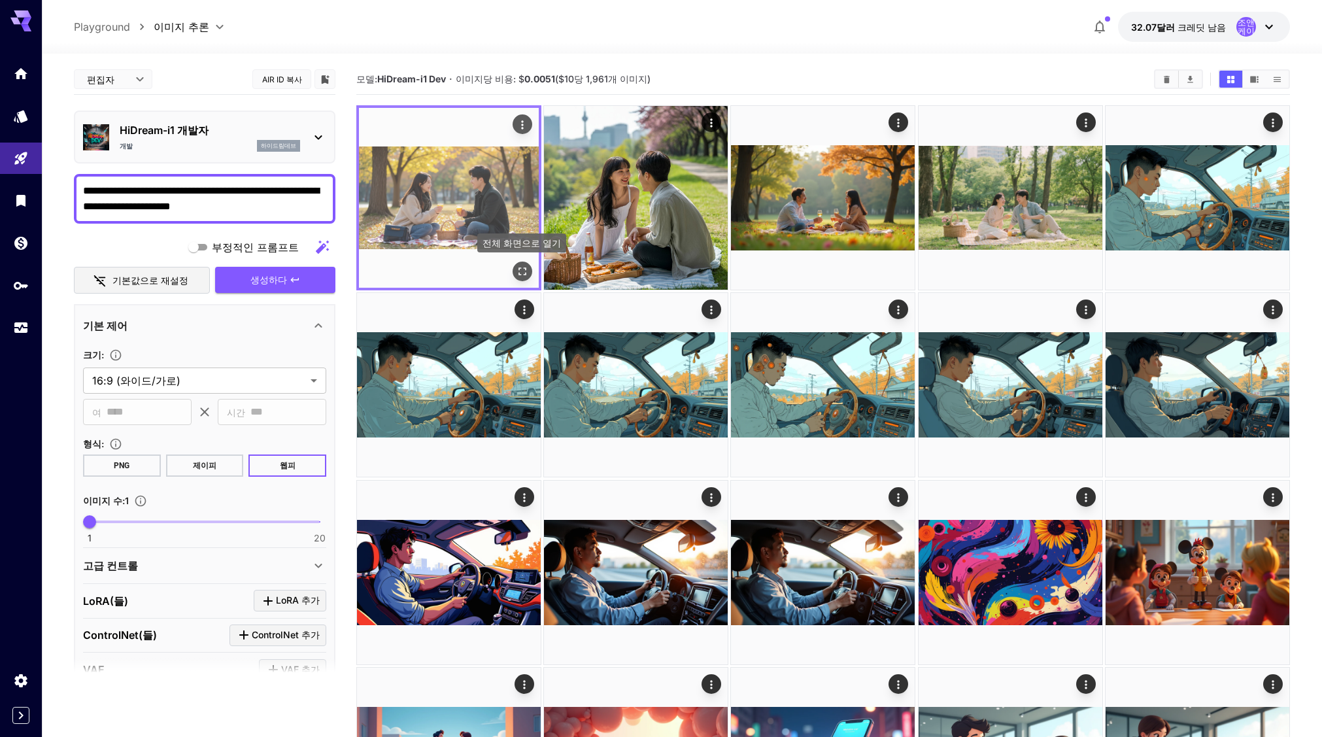
click at [520, 269] on icon "전체 화면으로 열기" at bounding box center [522, 271] width 13 height 13
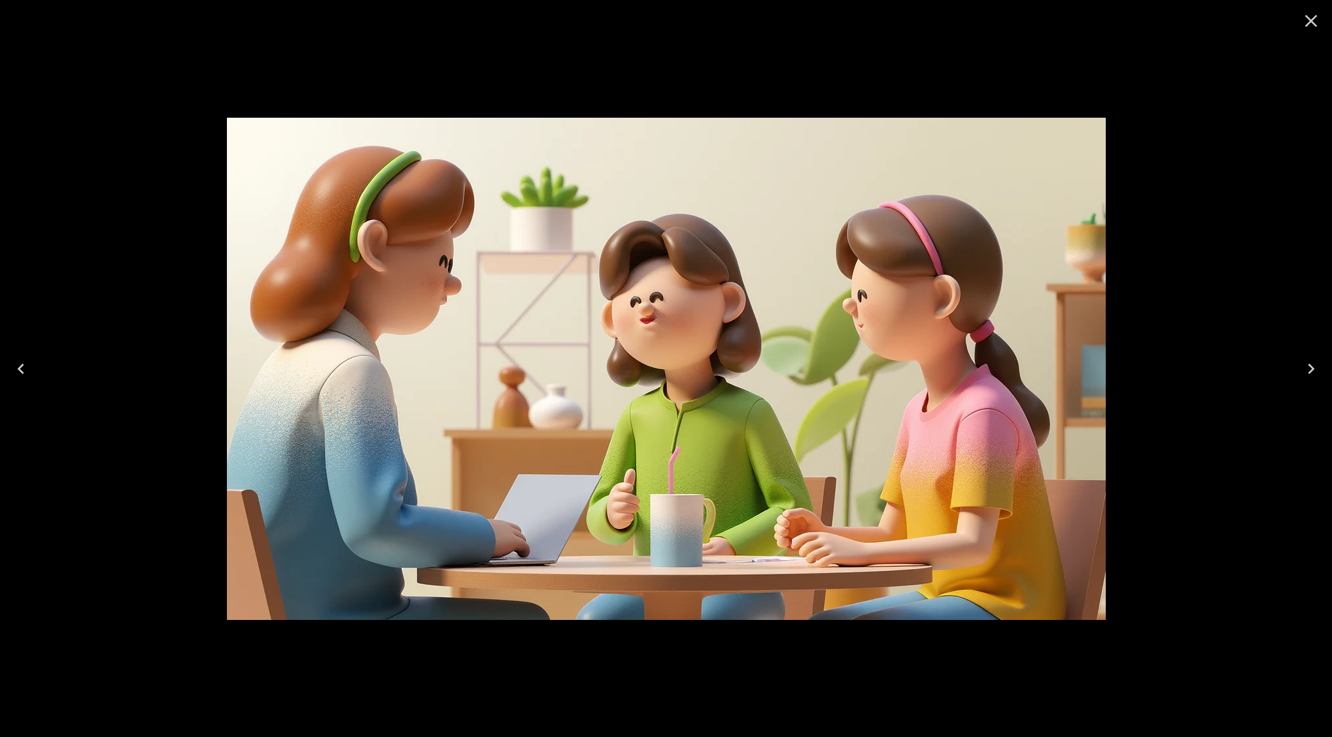
drag, startPoint x: 1312, startPoint y: 22, endPoint x: 1149, endPoint y: 46, distance: 164.6
click at [1310, 22] on icon "Close" at bounding box center [1311, 20] width 21 height 21
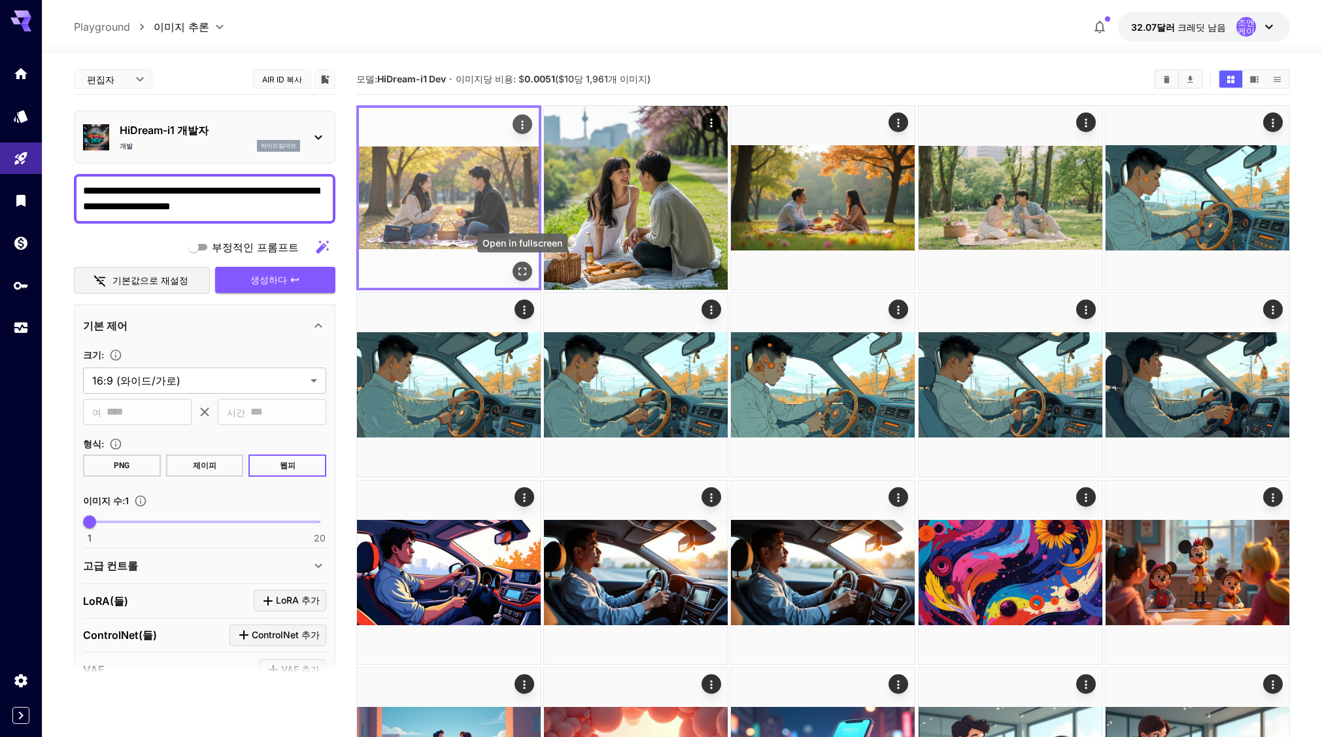
click at [526, 269] on icon "전체 화면으로 열기" at bounding box center [522, 271] width 13 height 13
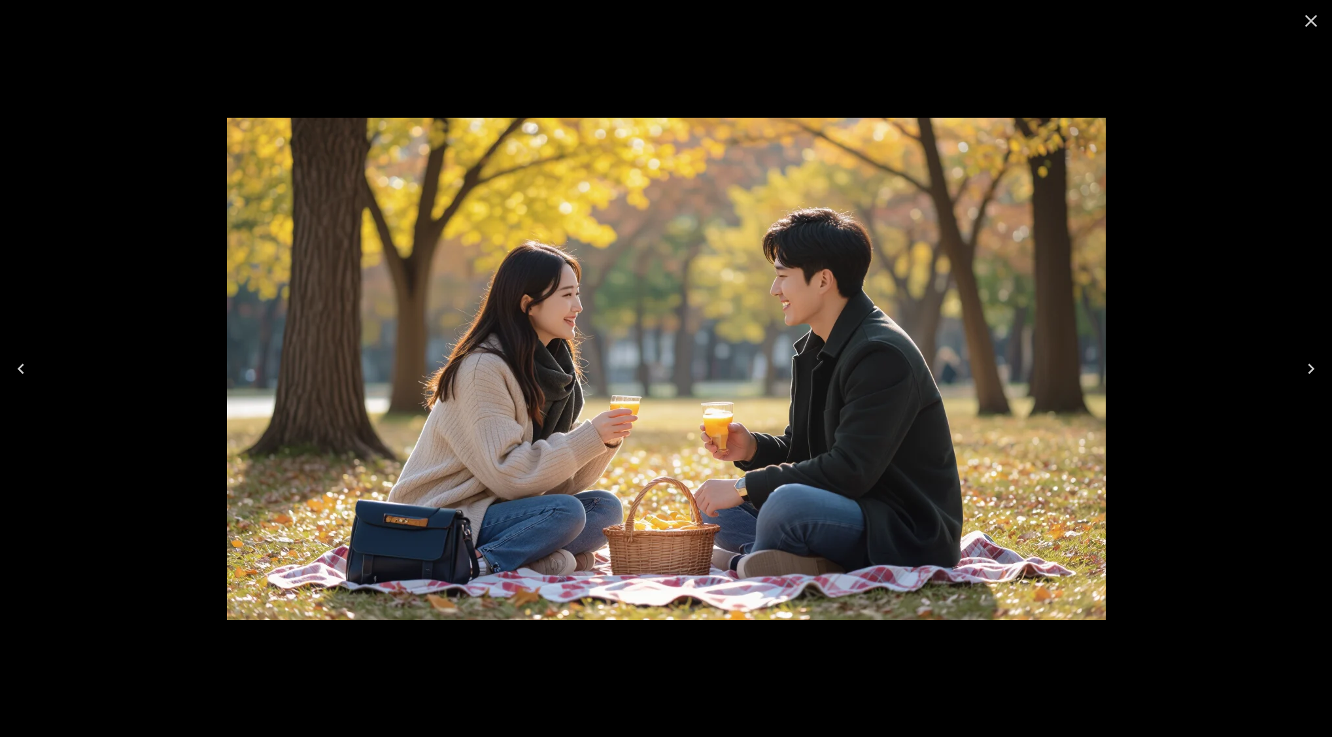
click at [1309, 18] on icon "Close" at bounding box center [1311, 21] width 12 height 12
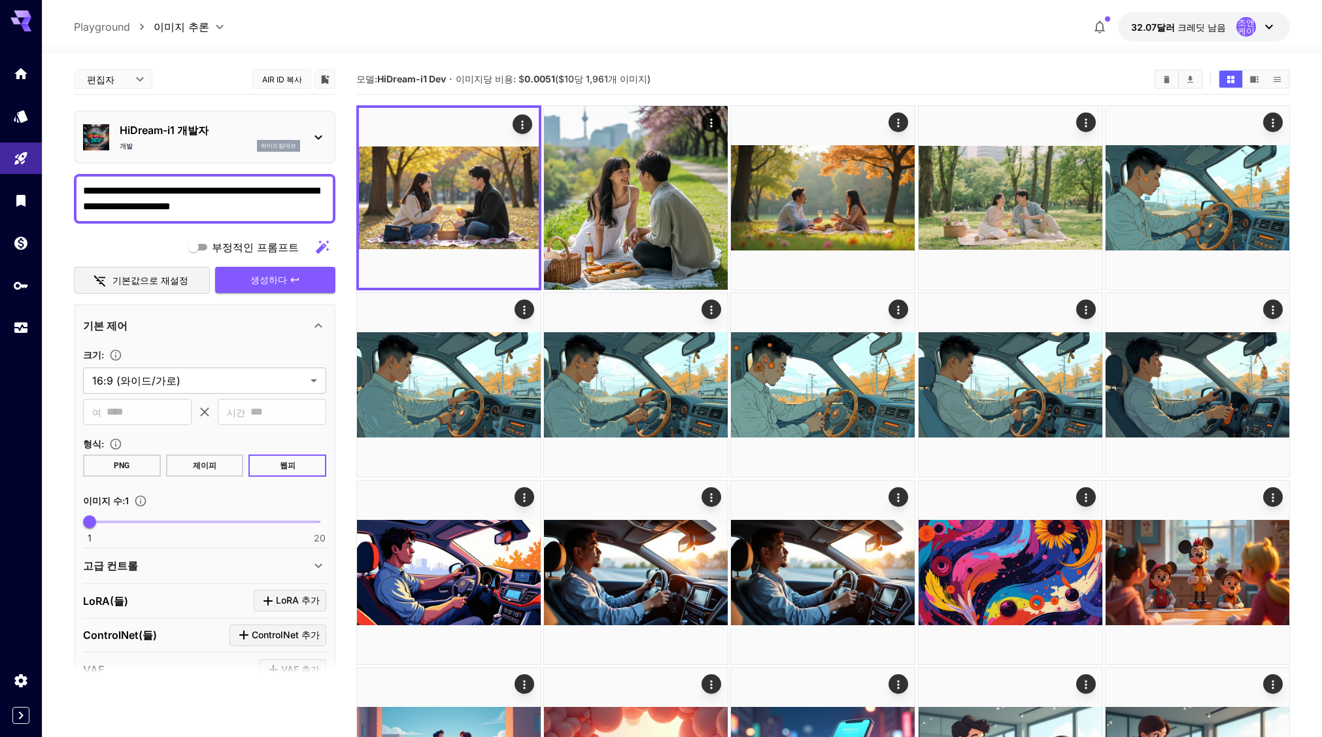
click at [220, 192] on textarea "**********" at bounding box center [204, 198] width 243 height 31
paste textarea "**********"
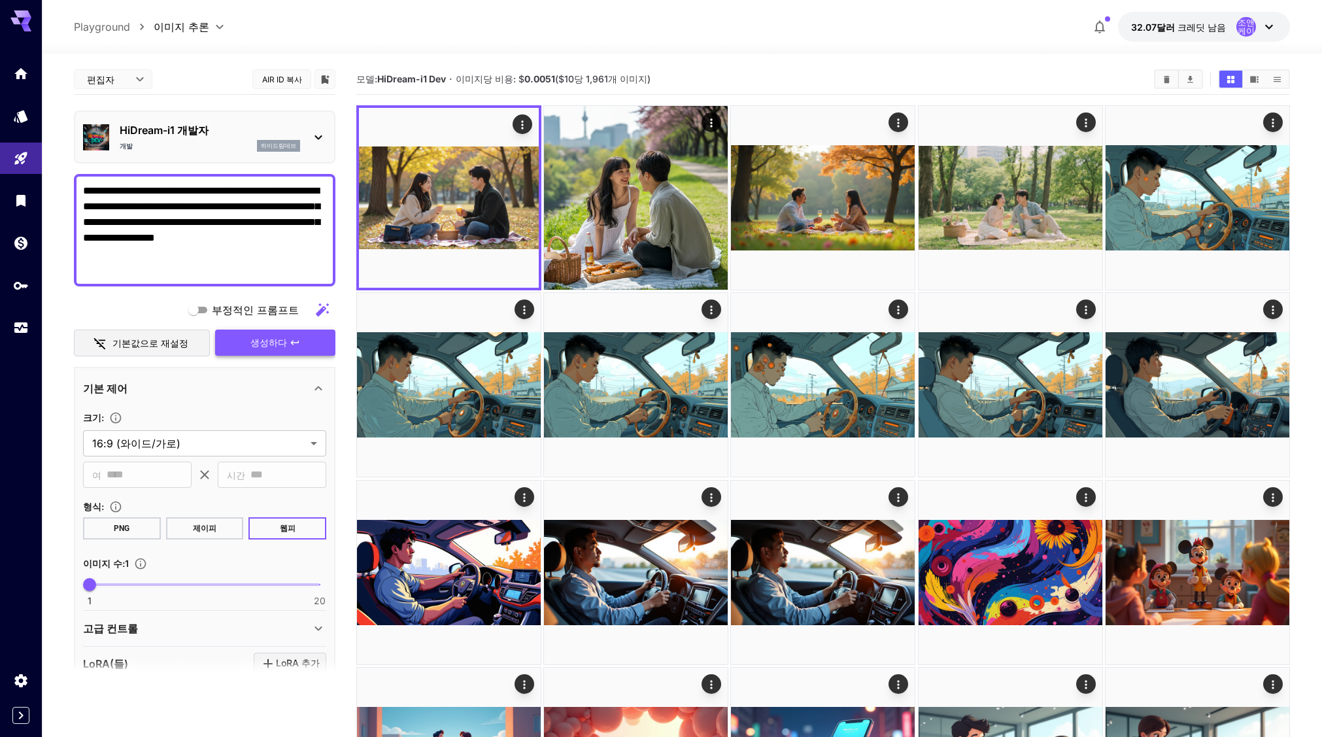
type textarea "**********"
drag, startPoint x: 275, startPoint y: 342, endPoint x: 290, endPoint y: 344, distance: 15.2
click at [273, 342] on font "생성하다" at bounding box center [268, 342] width 37 height 11
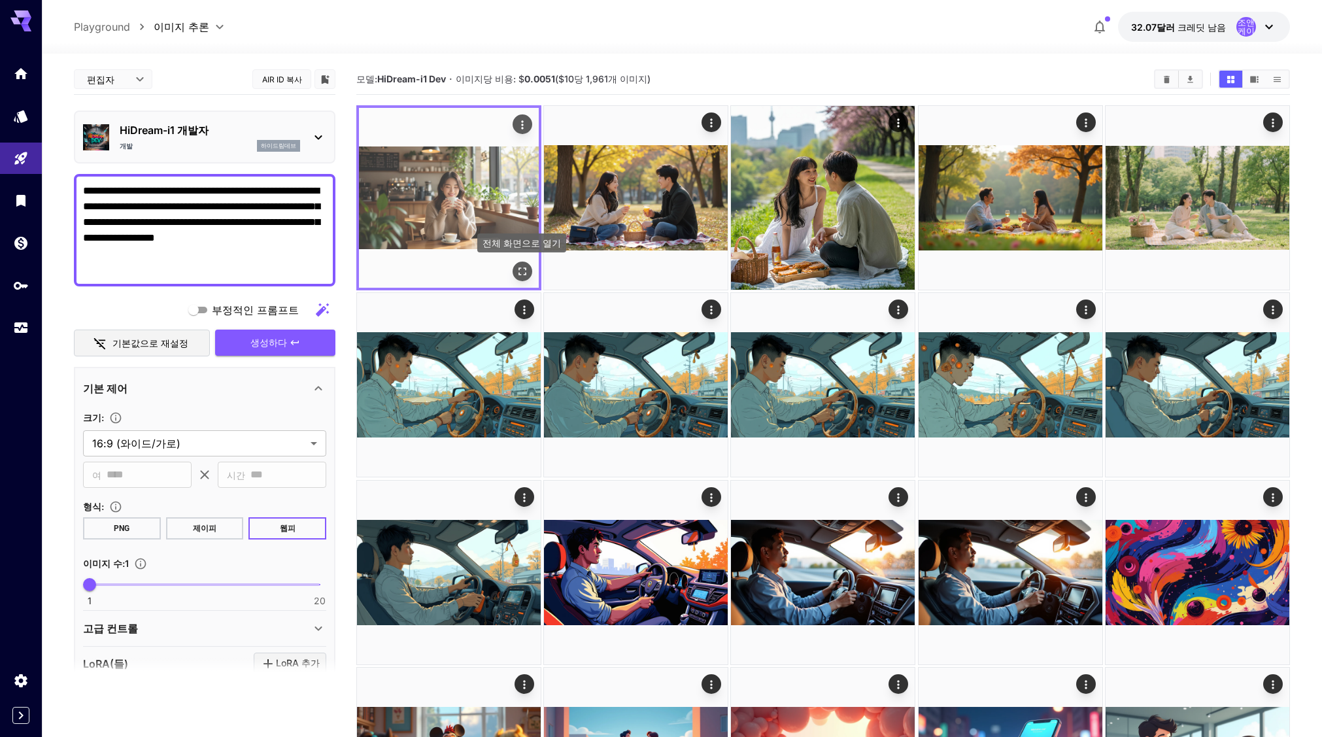
click at [530, 274] on button "전체 화면으로 열기" at bounding box center [523, 272] width 20 height 20
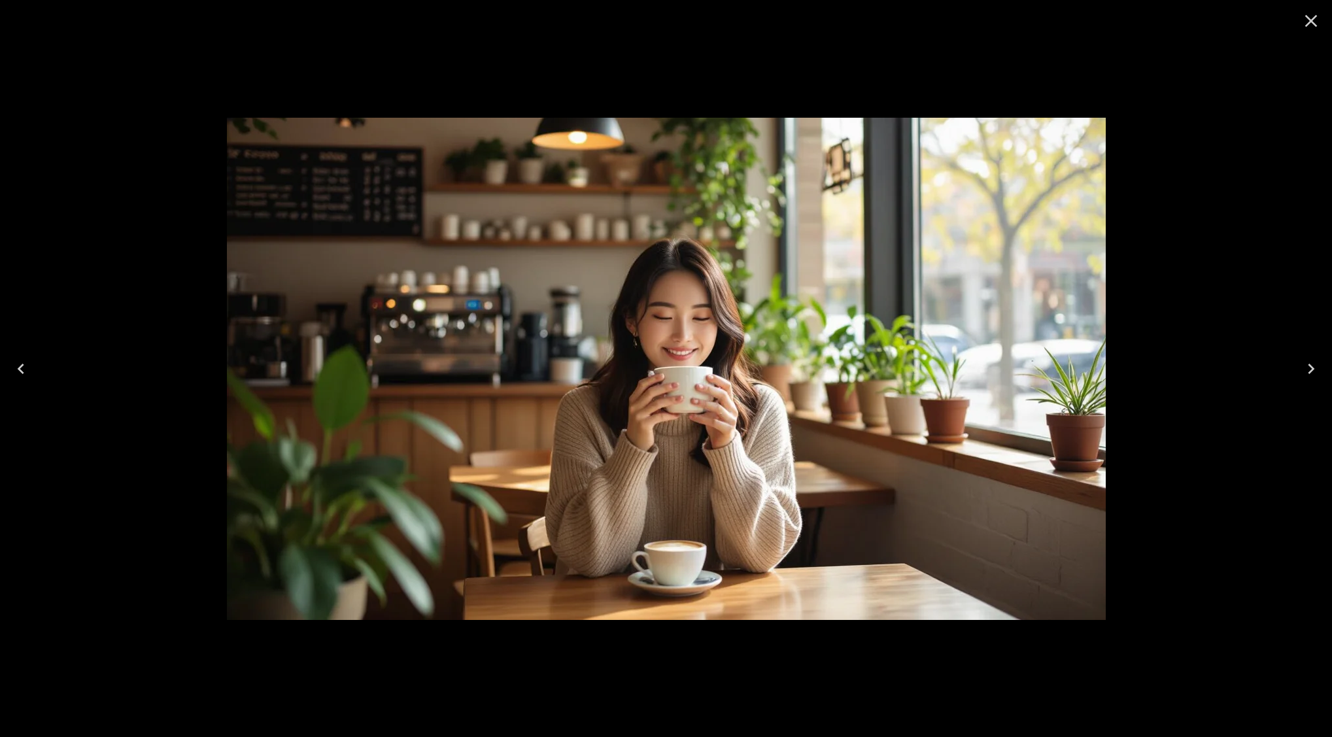
click at [1315, 20] on icon "Close" at bounding box center [1311, 20] width 21 height 21
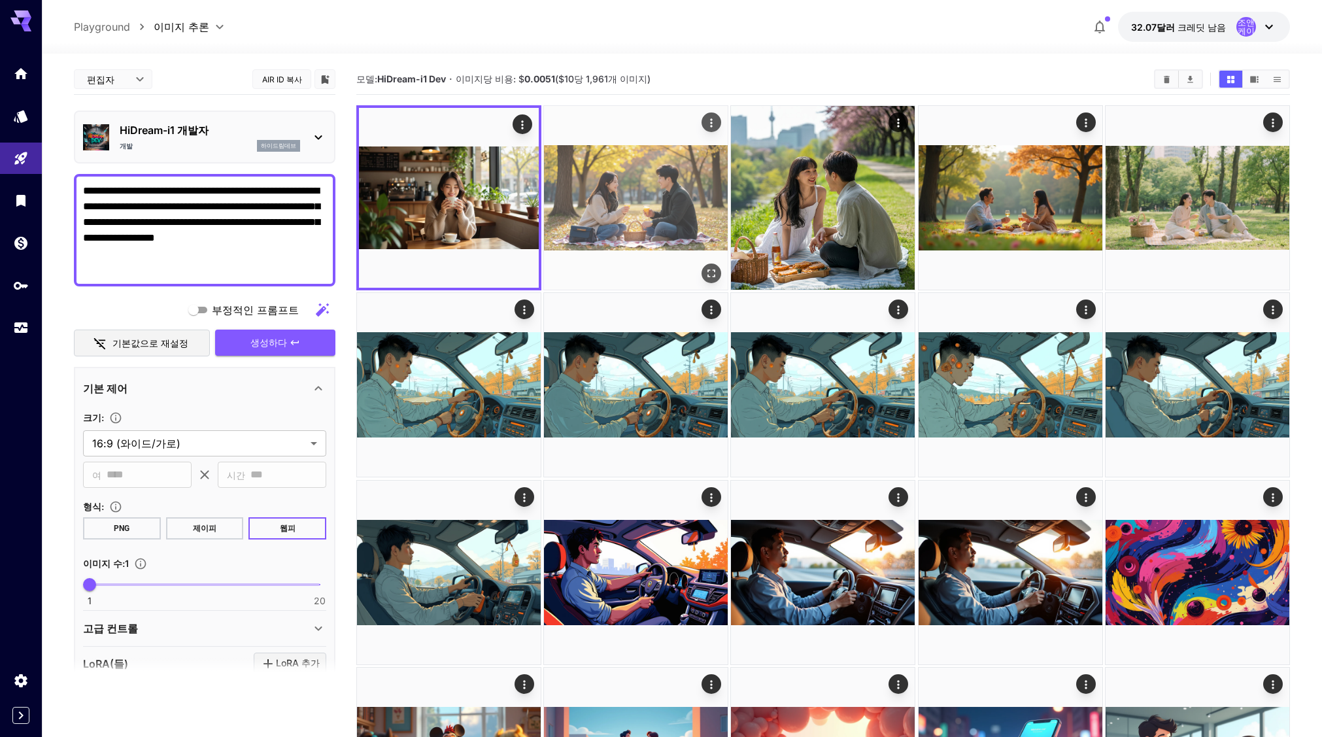
click at [612, 203] on img at bounding box center [636, 198] width 184 height 184
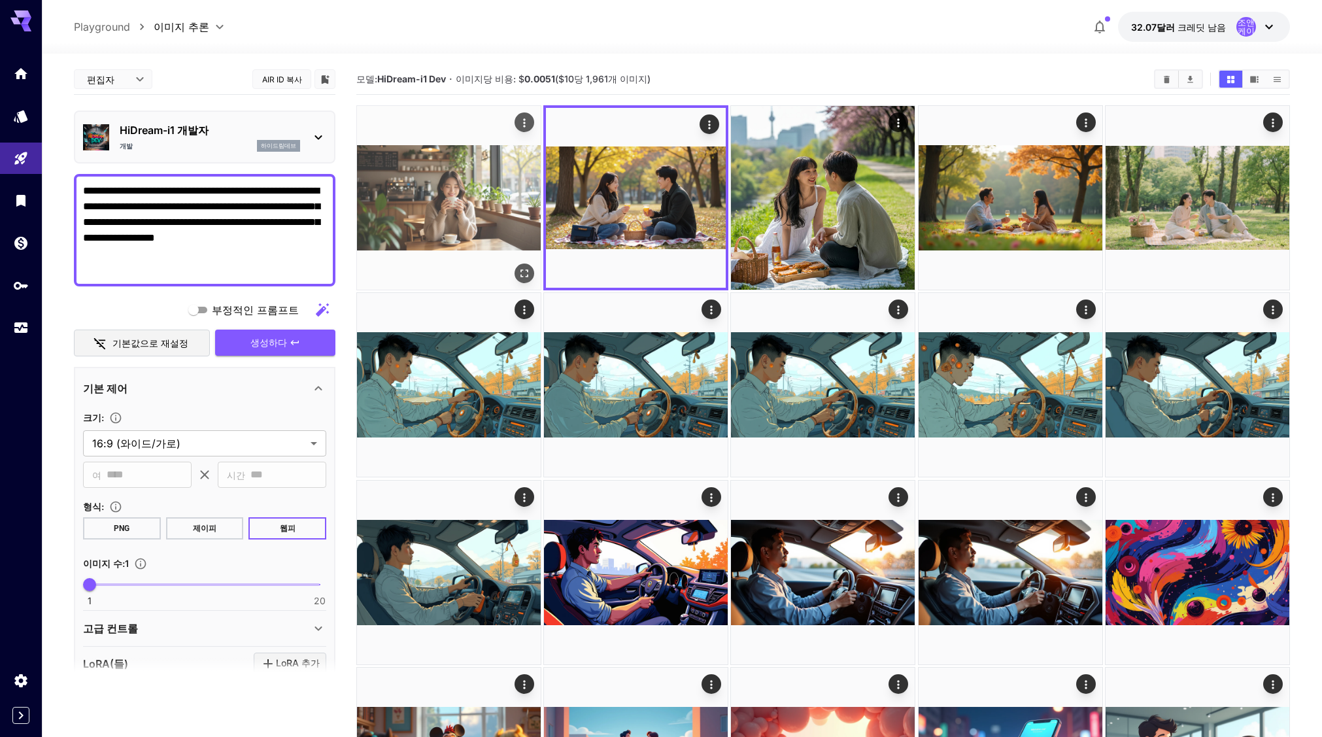
click at [428, 209] on img at bounding box center [449, 198] width 184 height 184
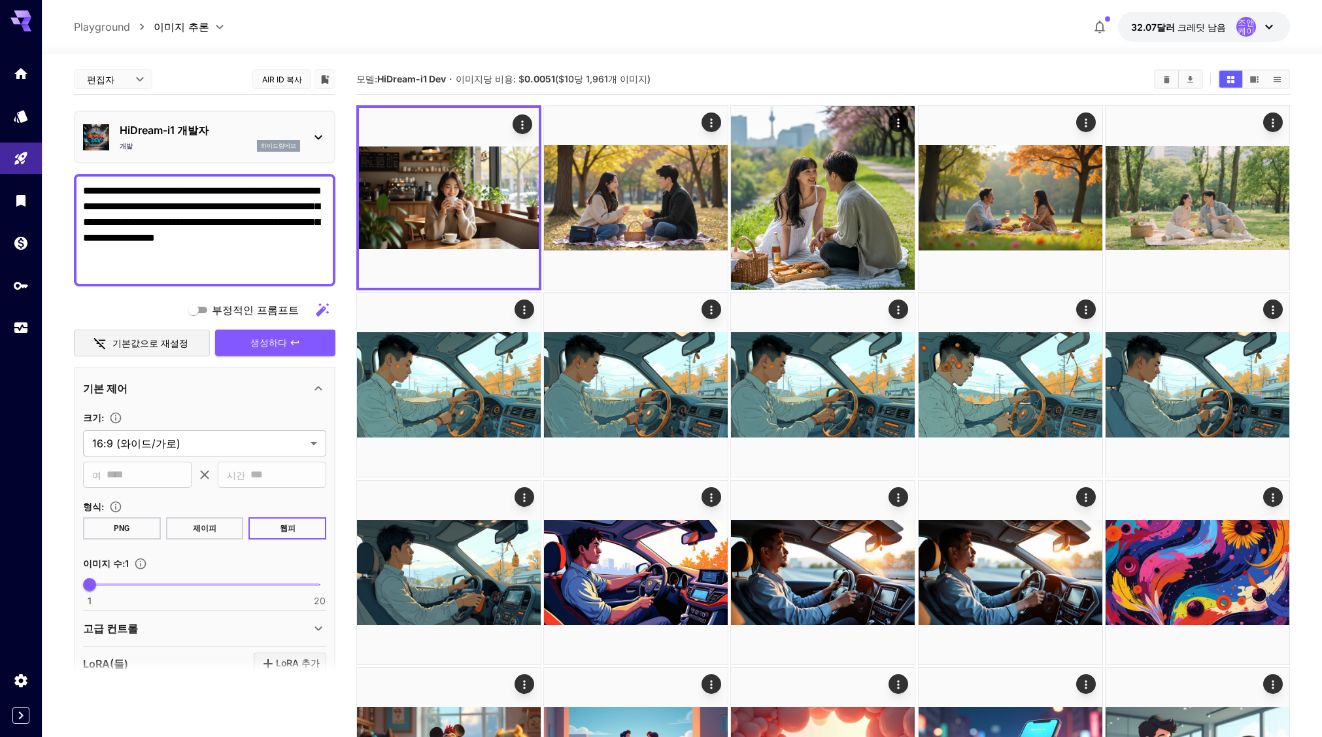
click at [411, 77] on font "HiDream-i1 Dev" at bounding box center [411, 78] width 69 height 11
click at [445, 79] on font "HiDream-i1 Dev" at bounding box center [411, 78] width 69 height 11
click at [195, 128] on font "HiDream-i1 개발자" at bounding box center [164, 130] width 89 height 13
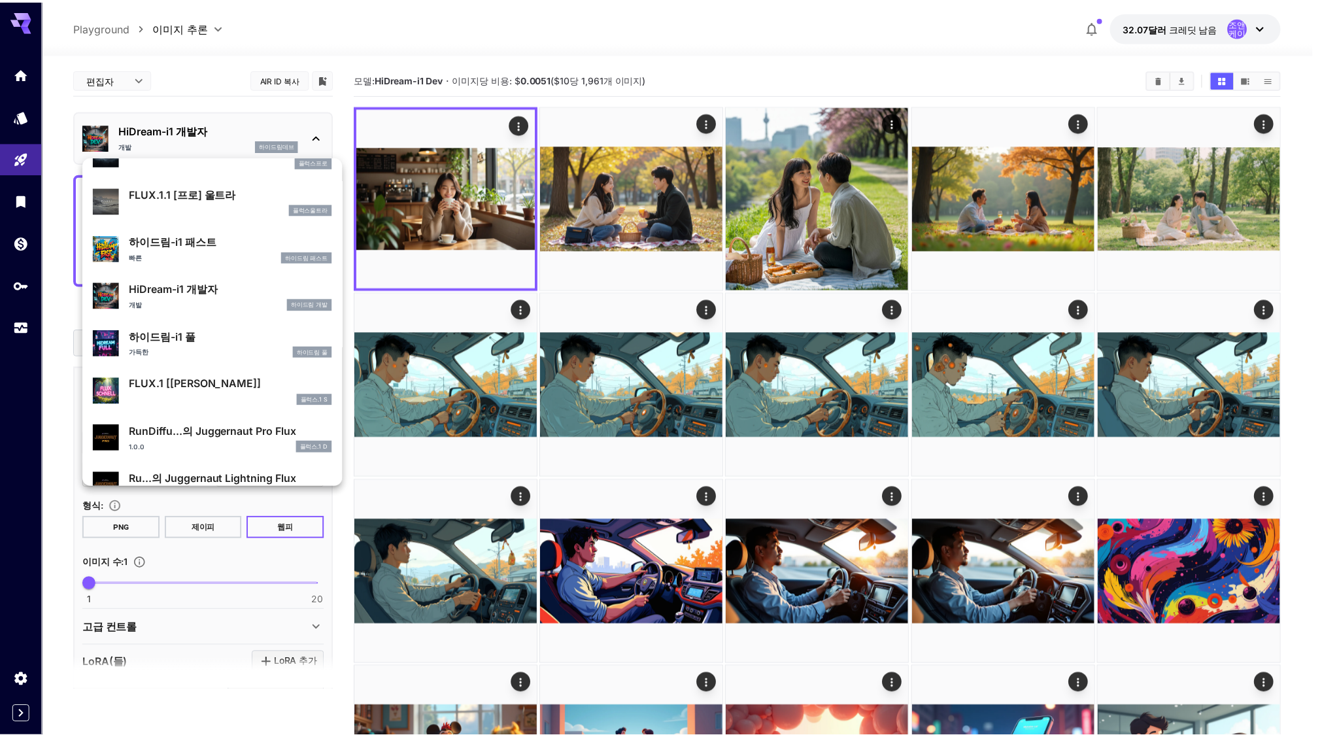
scroll to position [1010, 0]
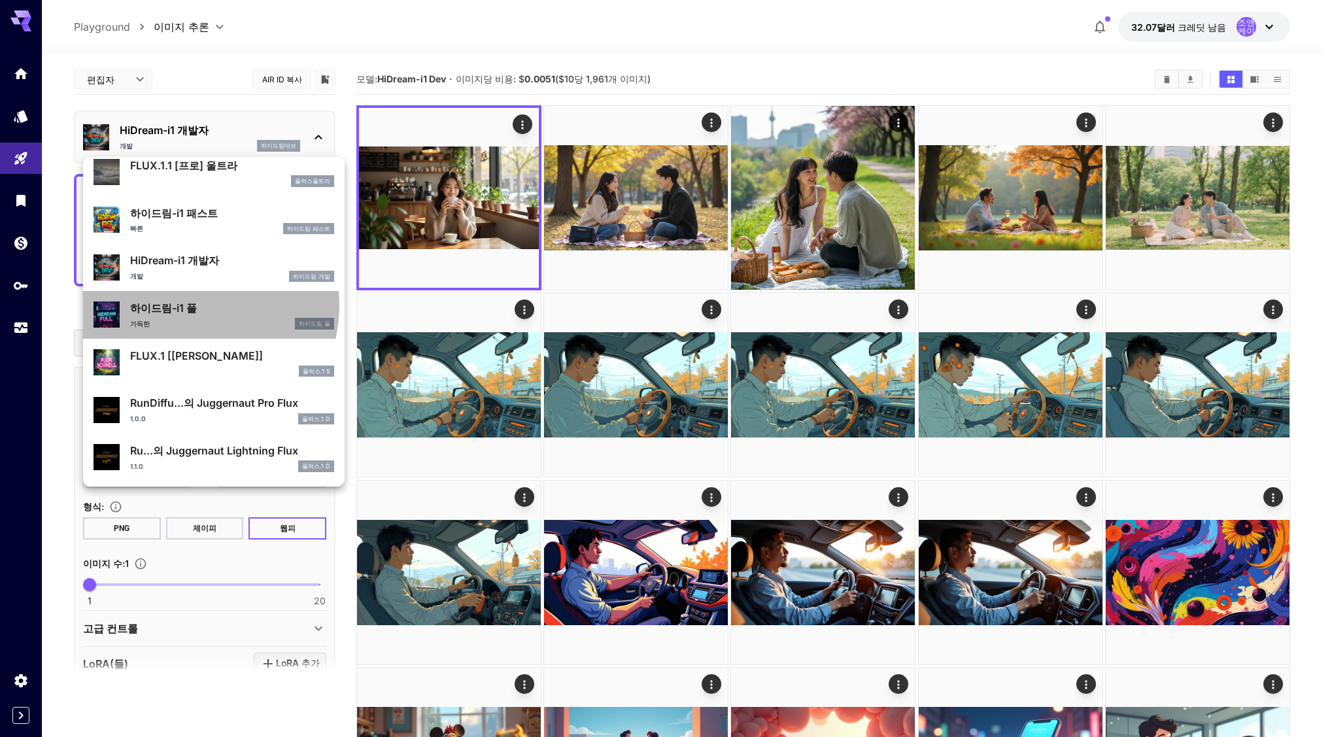
click at [188, 305] on font "하이드림-i1 풀" at bounding box center [163, 307] width 67 height 13
type input "**"
type input "***"
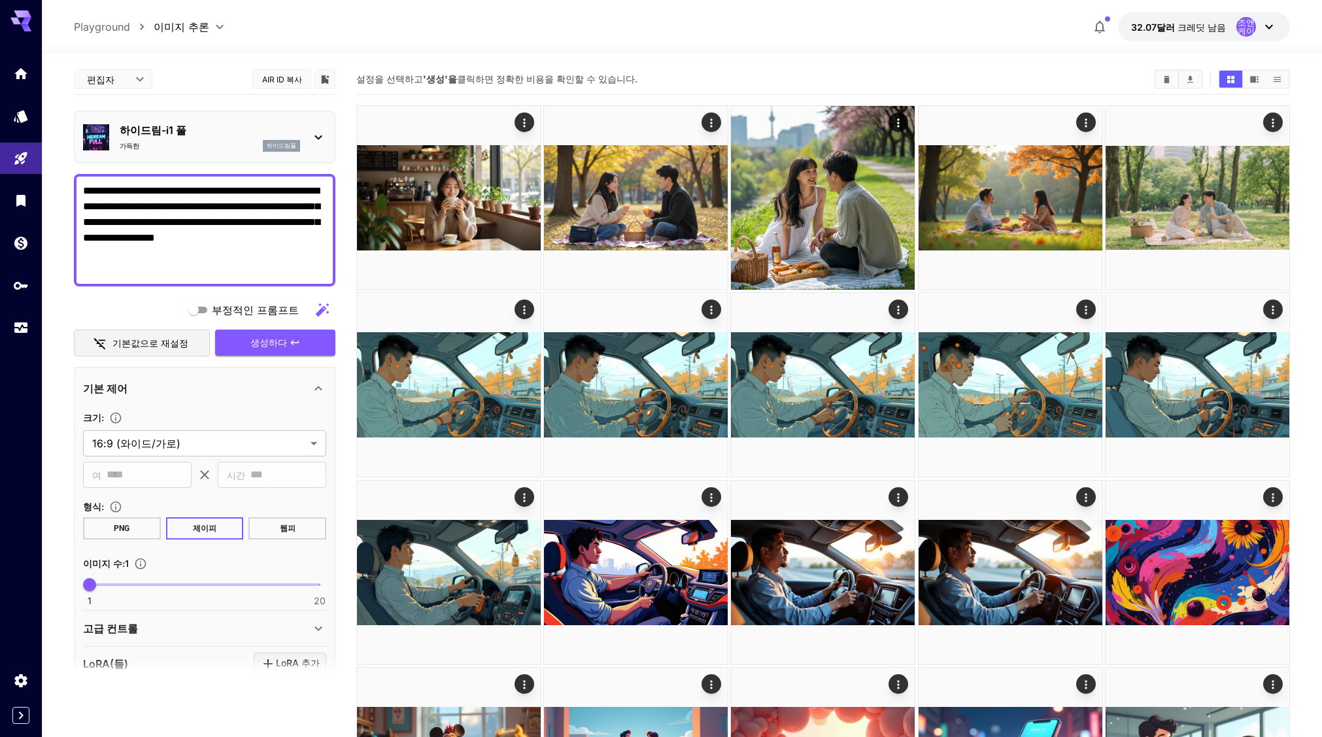
click at [286, 518] on button "웹피" at bounding box center [287, 528] width 78 height 22
click at [286, 531] on font "웹피" at bounding box center [288, 528] width 16 height 9
click at [311, 330] on button "생성하다" at bounding box center [275, 343] width 120 height 27
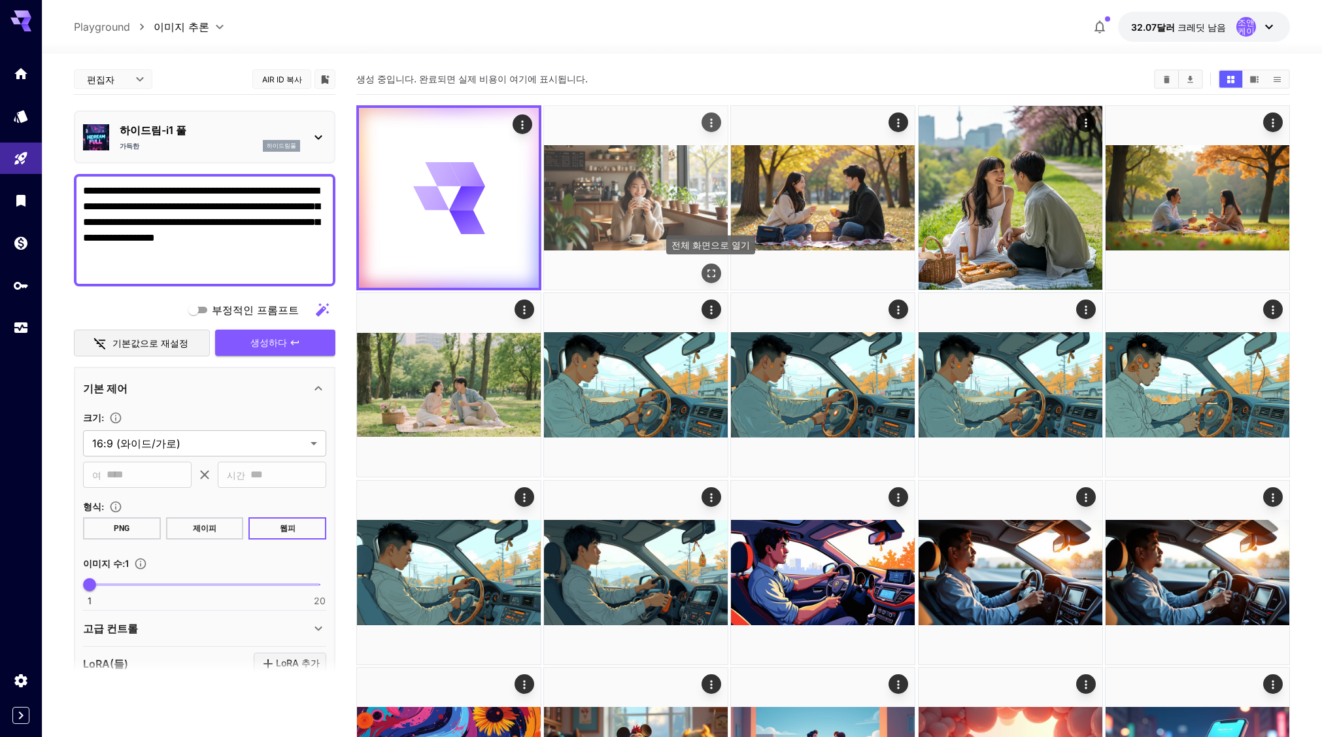
click at [714, 276] on icon "전체 화면으로 열기" at bounding box center [711, 273] width 13 height 13
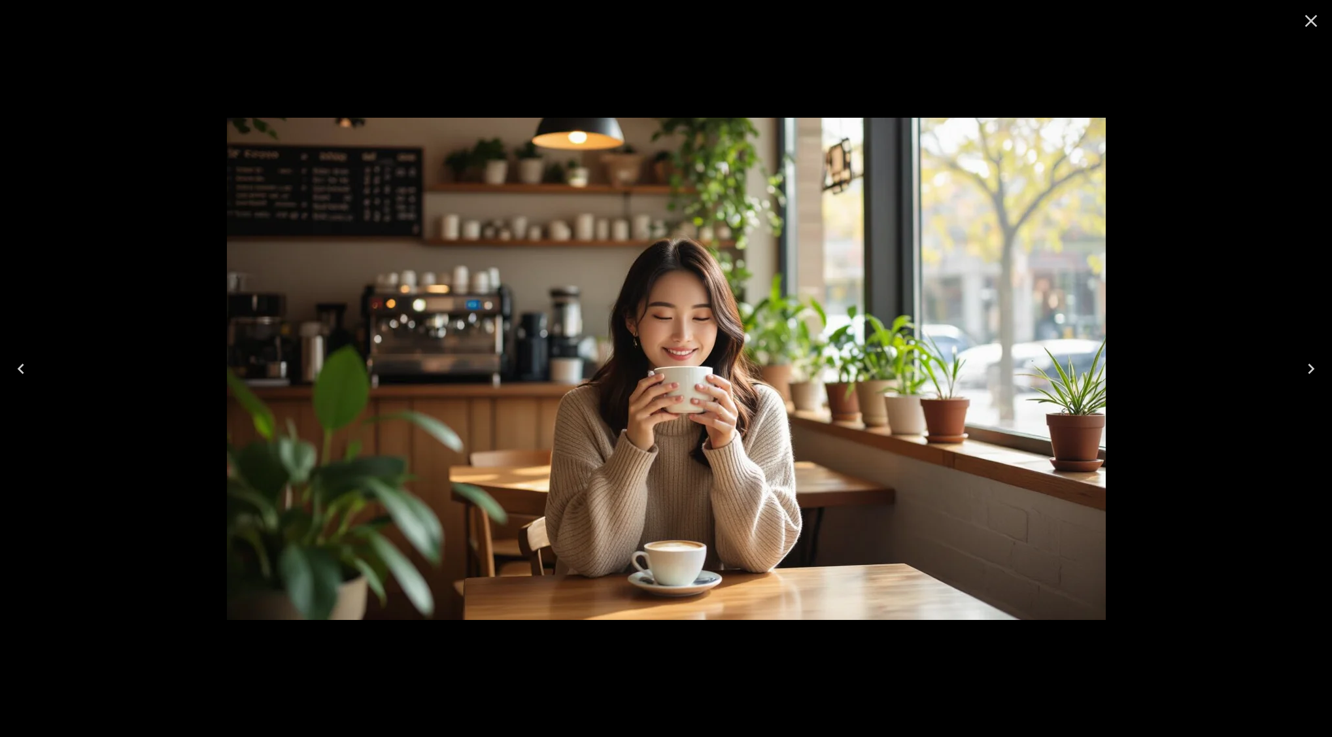
click at [1316, 369] on icon "다음" at bounding box center [1311, 368] width 21 height 21
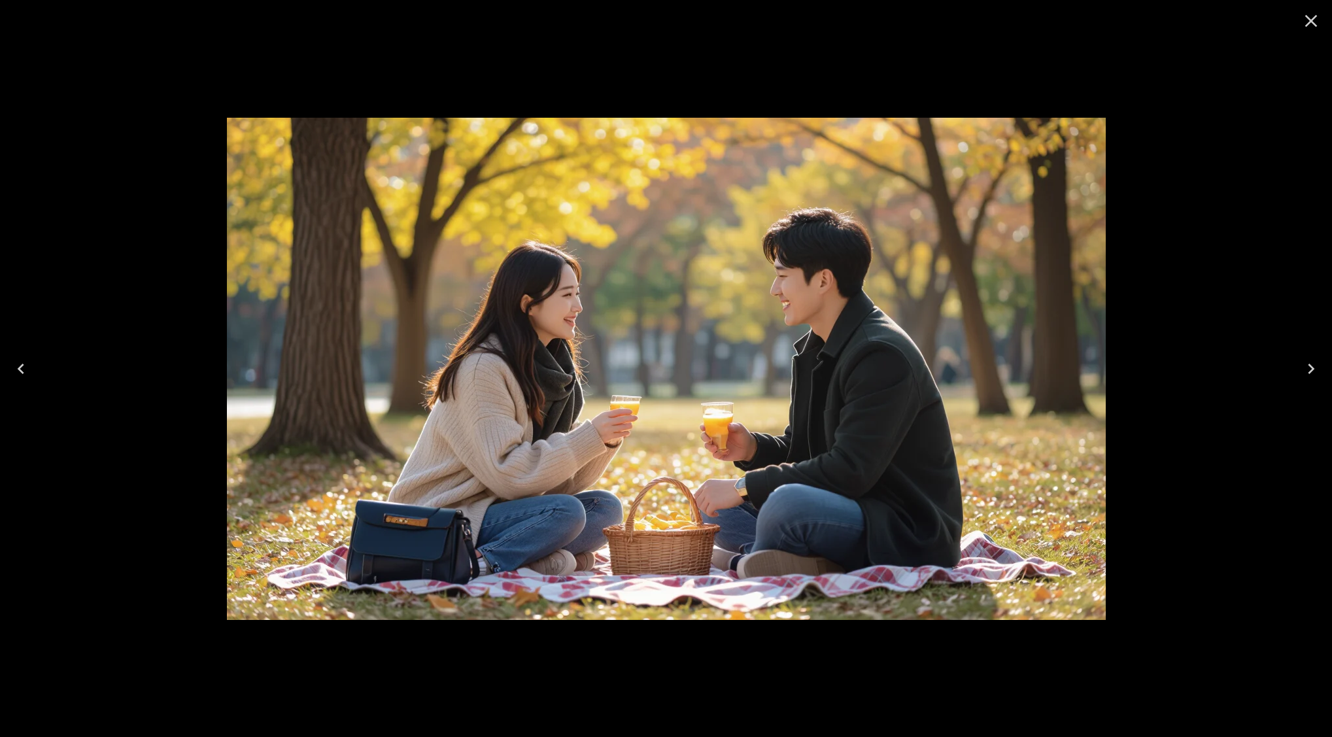
click at [35, 373] on button "이전의" at bounding box center [21, 369] width 42 height 52
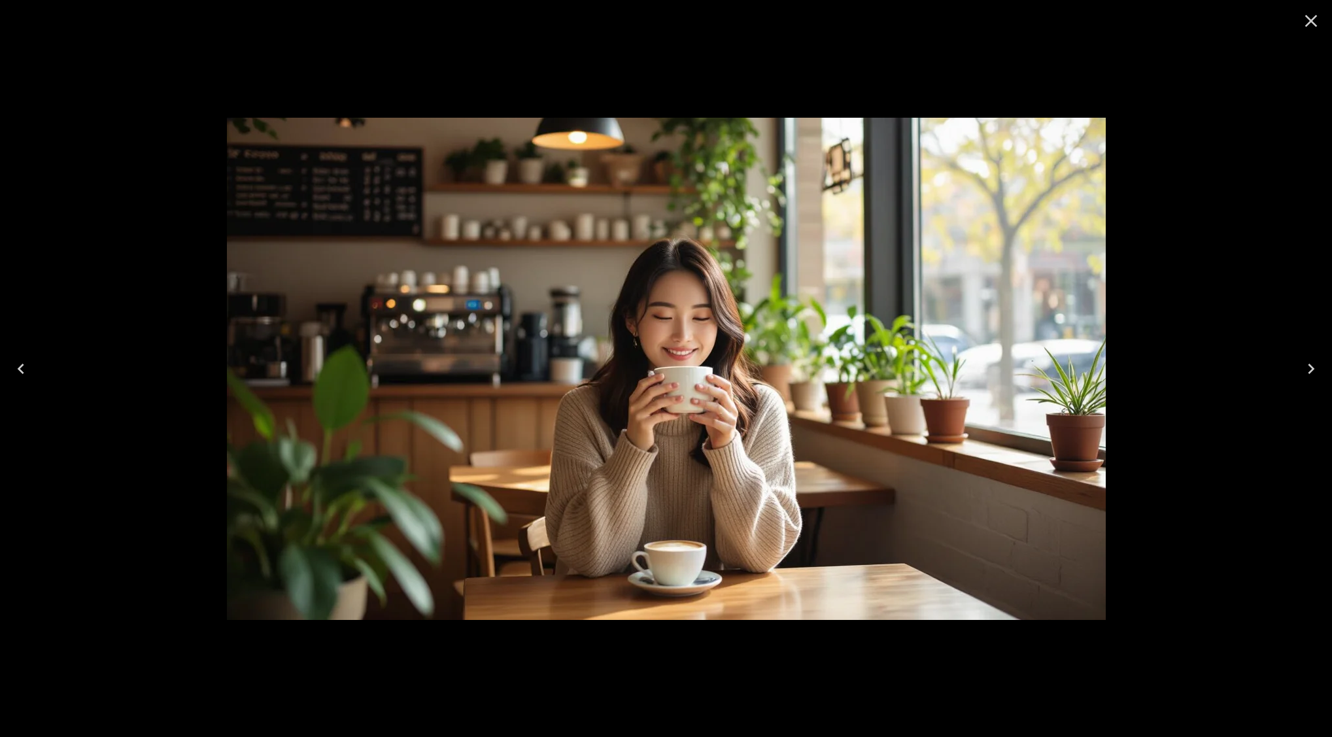
click at [1303, 24] on icon "닫다" at bounding box center [1311, 20] width 21 height 21
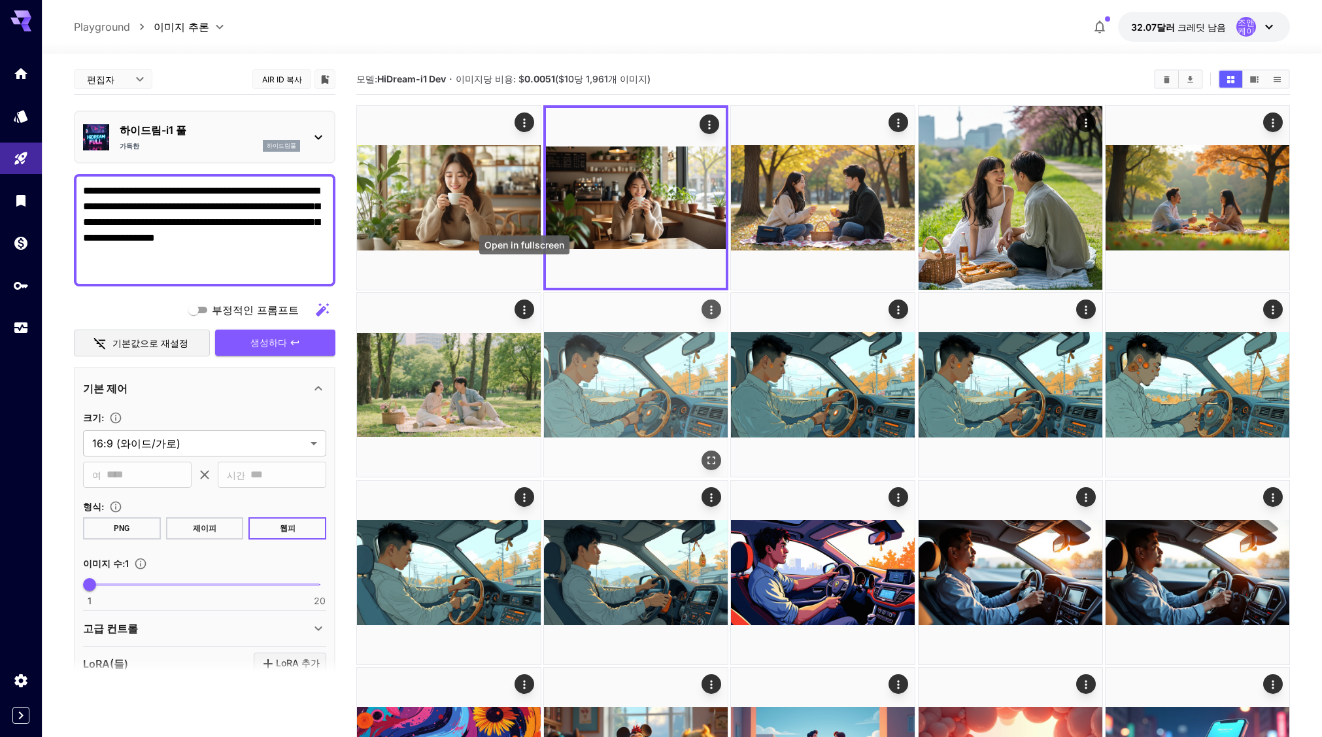
drag, startPoint x: 524, startPoint y: 276, endPoint x: 547, endPoint y: 298, distance: 32.4
click at [0, 0] on icon "Open in fullscreen" at bounding box center [0, 0] width 0 height 0
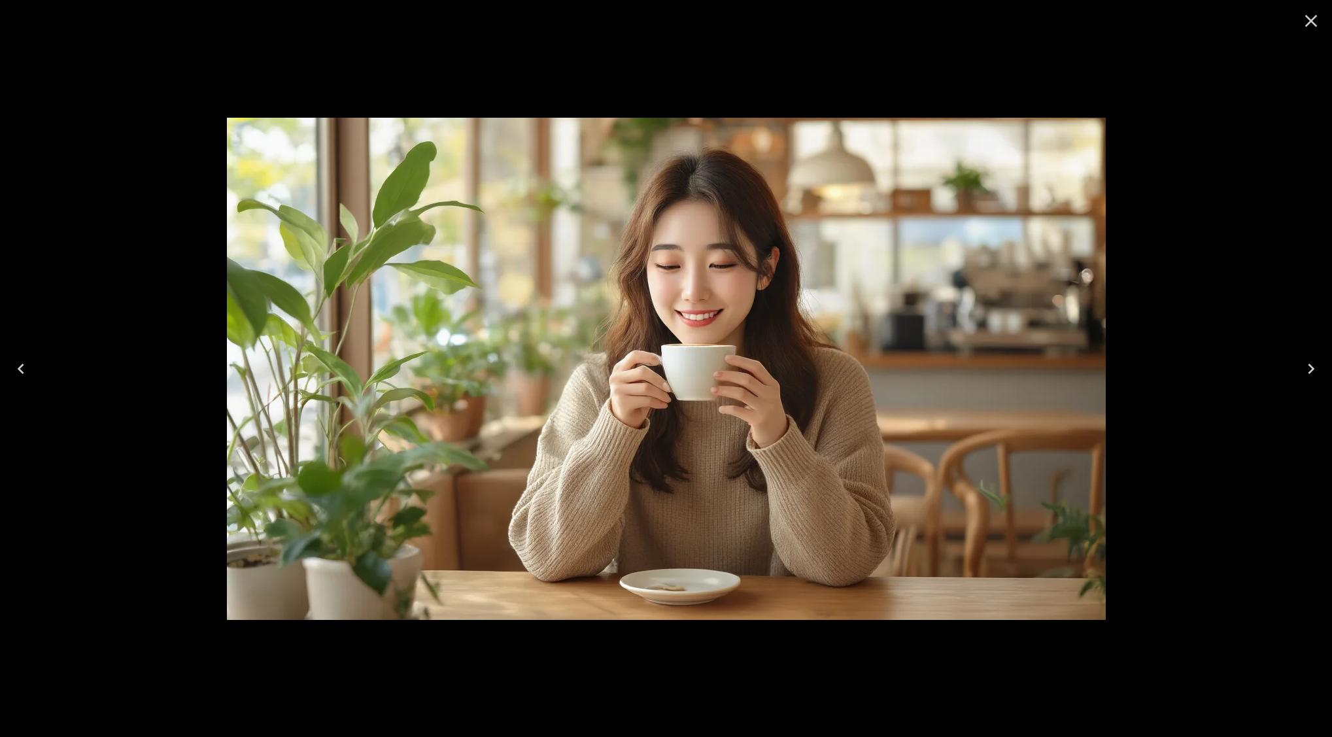
click at [1308, 22] on icon "닫다" at bounding box center [1311, 20] width 21 height 21
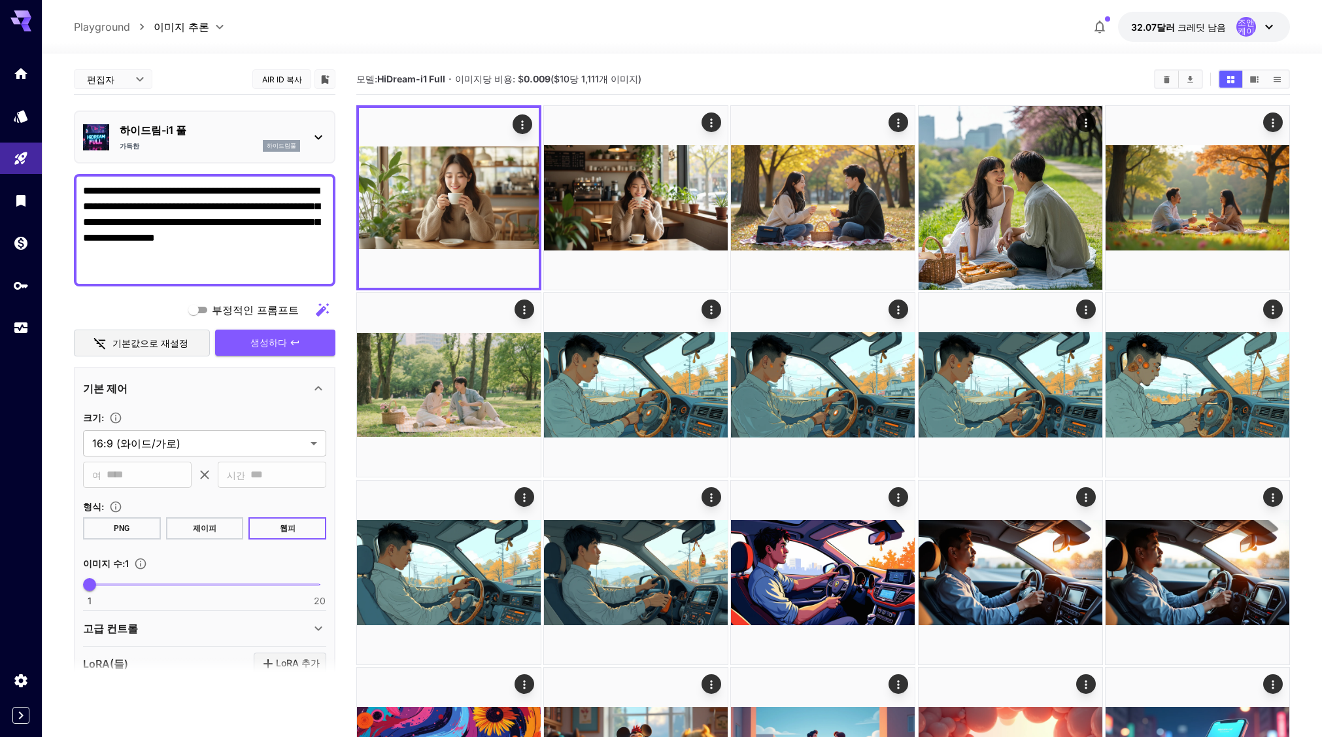
click at [207, 131] on p "하이드림-i1 풀" at bounding box center [210, 130] width 180 height 16
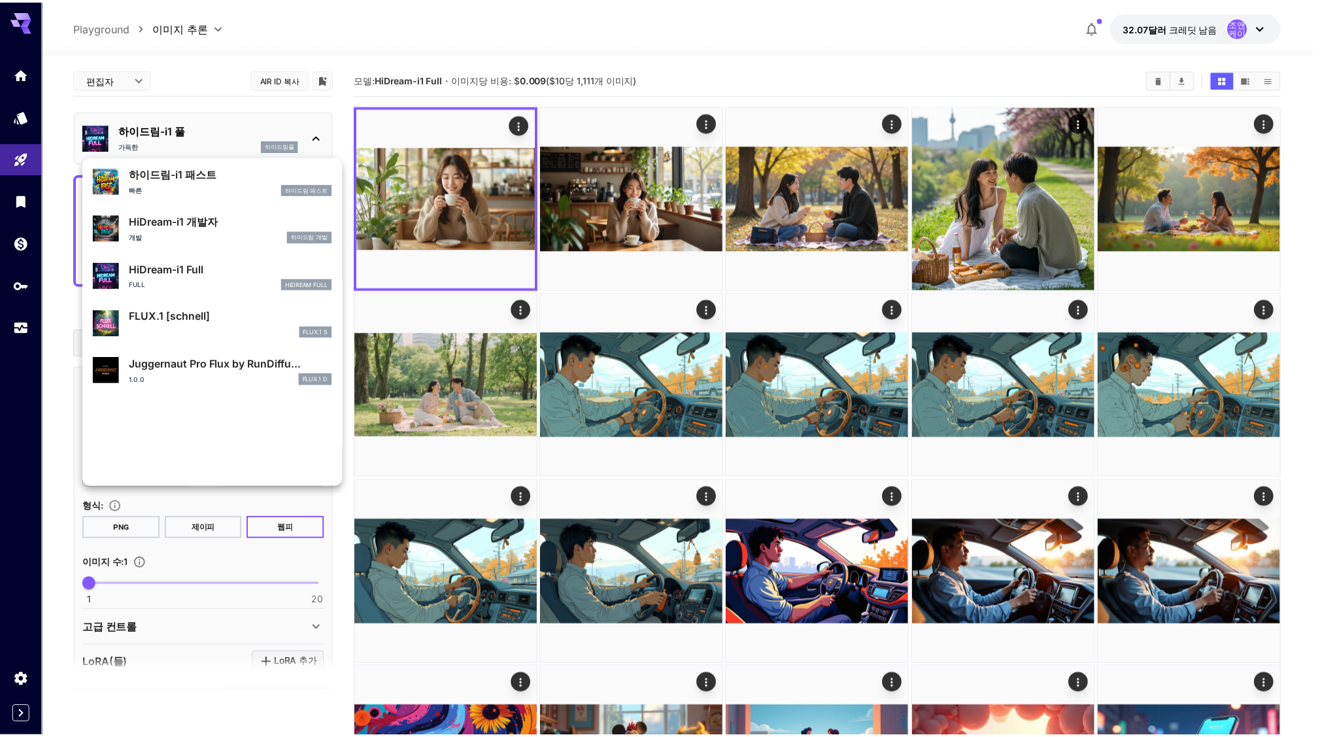
scroll to position [1010, 0]
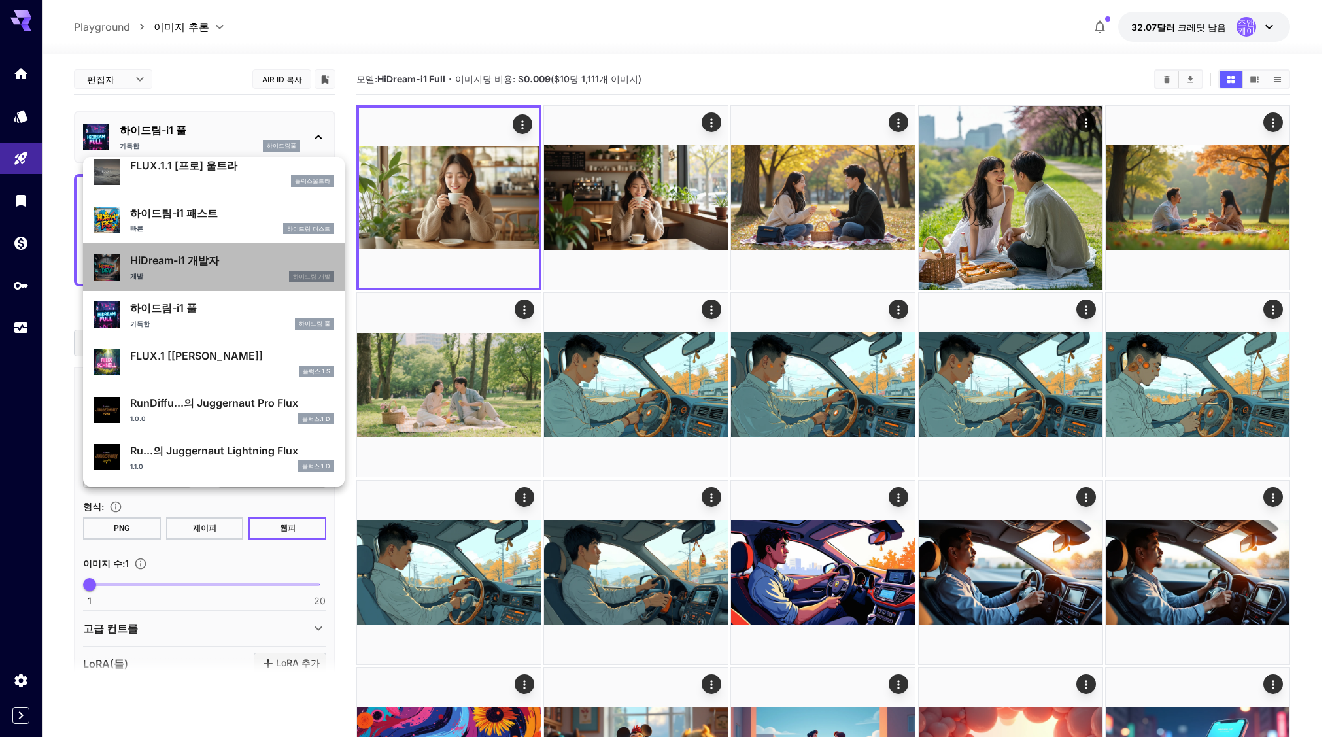
drag, startPoint x: 220, startPoint y: 267, endPoint x: 245, endPoint y: 237, distance: 39.0
click at [221, 267] on p "HiDream-i1 개발자" at bounding box center [232, 260] width 204 height 16
type input "**"
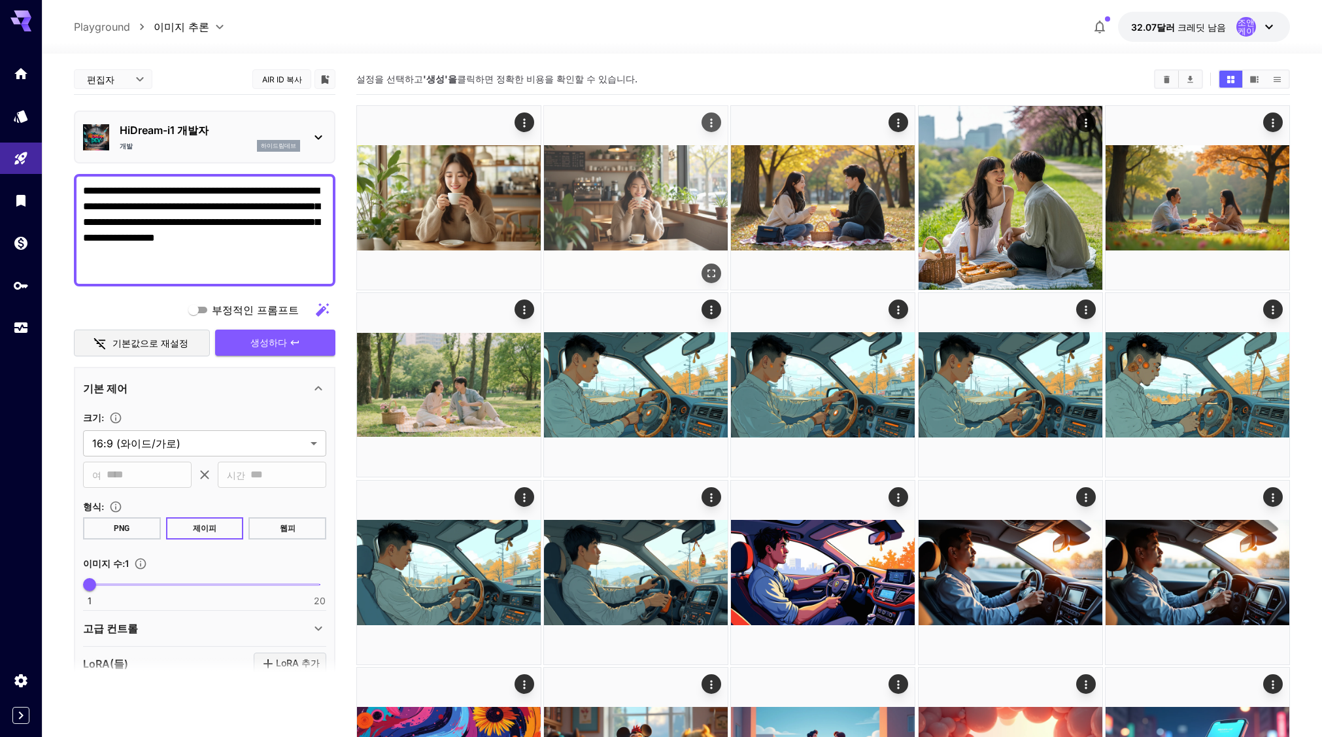
click at [628, 197] on img at bounding box center [636, 198] width 184 height 184
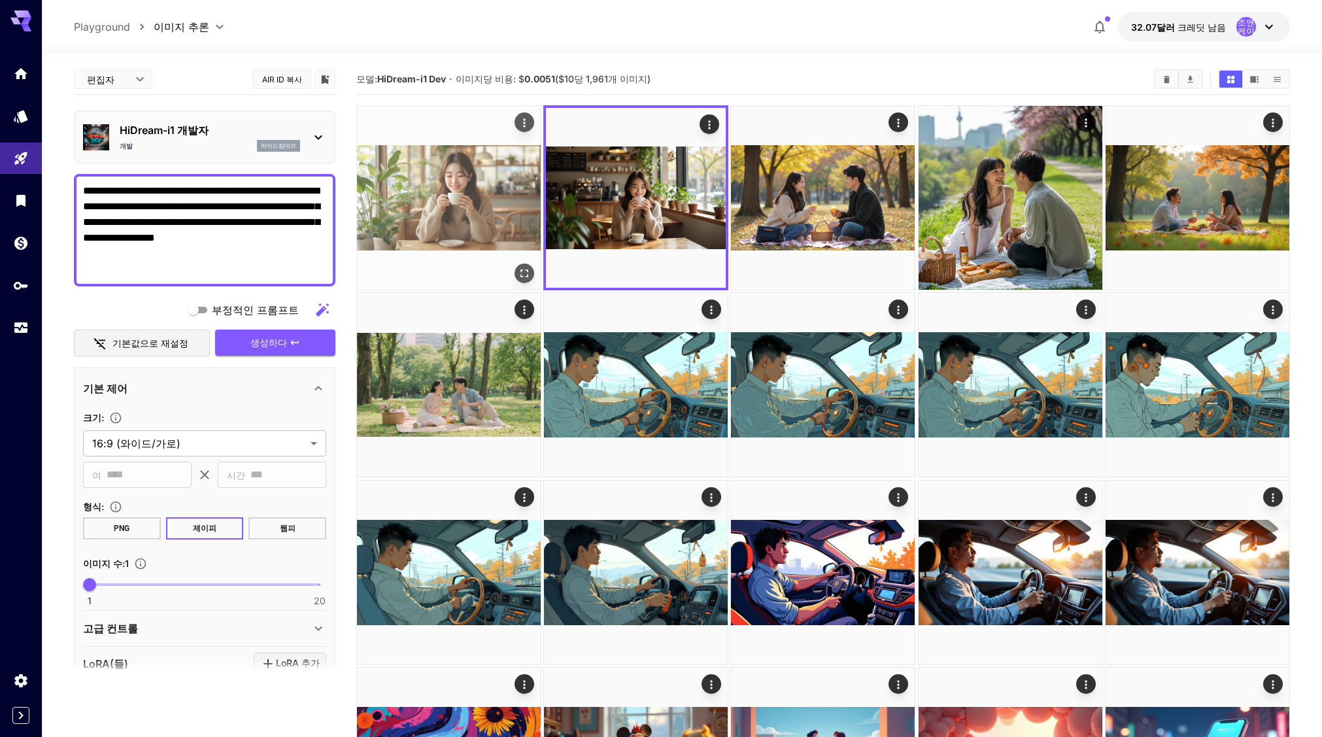
click at [444, 190] on img at bounding box center [449, 198] width 184 height 184
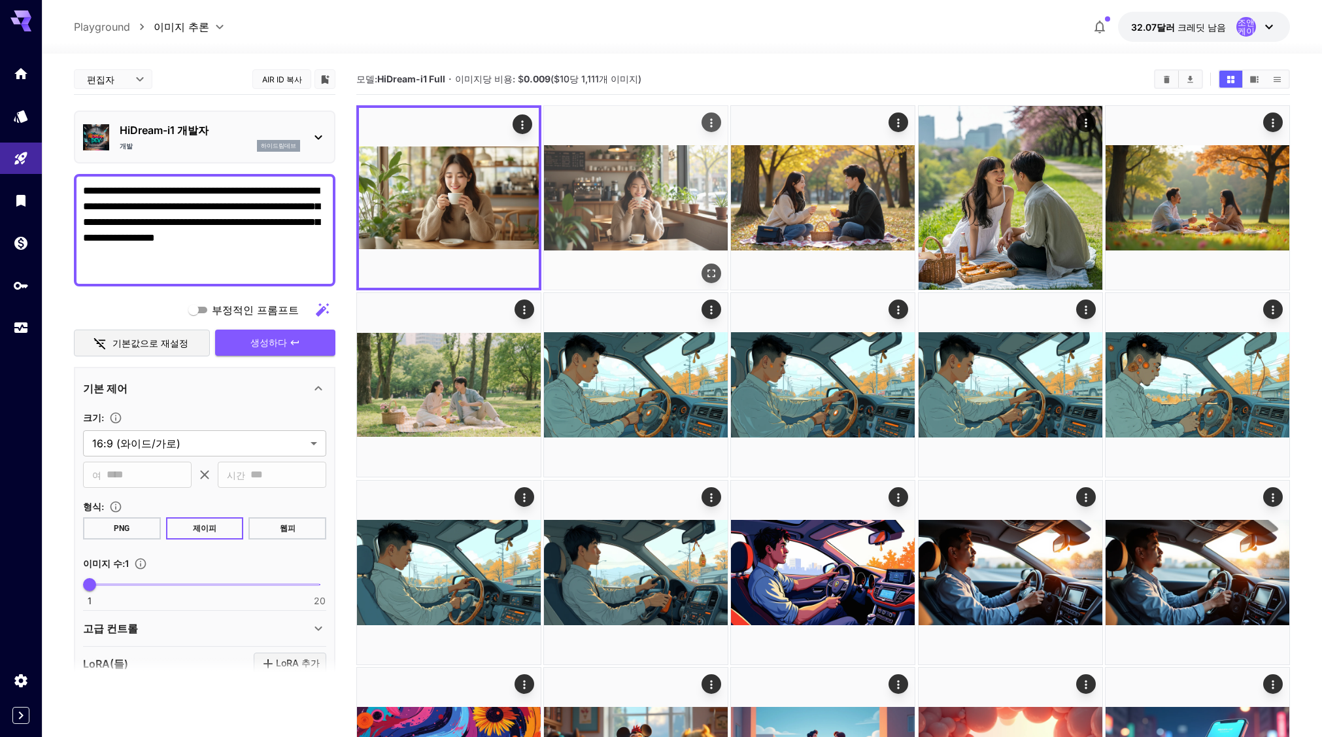
click at [652, 196] on img at bounding box center [636, 198] width 184 height 184
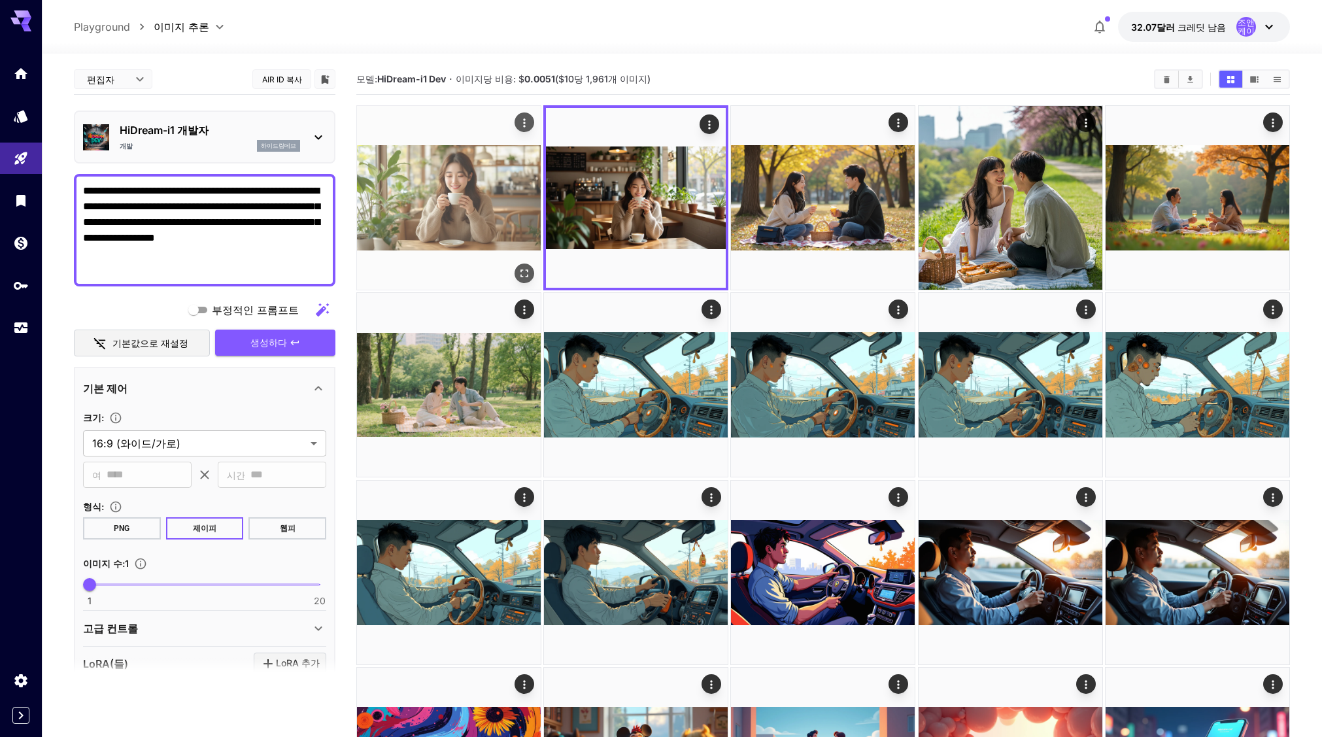
click at [473, 228] on img at bounding box center [449, 198] width 184 height 184
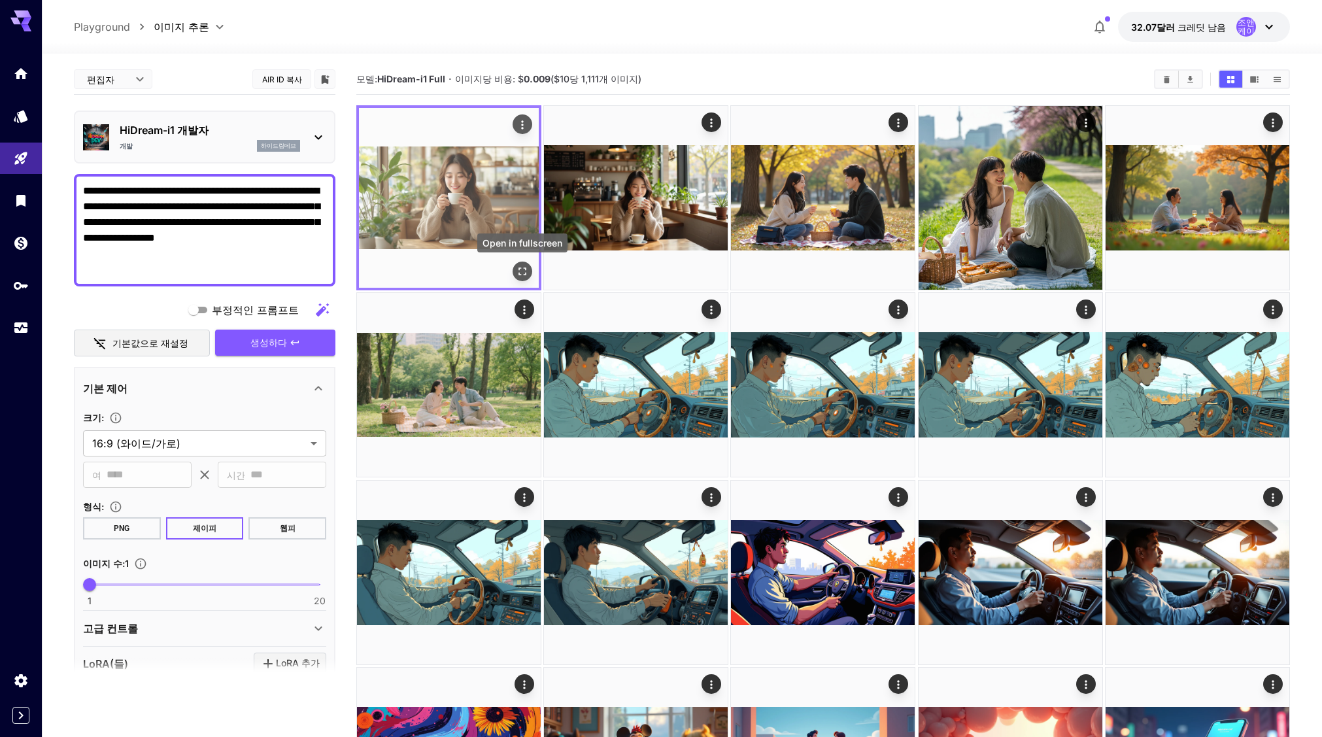
click at [526, 272] on icon "전체 화면으로 열기" at bounding box center [522, 271] width 13 height 13
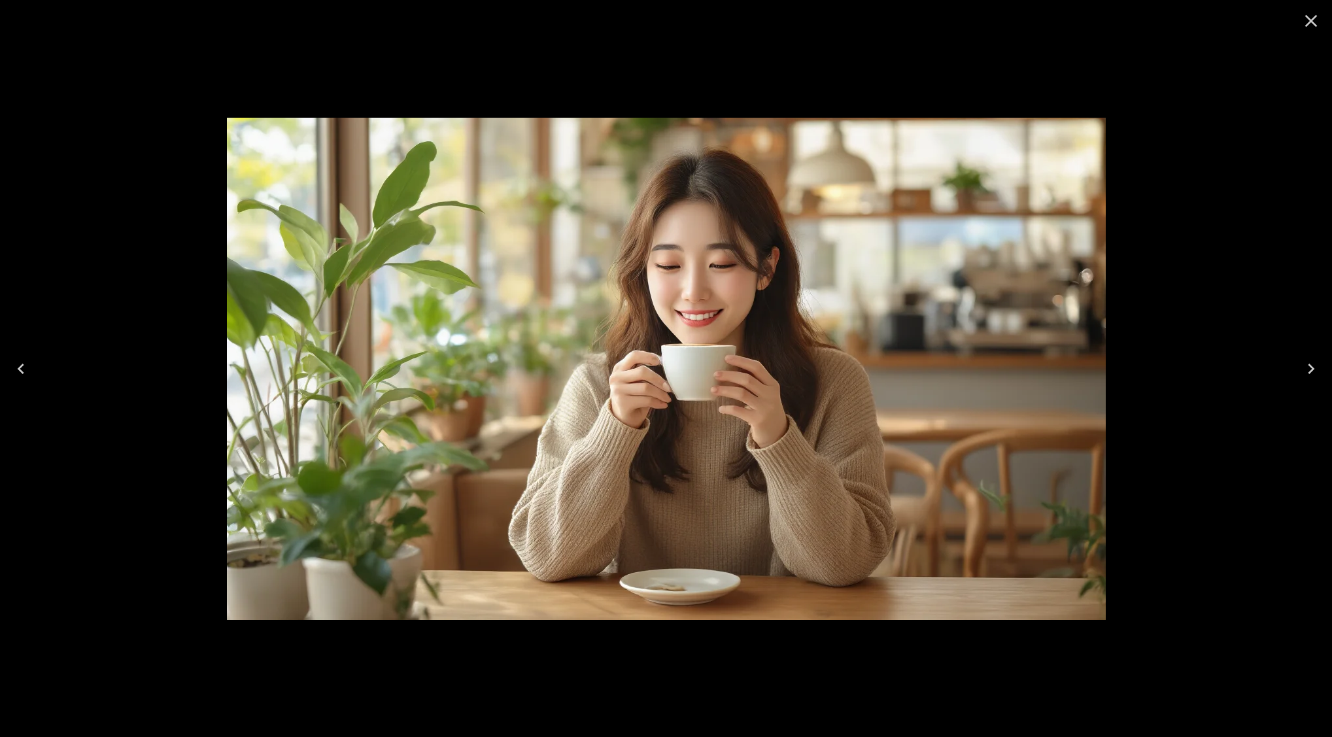
click at [1309, 17] on icon "Close" at bounding box center [1311, 20] width 21 height 21
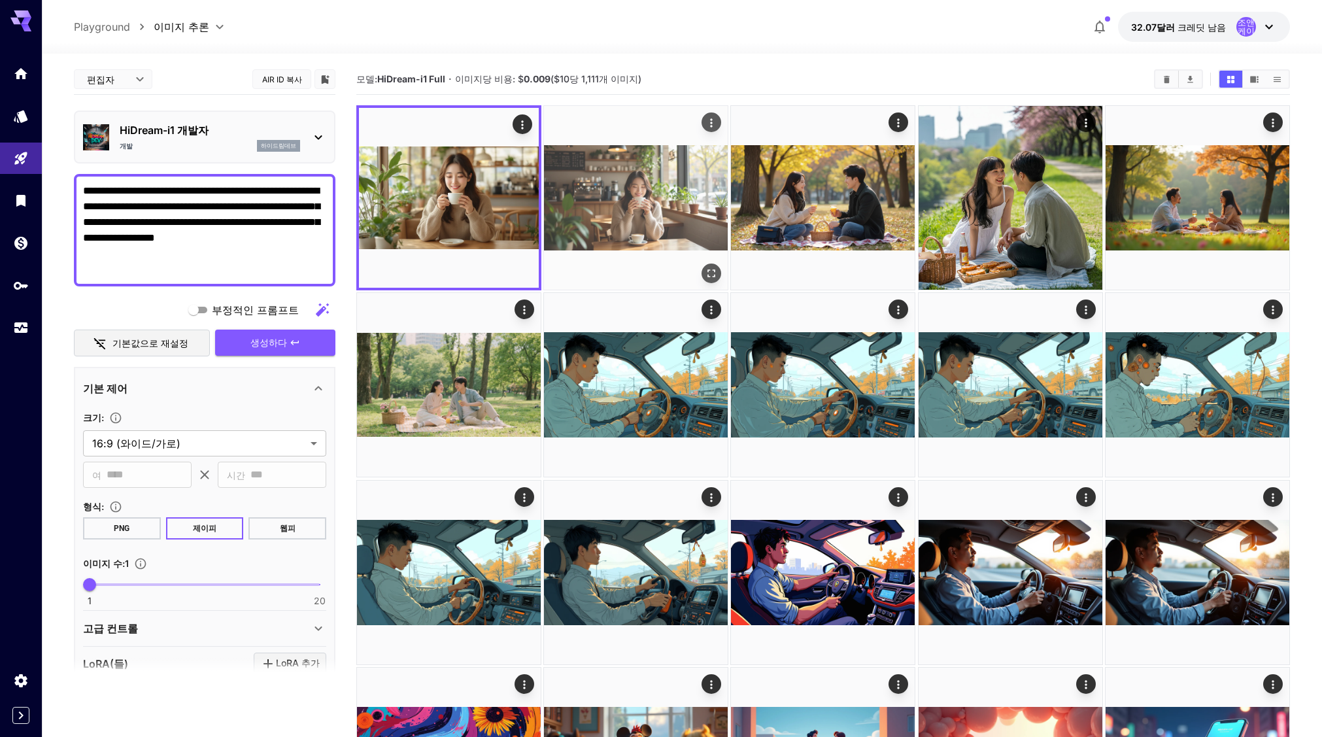
drag, startPoint x: 658, startPoint y: 192, endPoint x: 679, endPoint y: 240, distance: 52.1
click at [658, 192] on img at bounding box center [636, 198] width 184 height 184
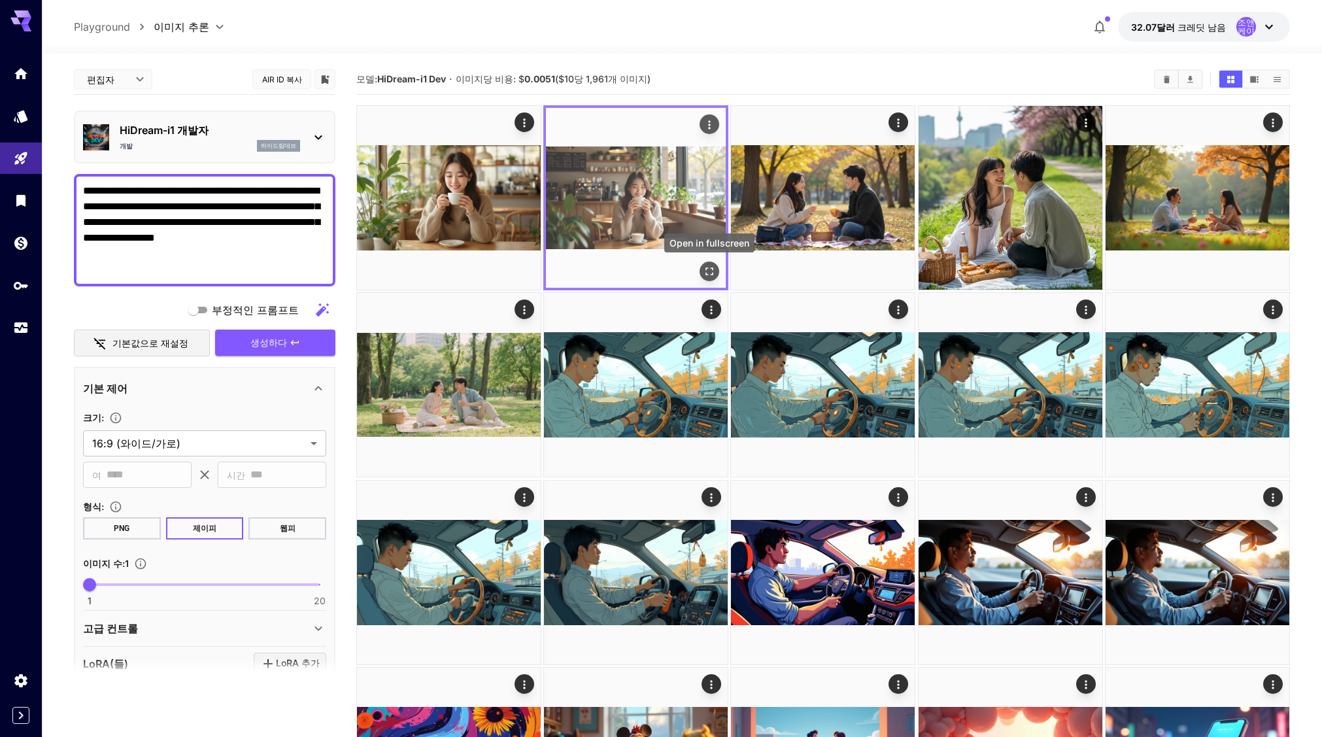
click at [713, 275] on icon "전체 화면으로 열기" at bounding box center [709, 271] width 13 height 13
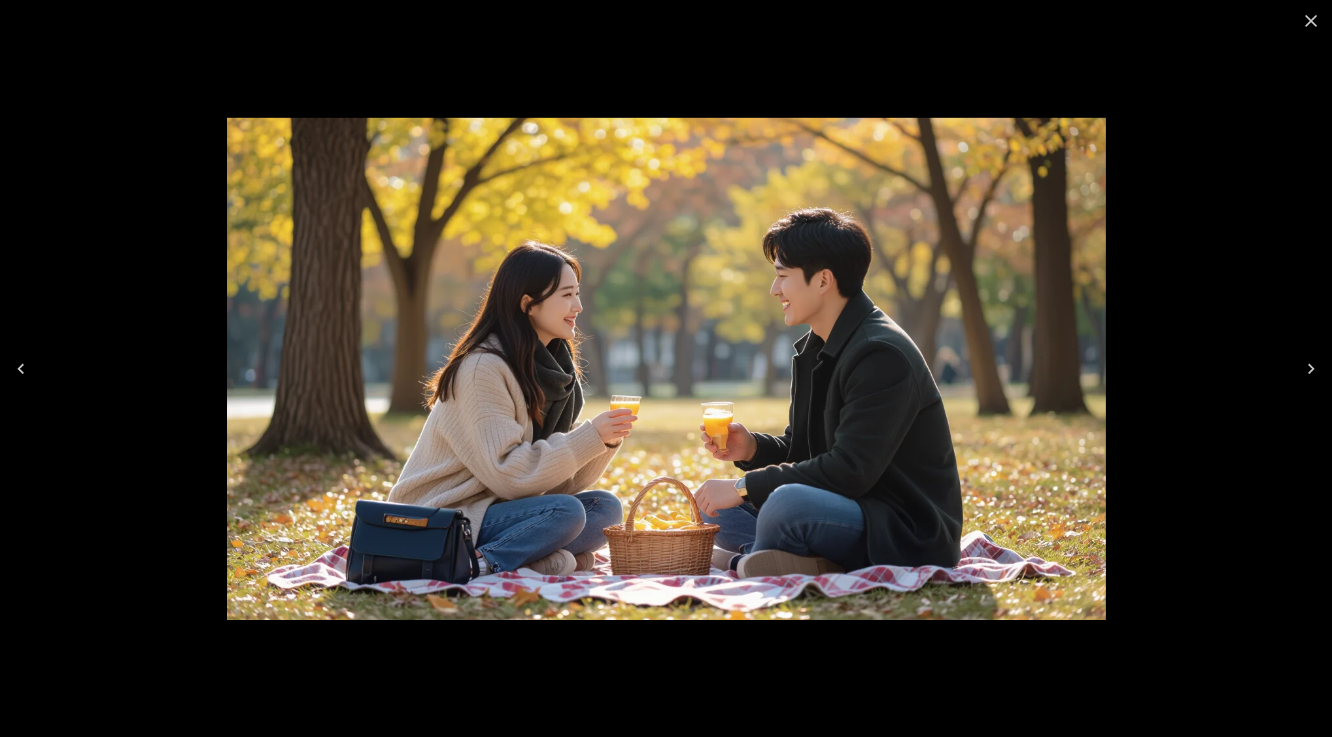
click at [1306, 18] on icon "Close" at bounding box center [1311, 20] width 21 height 21
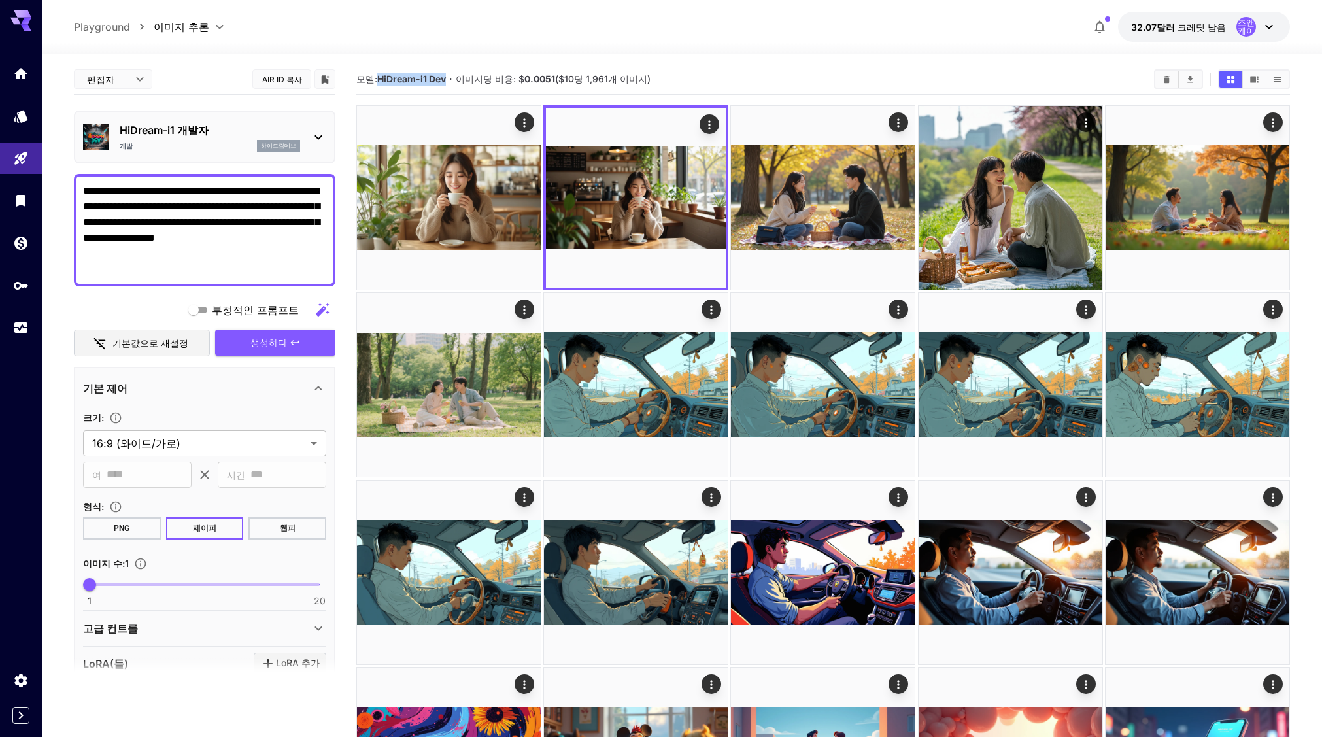
drag, startPoint x: 444, startPoint y: 80, endPoint x: 381, endPoint y: 86, distance: 63.0
click at [381, 86] on section "모델: HiDream-i1 Dev · 이미지당 비용: $ 0.0051 ($10당 1,961개 이미지)" at bounding box center [749, 79] width 787 height 16
copy font "HiDream-i1 Dev"
click at [443, 80] on font "HiDream-i1 Dev" at bounding box center [411, 78] width 69 height 11
drag, startPoint x: 448, startPoint y: 79, endPoint x: 378, endPoint y: 82, distance: 70.0
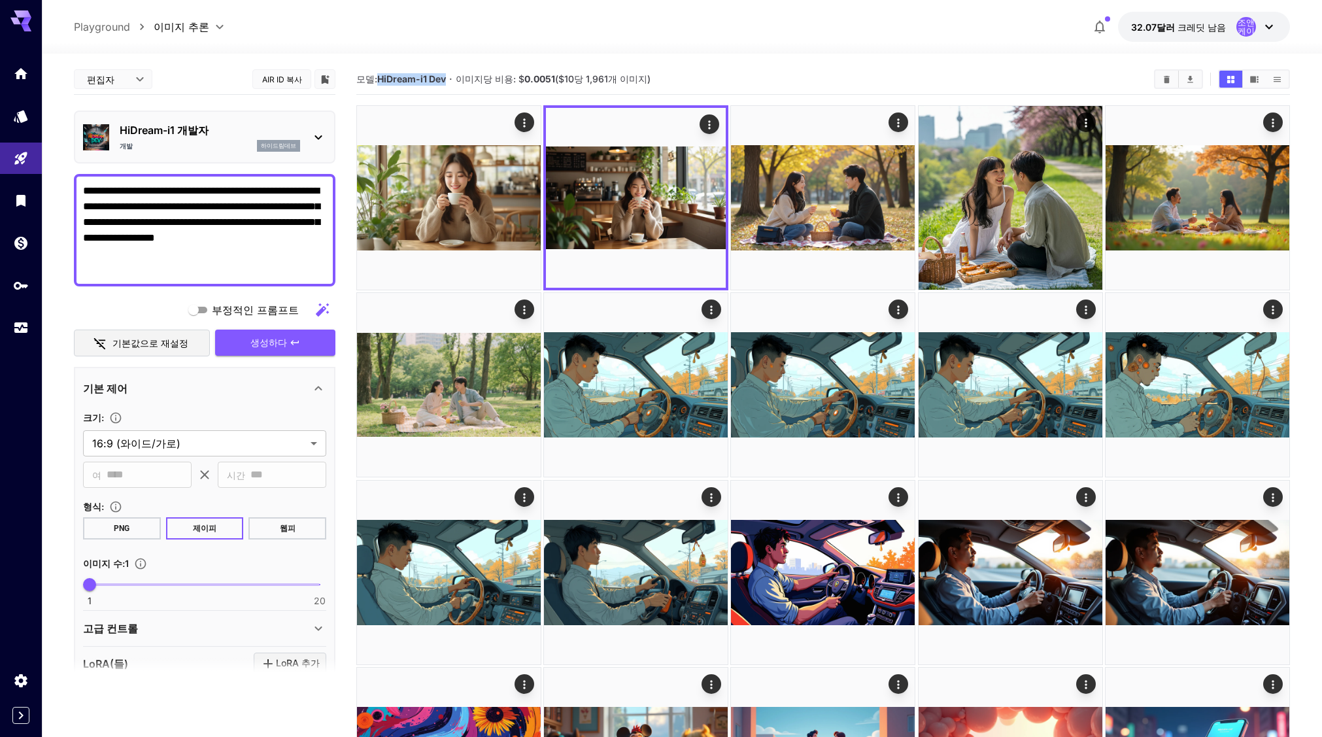
click at [378, 82] on section "모델: HiDream-i1 Dev · 이미지당 비용: $ 0.0051 ($10당 1,961개 이미지)" at bounding box center [749, 79] width 787 height 16
copy font "HiDream-i1 Dev"
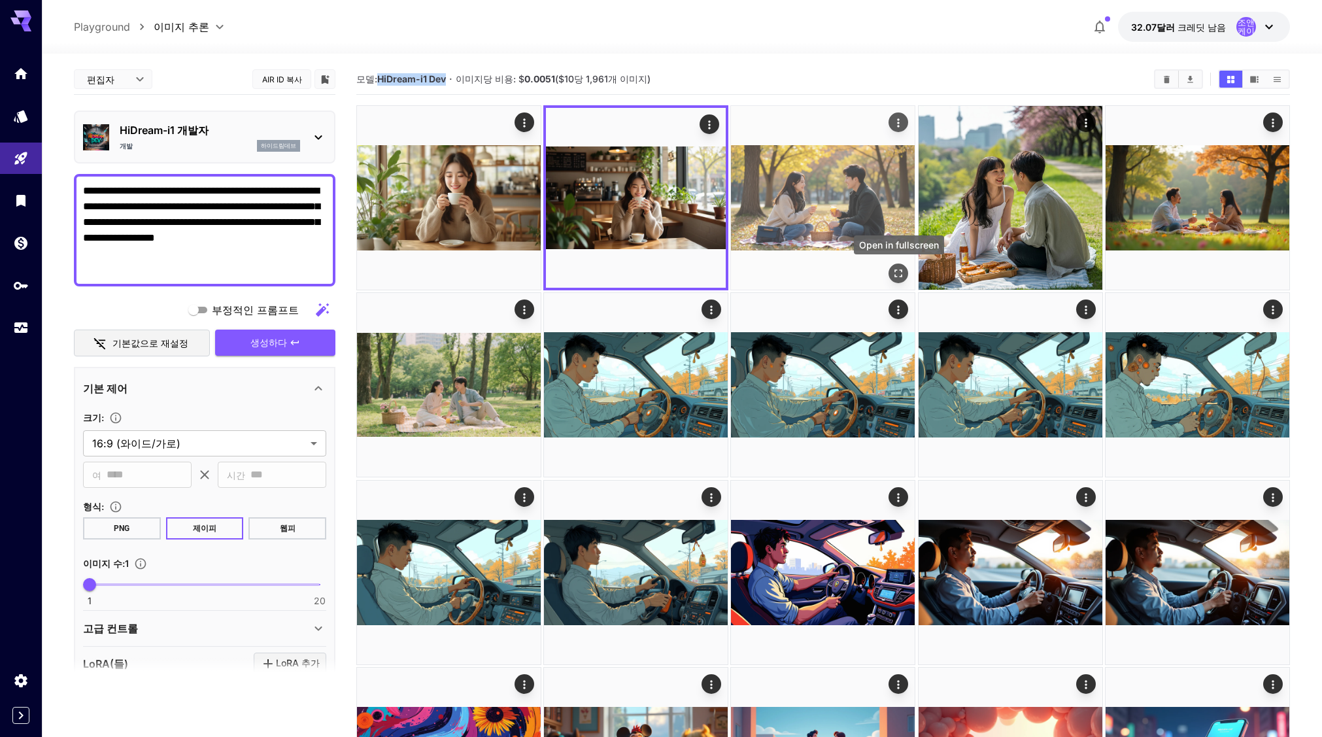
click at [902, 274] on icon "전체 화면으로 열기" at bounding box center [899, 273] width 13 height 13
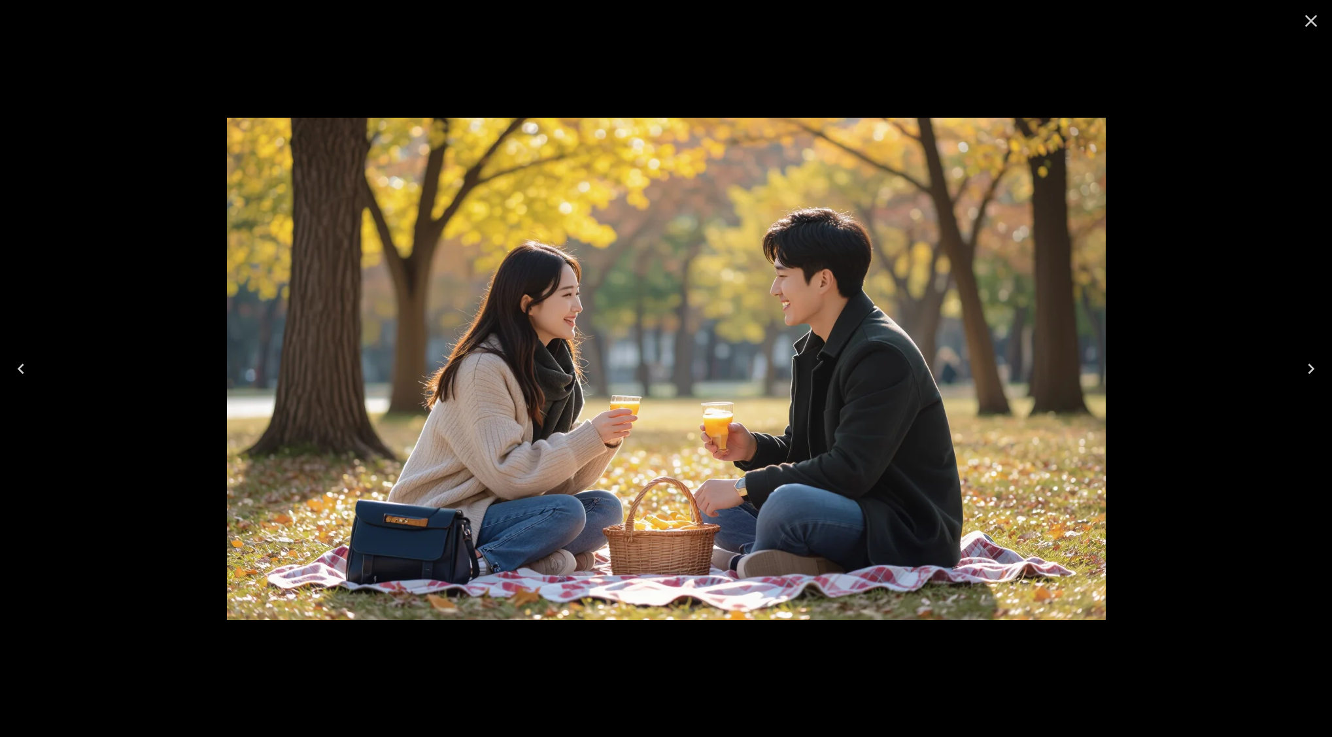
click at [1307, 24] on icon "Close" at bounding box center [1311, 20] width 21 height 21
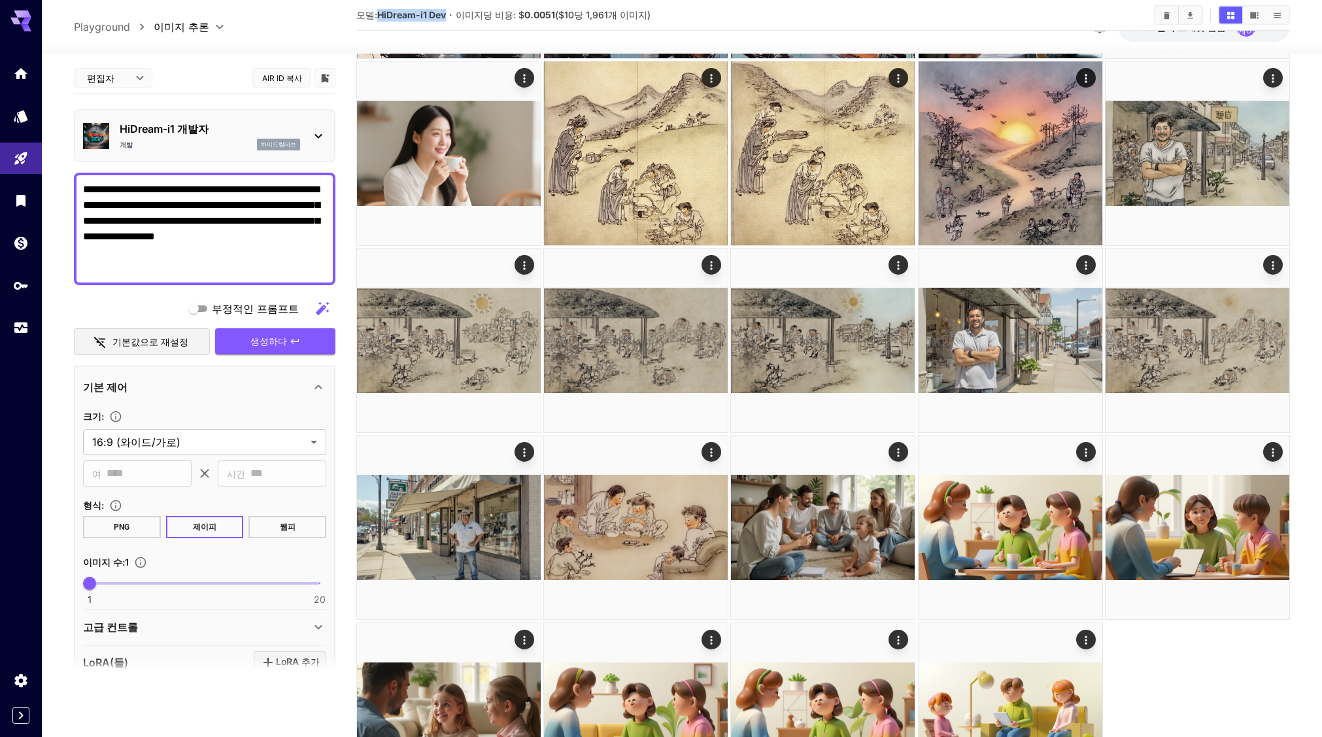
scroll to position [1756, 0]
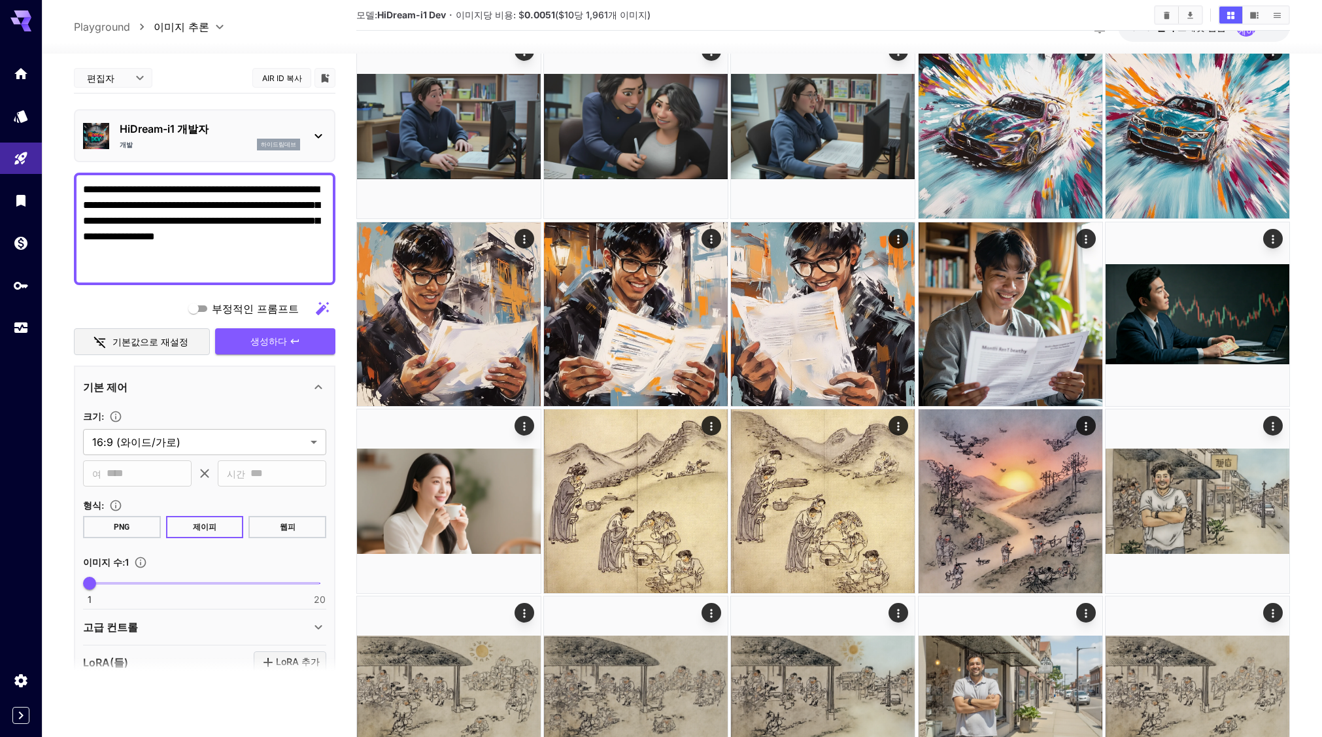
click at [212, 132] on p "HiDream-i1 개발자" at bounding box center [210, 129] width 180 height 16
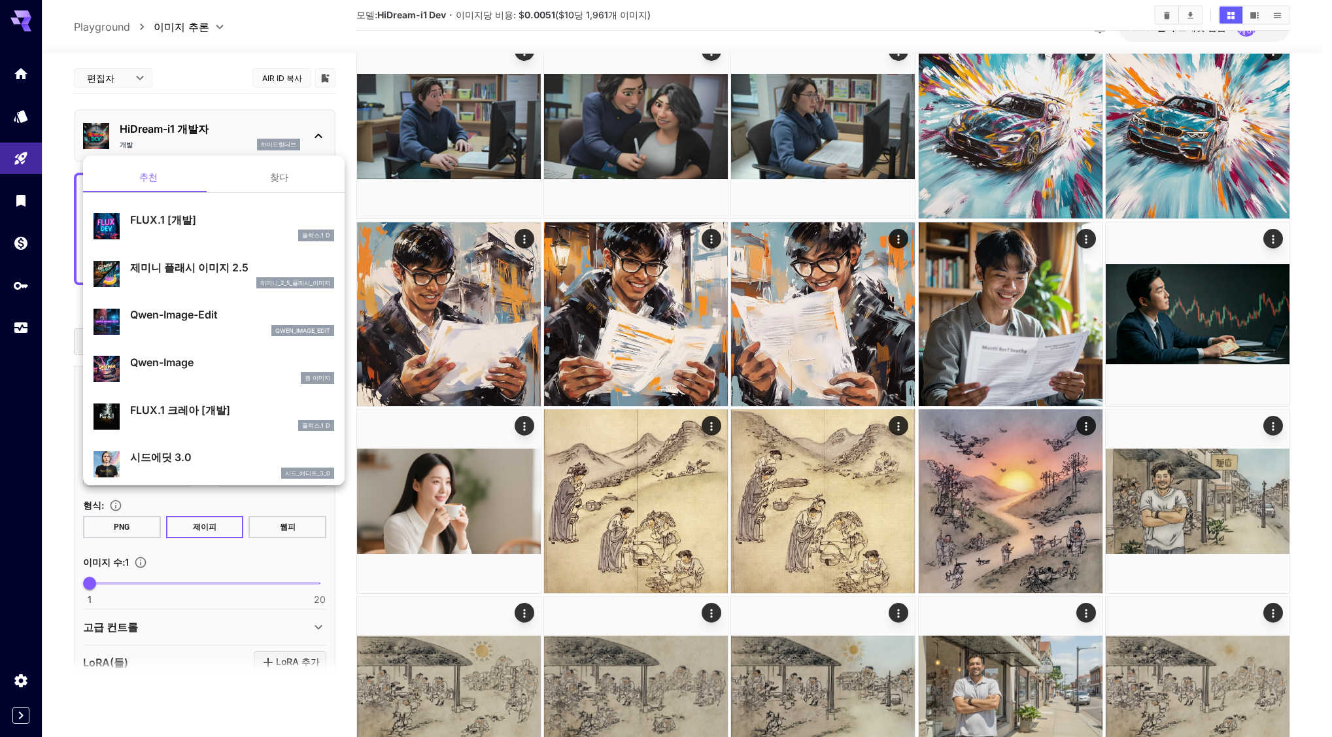
click at [201, 226] on p "FLUX.1 [개발]" at bounding box center [232, 220] width 204 height 16
type input "***"
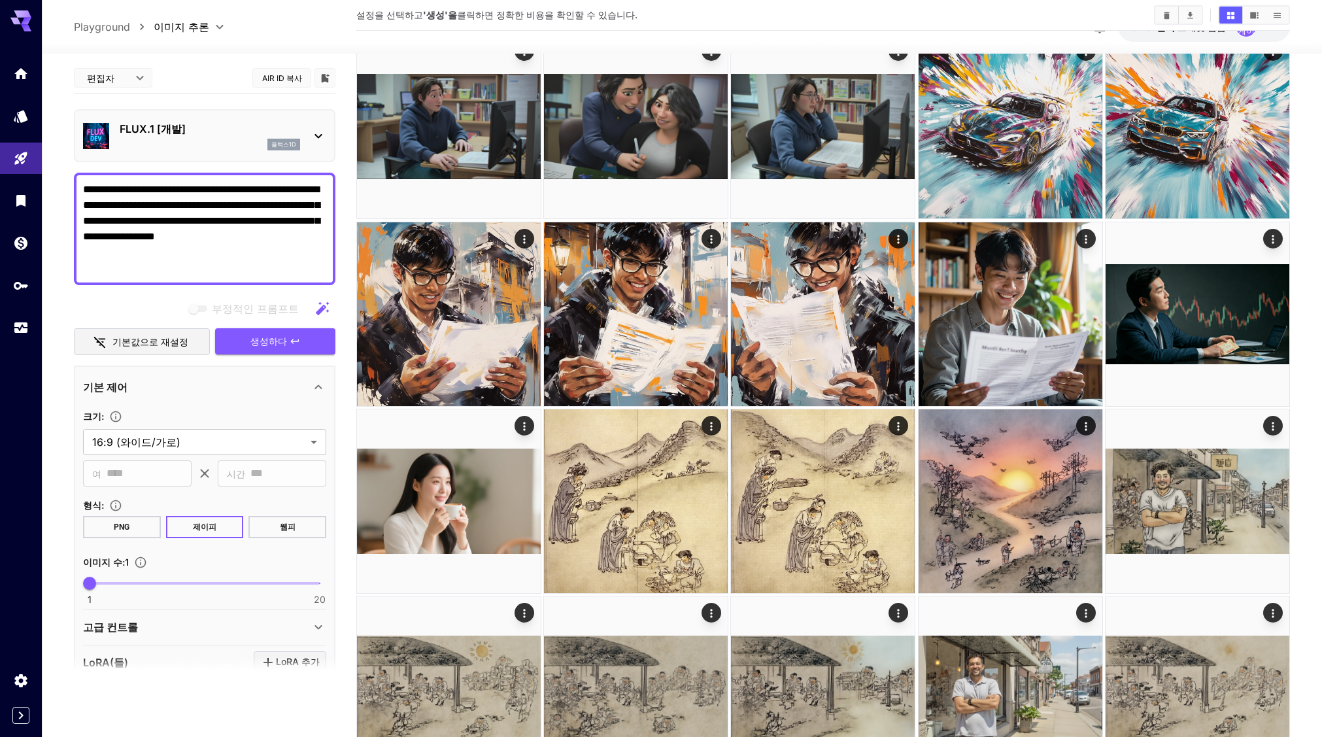
click at [302, 530] on button "웹피" at bounding box center [287, 527] width 78 height 22
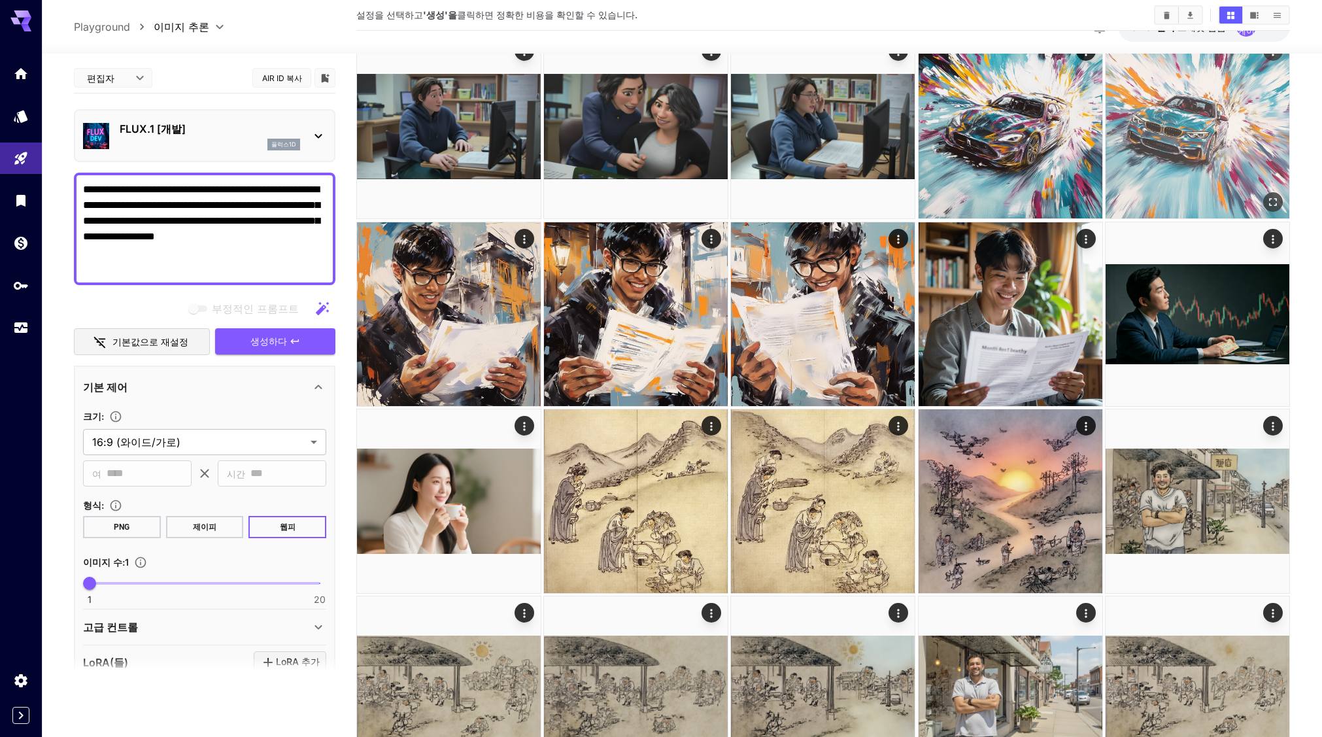
click at [291, 347] on button "생성하다" at bounding box center [275, 341] width 120 height 27
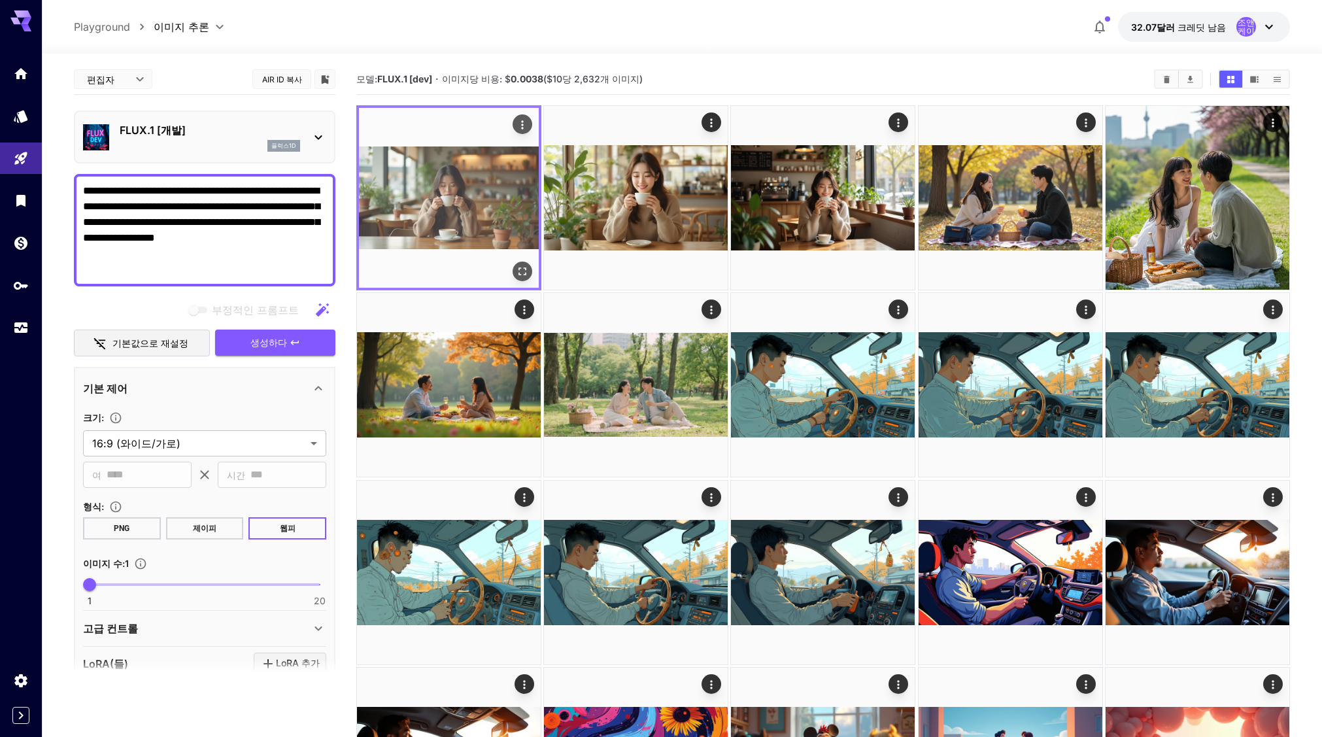
click at [526, 272] on icon "전체 화면으로 열기" at bounding box center [522, 271] width 13 height 13
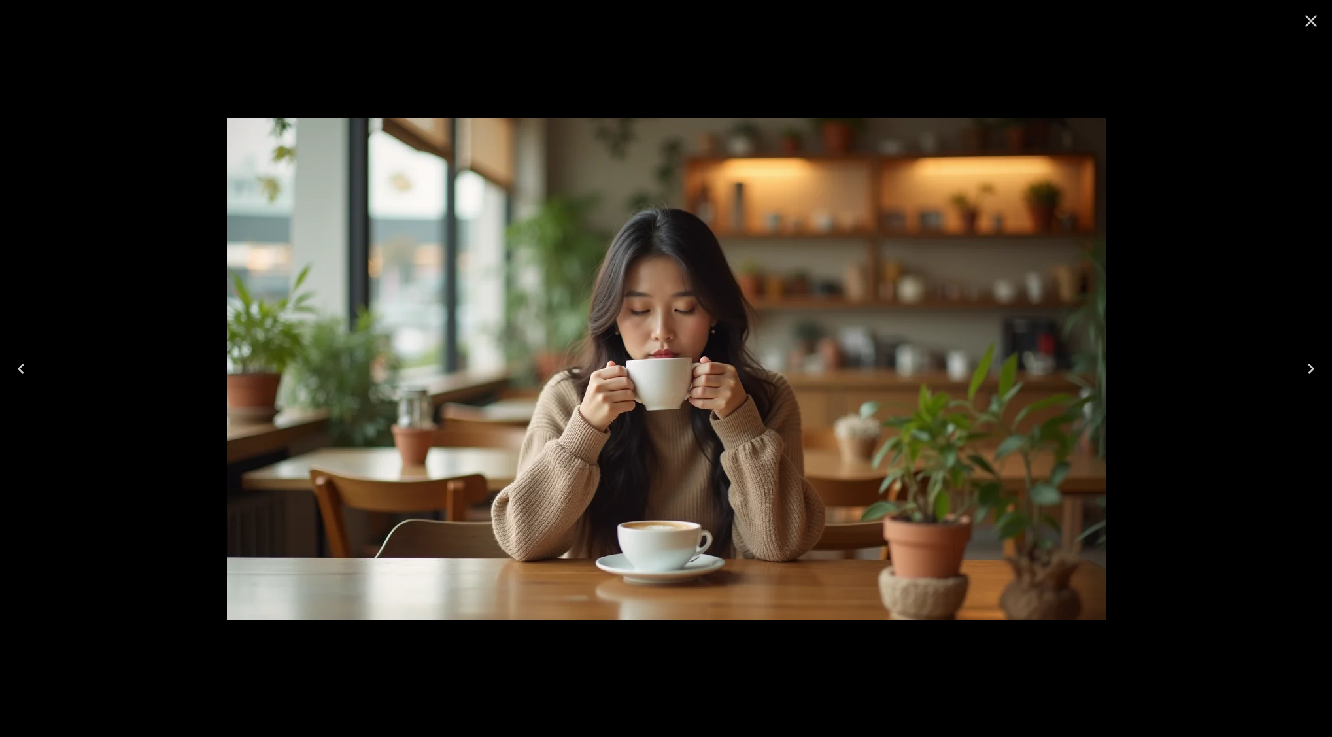
drag, startPoint x: 1316, startPoint y: 18, endPoint x: 995, endPoint y: 27, distance: 320.5
click at [1315, 18] on icon "Close" at bounding box center [1311, 20] width 21 height 21
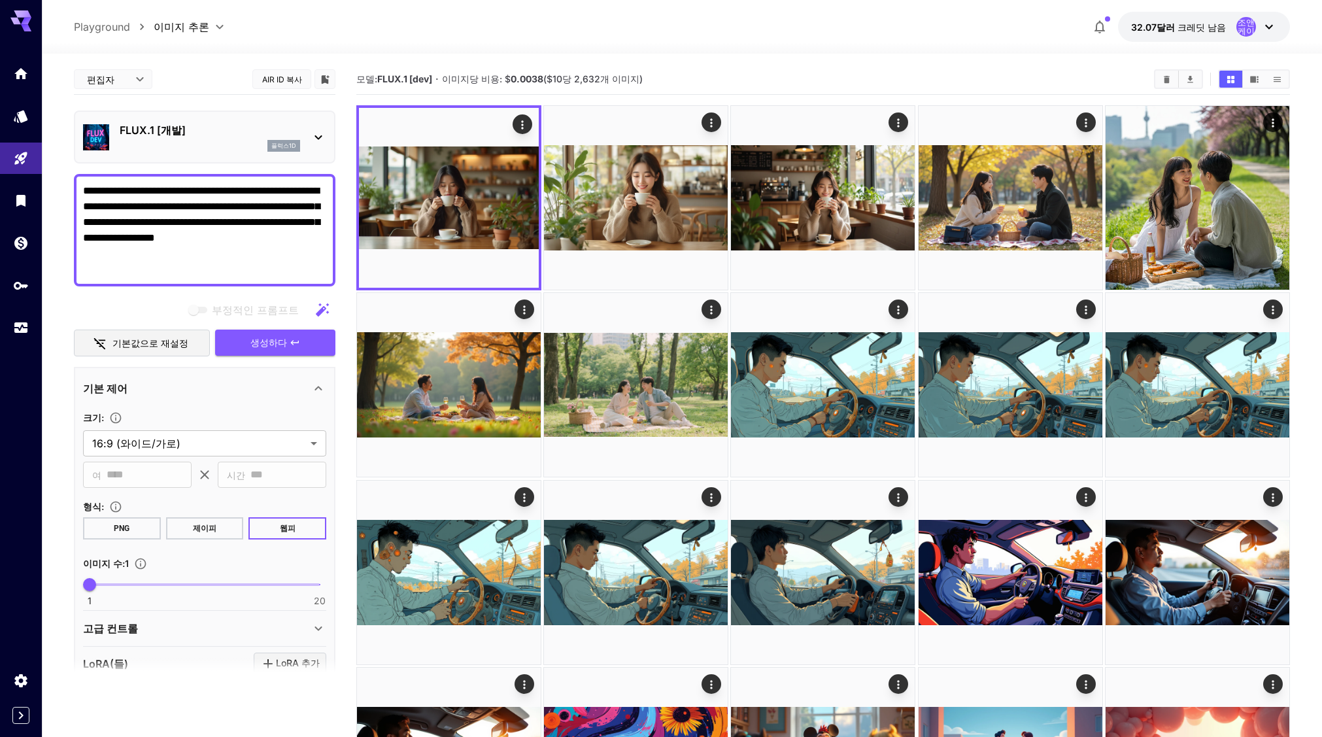
click at [197, 239] on textarea "**********" at bounding box center [204, 230] width 243 height 94
paste textarea
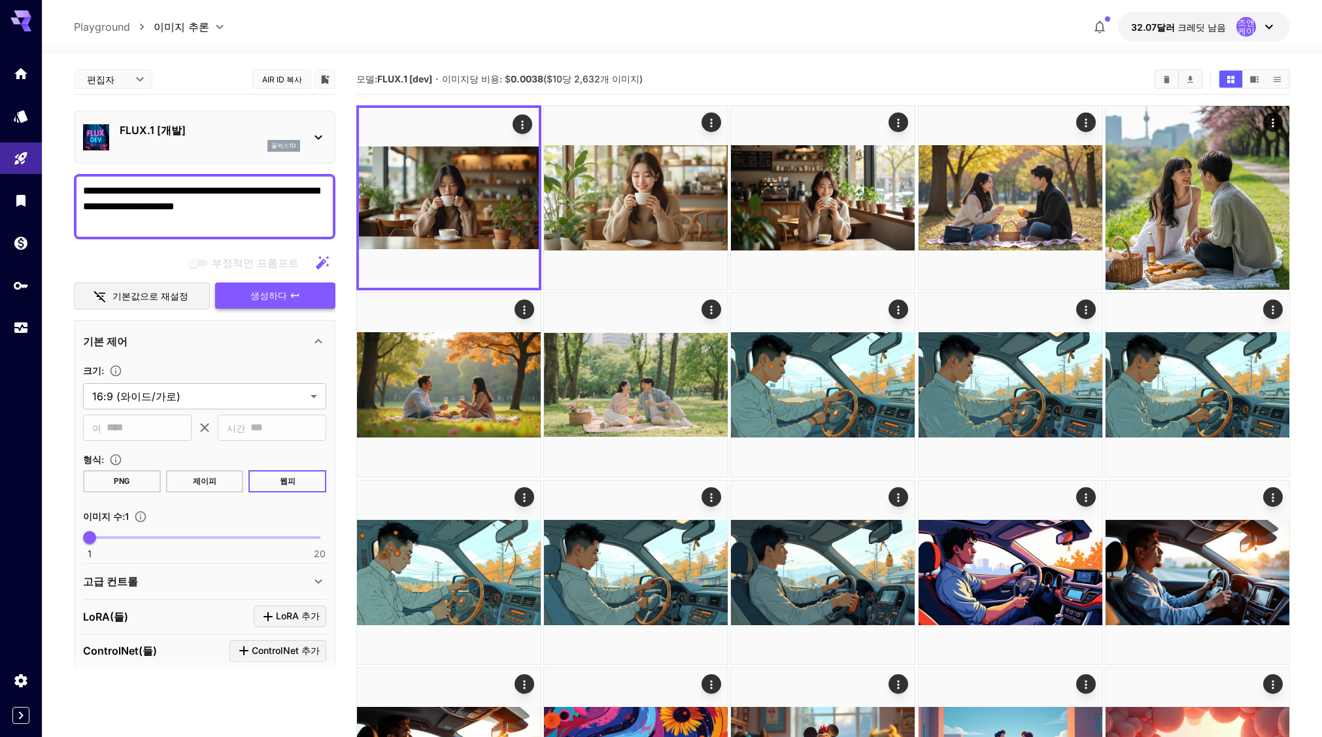
type textarea "**********"
click at [282, 294] on font "생성하다" at bounding box center [268, 295] width 37 height 11
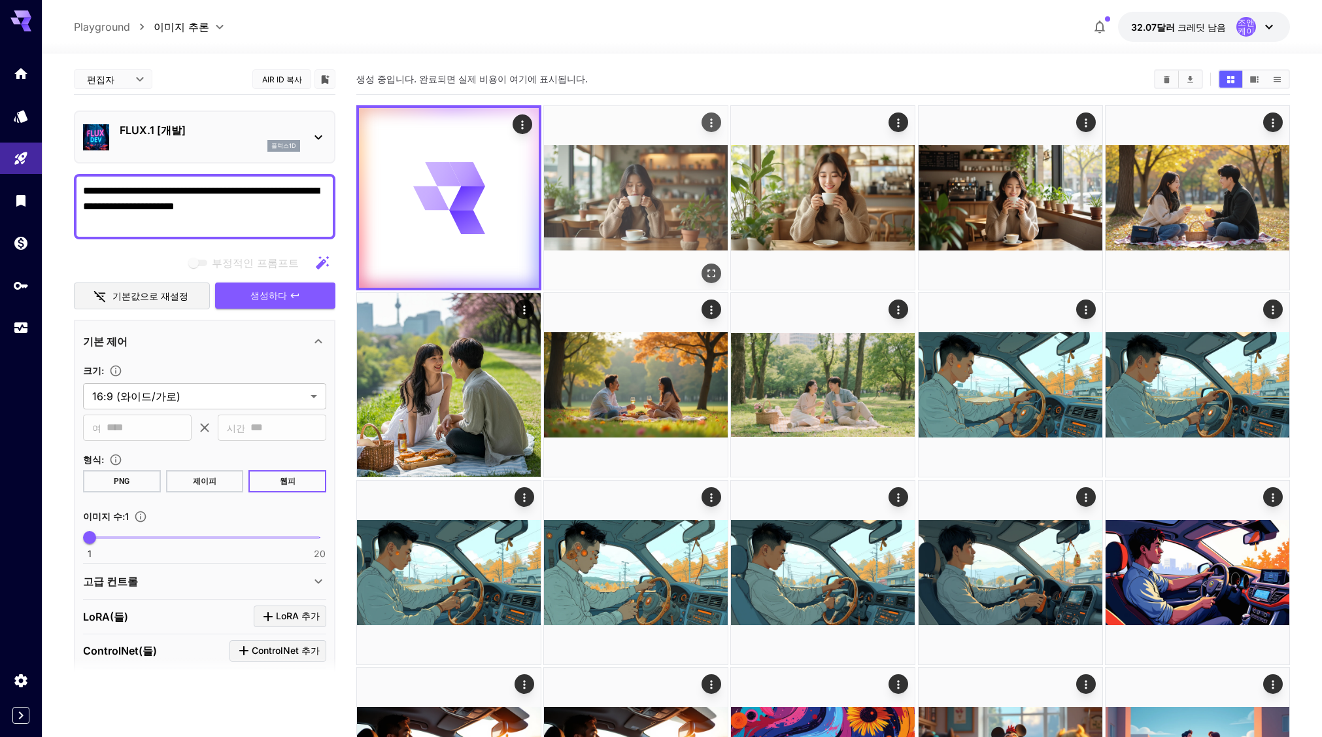
click at [617, 231] on img at bounding box center [636, 198] width 184 height 184
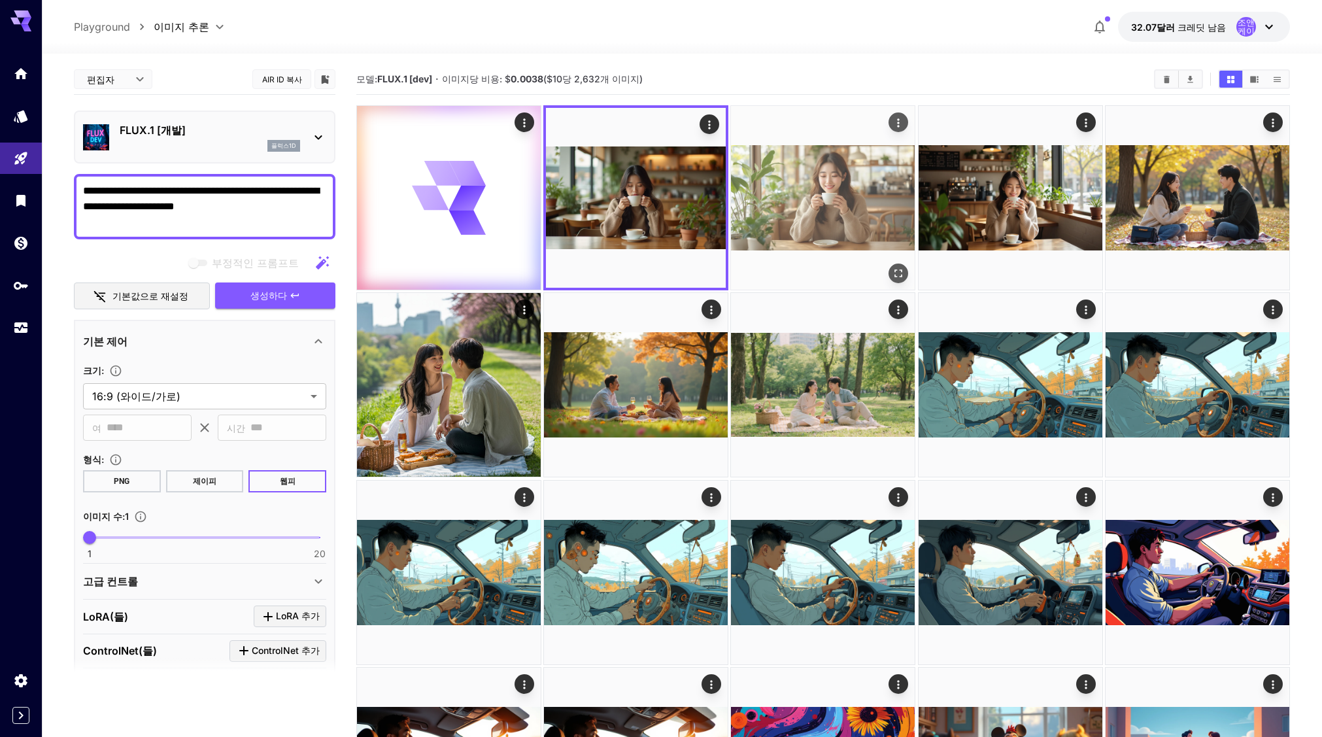
click at [823, 226] on img at bounding box center [823, 198] width 184 height 184
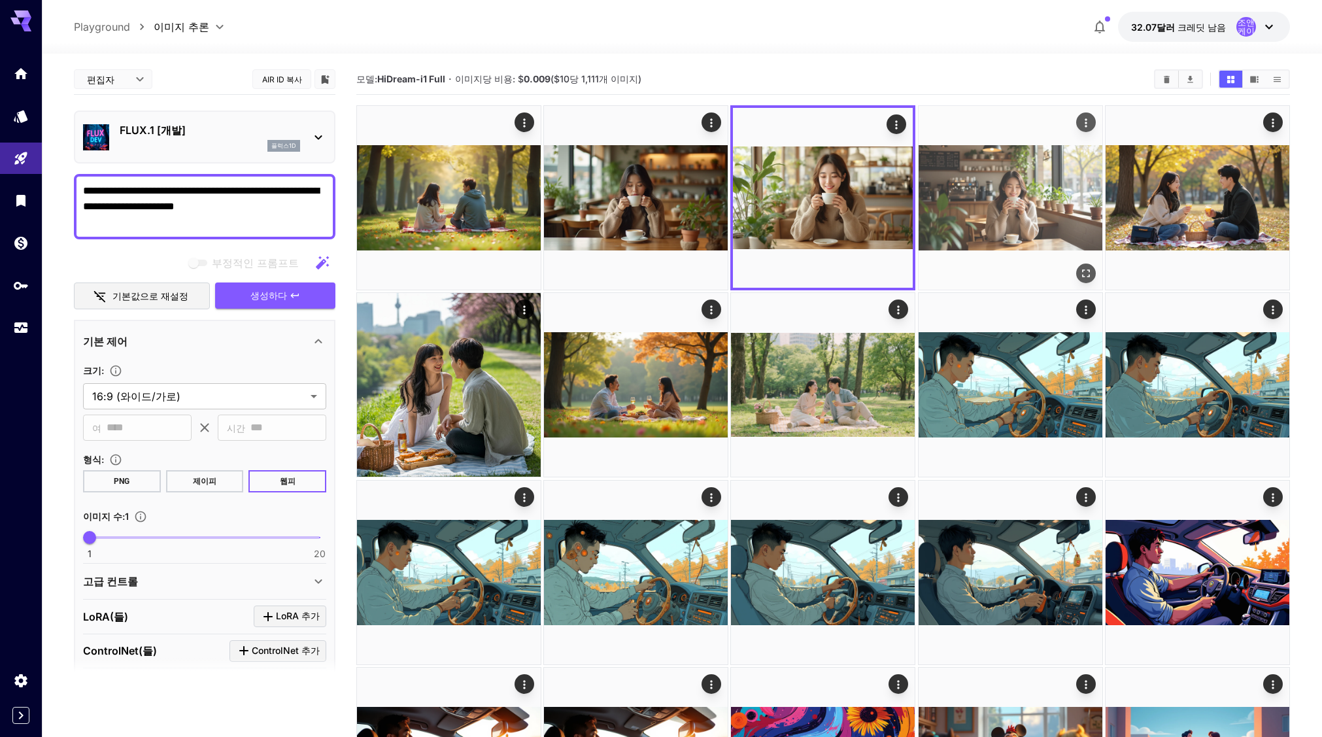
click at [1009, 211] on img at bounding box center [1011, 198] width 184 height 184
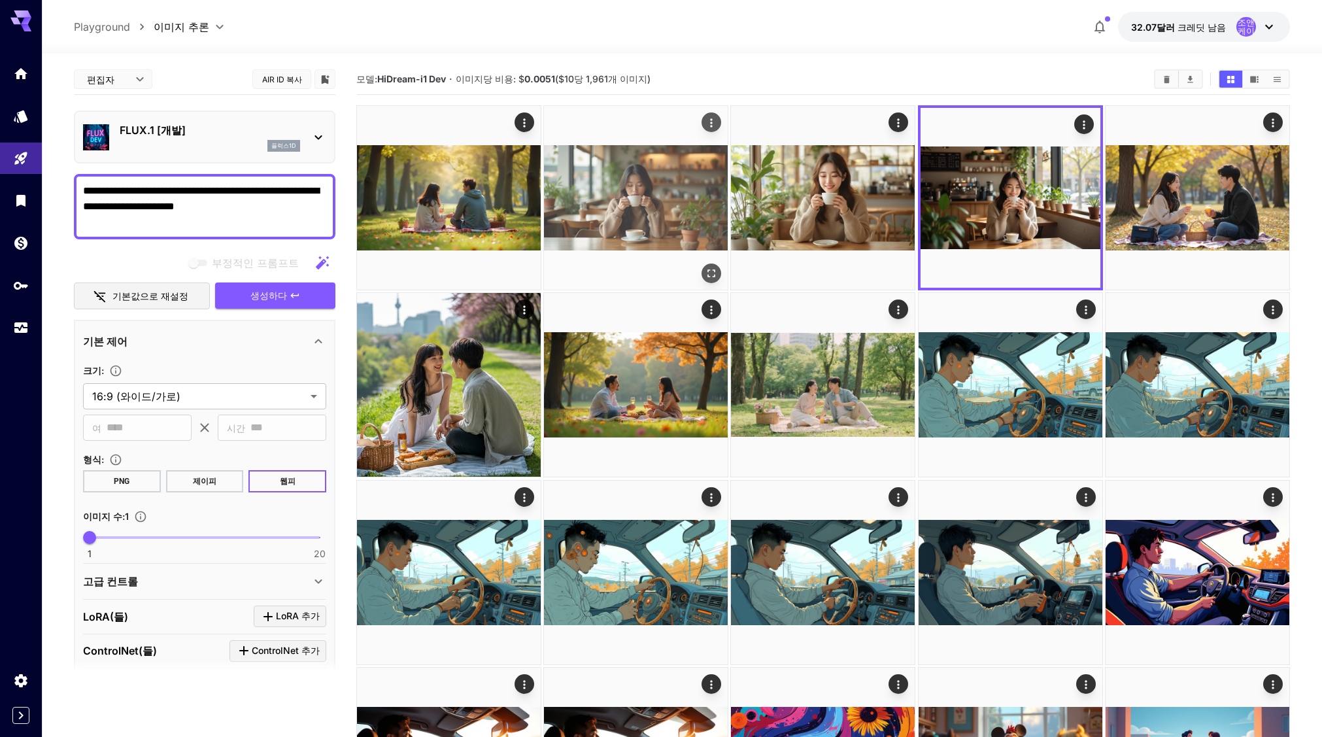
click at [672, 216] on img at bounding box center [636, 198] width 184 height 184
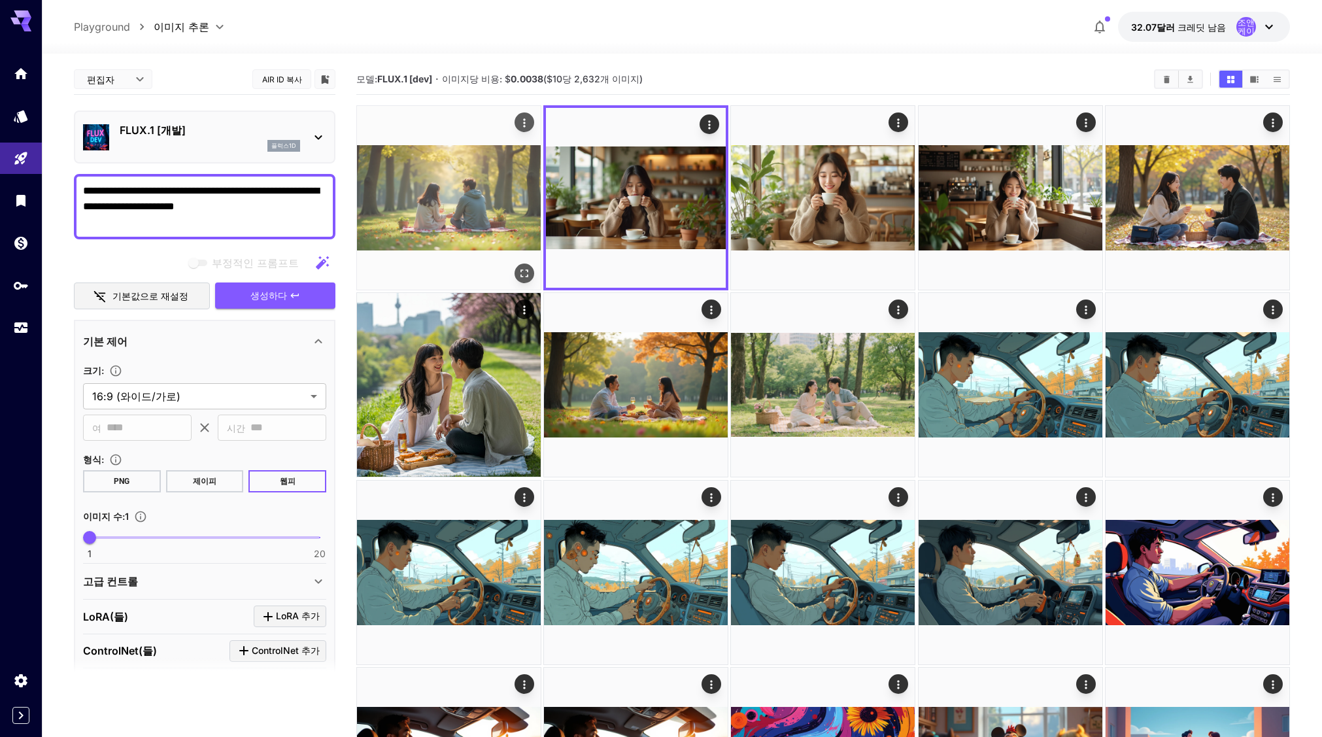
click at [462, 218] on img at bounding box center [449, 198] width 184 height 184
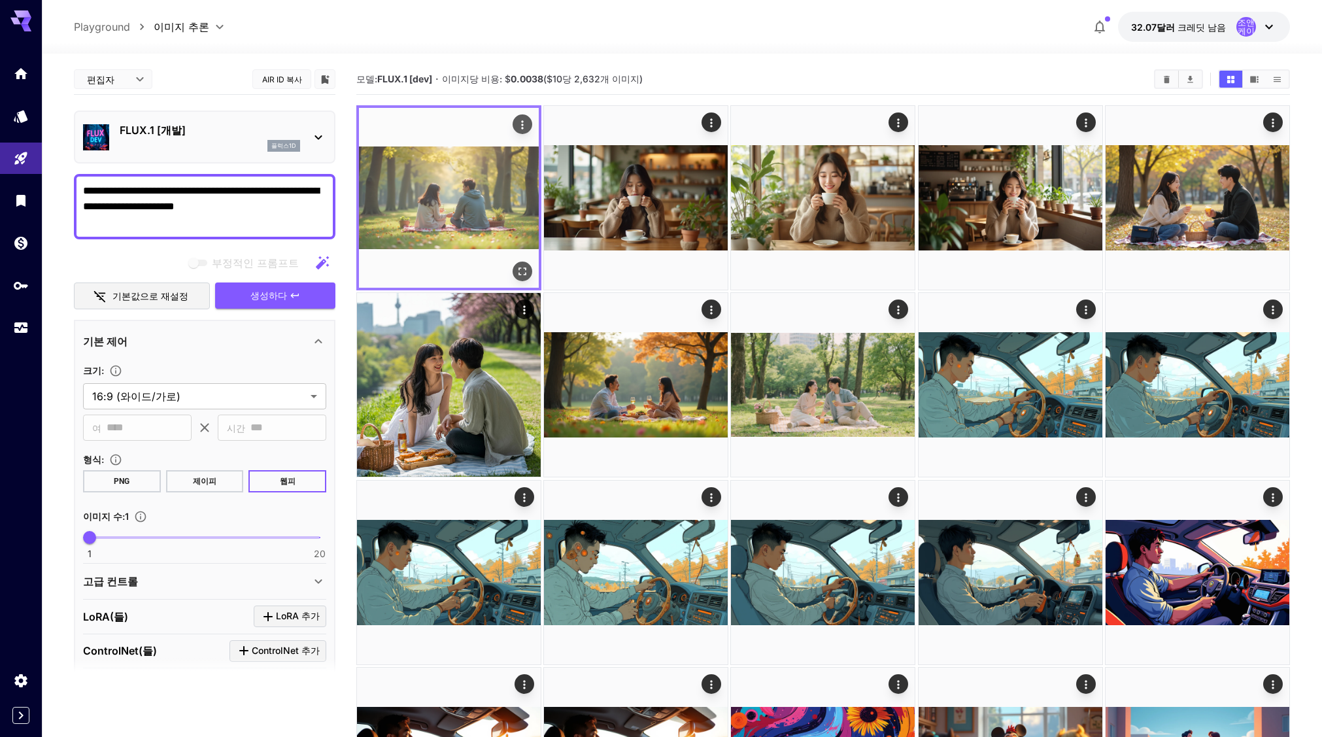
click at [522, 275] on icon "전체 화면으로 열기" at bounding box center [522, 271] width 13 height 13
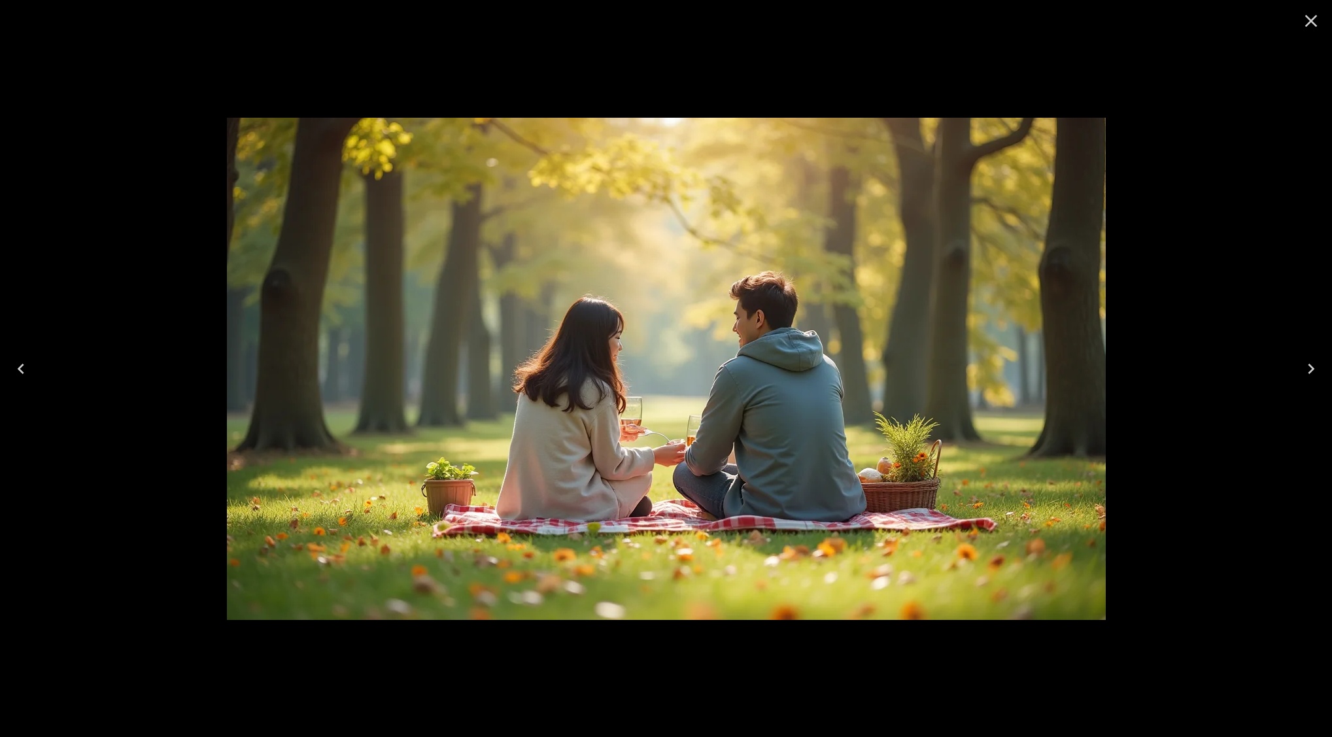
click at [1306, 20] on icon "Close" at bounding box center [1311, 20] width 21 height 21
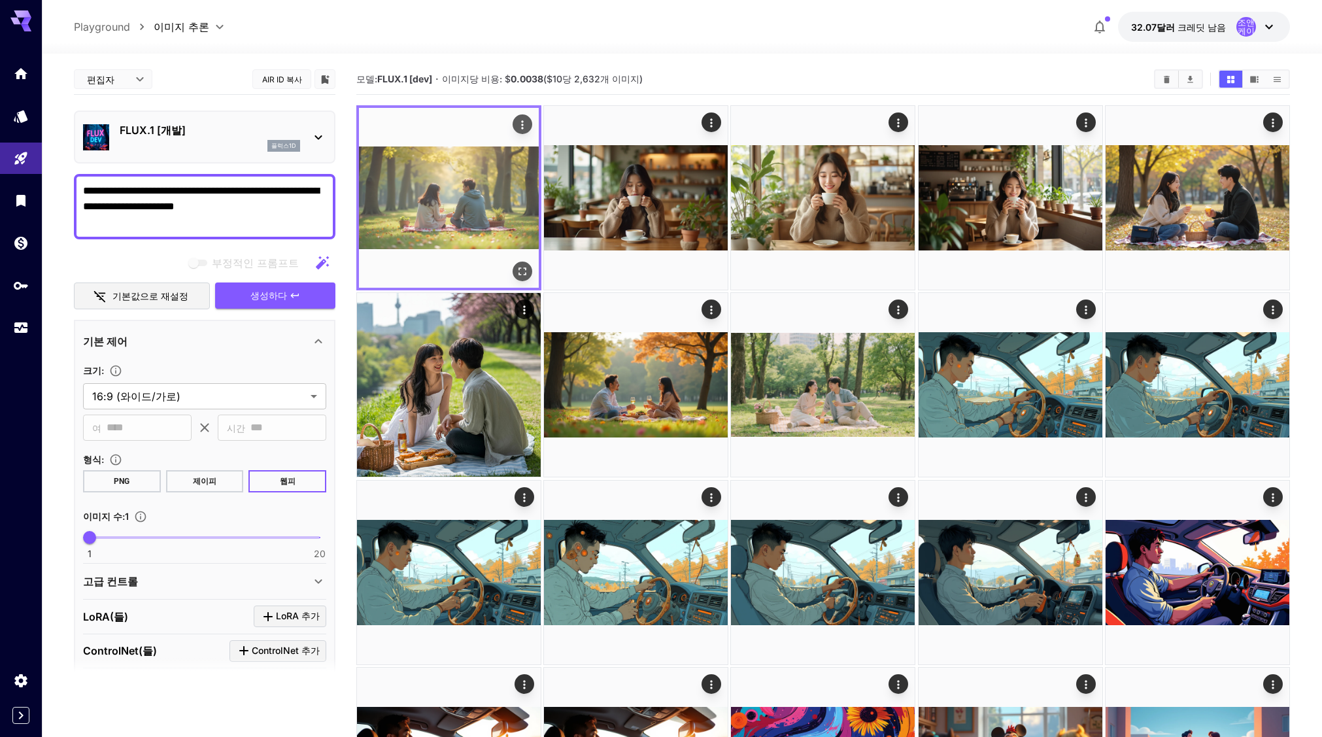
click at [522, 278] on icon "전체 화면으로 열기" at bounding box center [522, 271] width 13 height 13
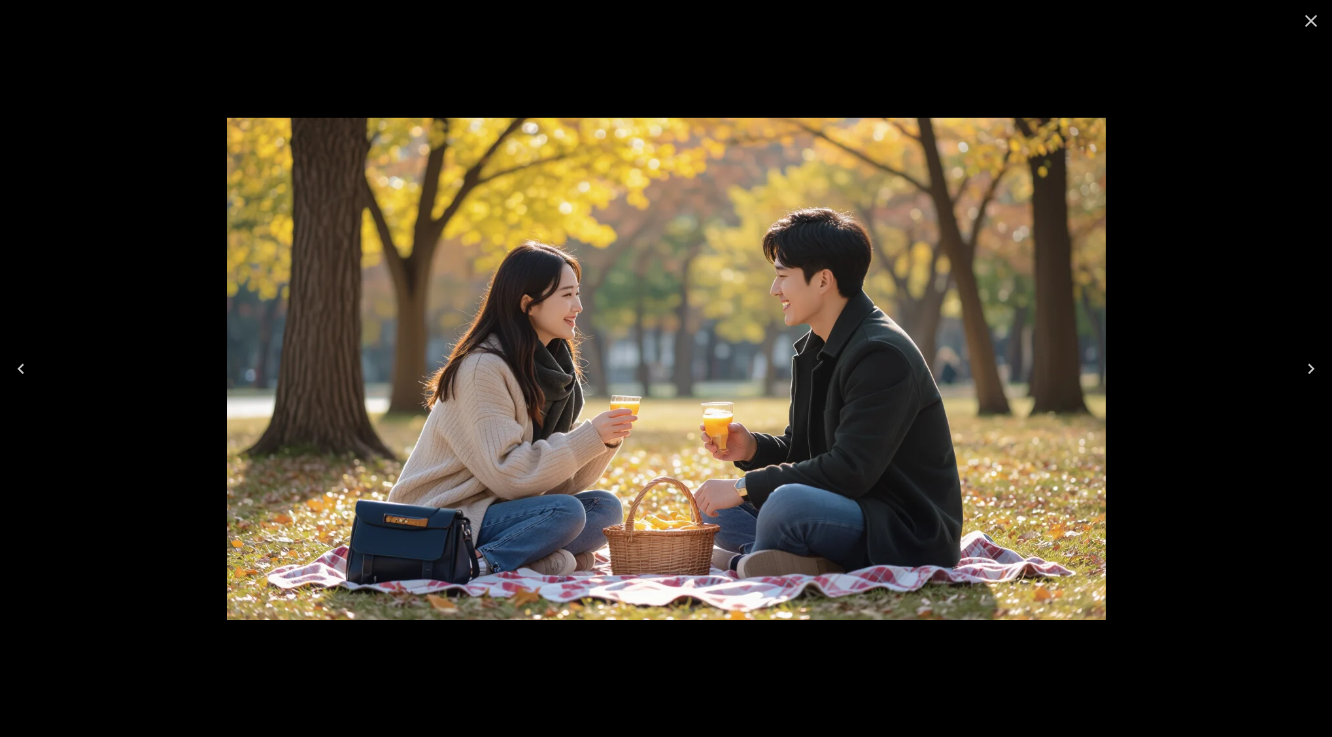
click at [1306, 19] on icon "Close" at bounding box center [1311, 20] width 21 height 21
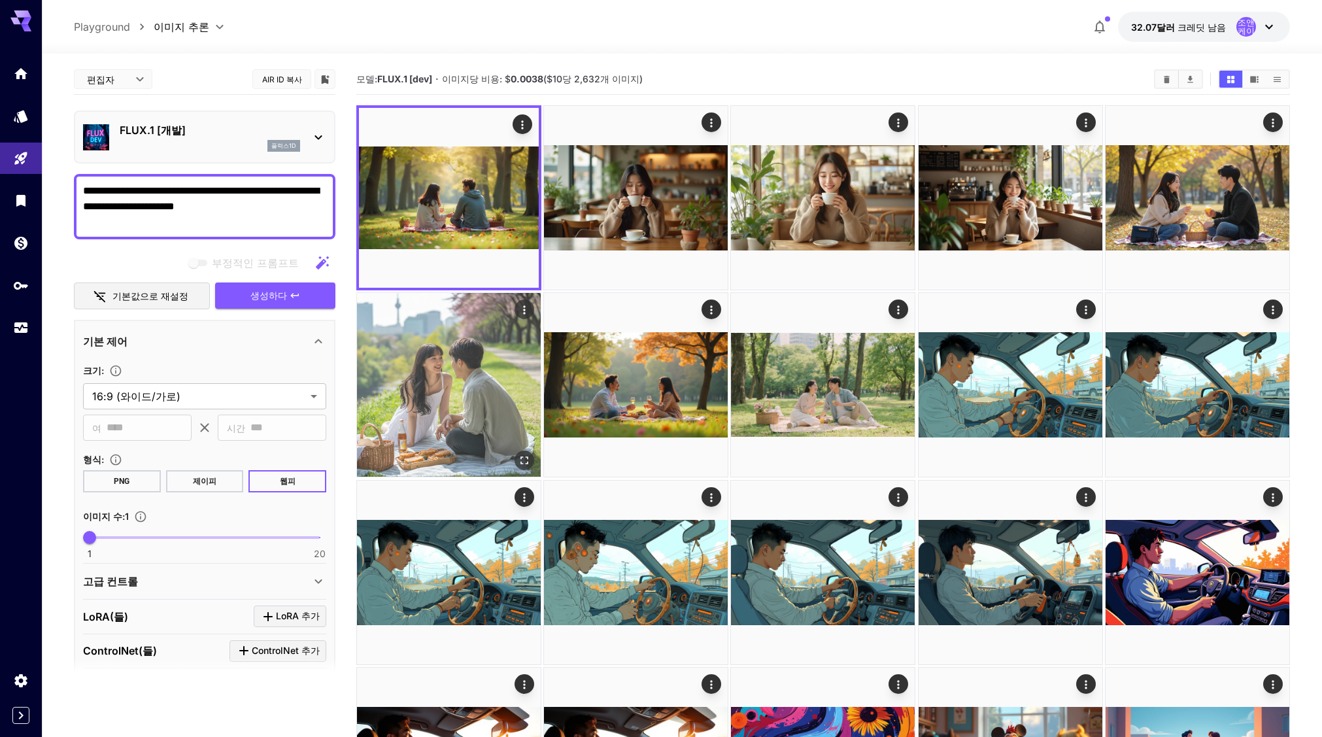
click at [521, 460] on icon "전체 화면으로 열기" at bounding box center [524, 460] width 13 height 13
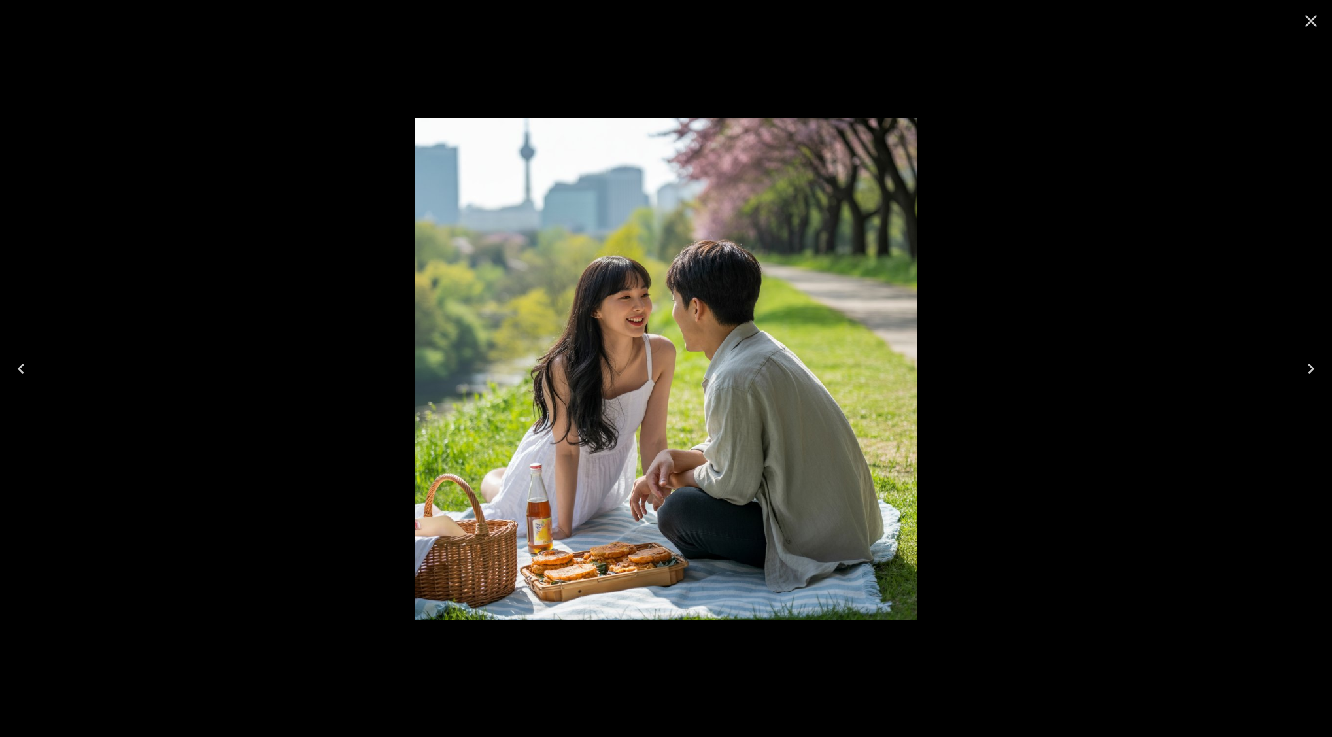
drag, startPoint x: 1312, startPoint y: 19, endPoint x: 1159, endPoint y: 192, distance: 230.2
click at [1312, 19] on icon "닫다" at bounding box center [1311, 20] width 21 height 21
